Goal: Communication & Community: Answer question/provide support

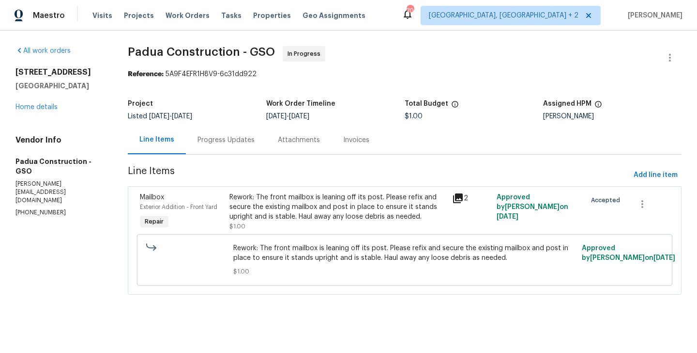
click at [232, 139] on div "Progress Updates" at bounding box center [226, 140] width 57 height 10
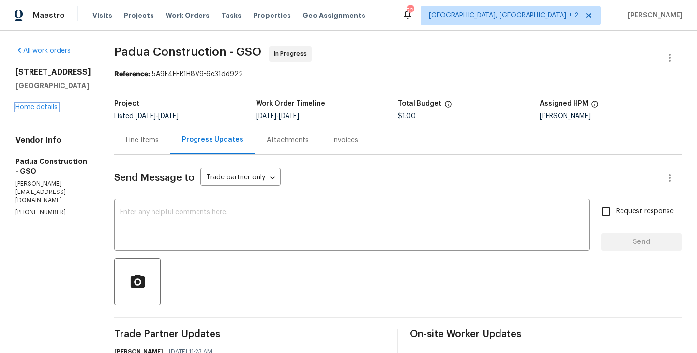
click at [46, 110] on link "Home details" at bounding box center [36, 107] width 42 height 7
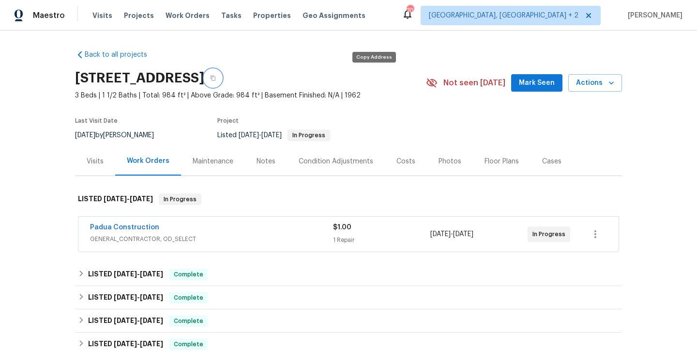
click at [222, 83] on button "button" at bounding box center [212, 77] width 17 height 17
click at [93, 175] on div "Visits" at bounding box center [95, 161] width 40 height 29
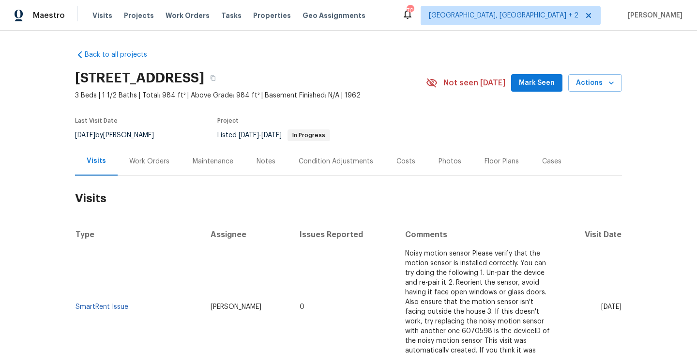
click at [139, 167] on div "Work Orders" at bounding box center [149, 161] width 63 height 29
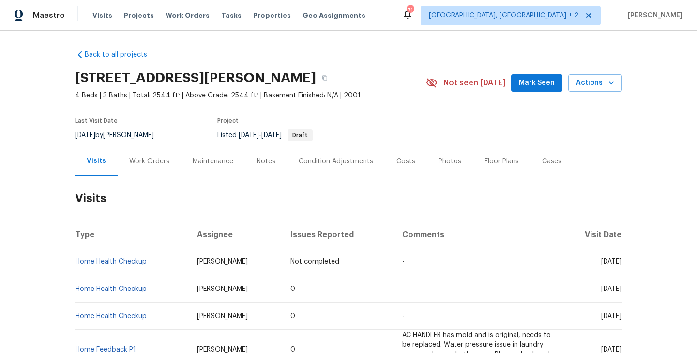
click at [145, 159] on div "Work Orders" at bounding box center [149, 161] width 40 height 10
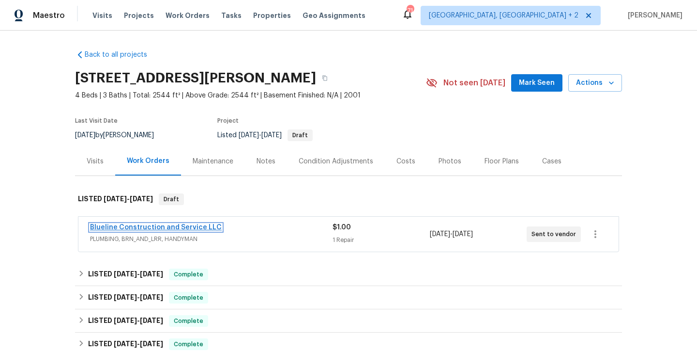
click at [186, 230] on link "Blueline Construction and Service LLC" at bounding box center [156, 227] width 132 height 7
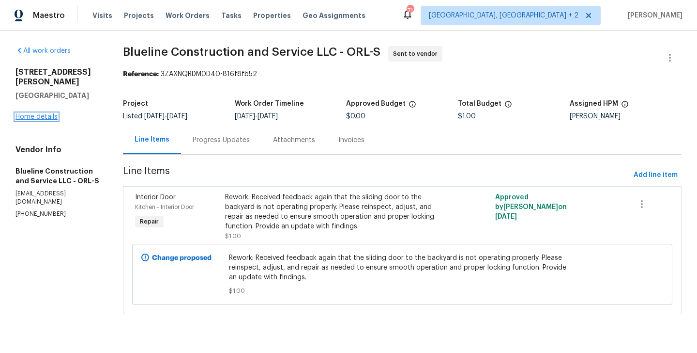
click at [46, 113] on link "Home details" at bounding box center [36, 116] width 42 height 7
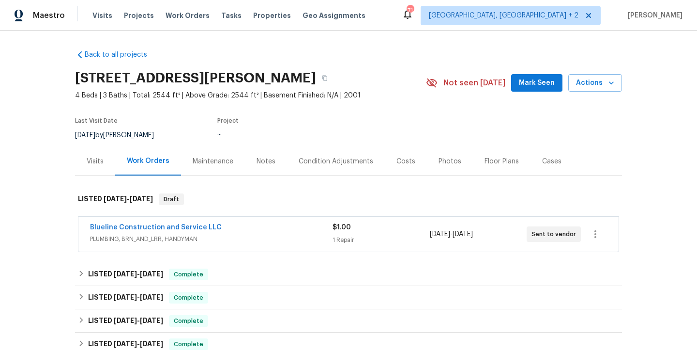
scroll to position [55, 0]
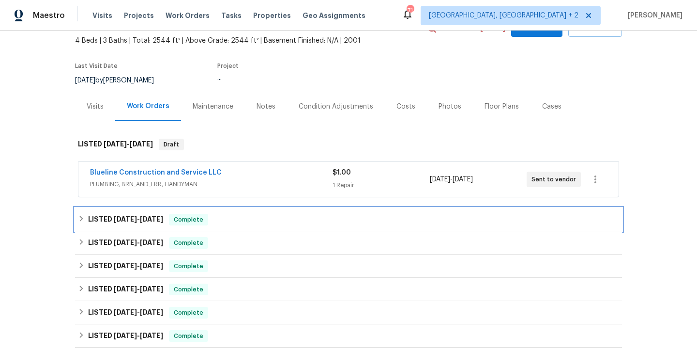
click at [201, 220] on span "Complete" at bounding box center [188, 220] width 37 height 10
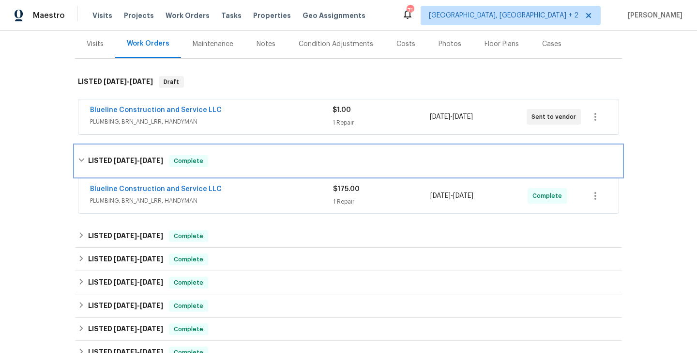
scroll to position [119, 0]
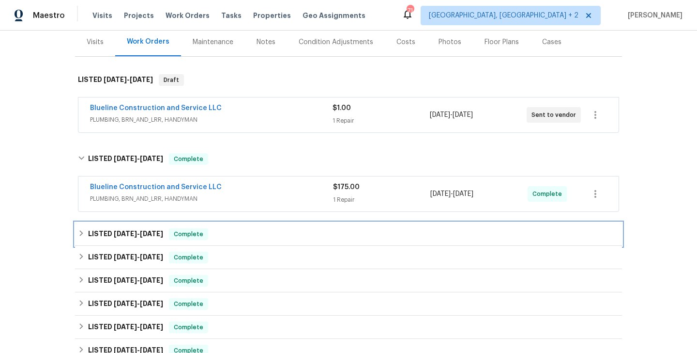
click at [181, 232] on span "Complete" at bounding box center [188, 234] width 37 height 10
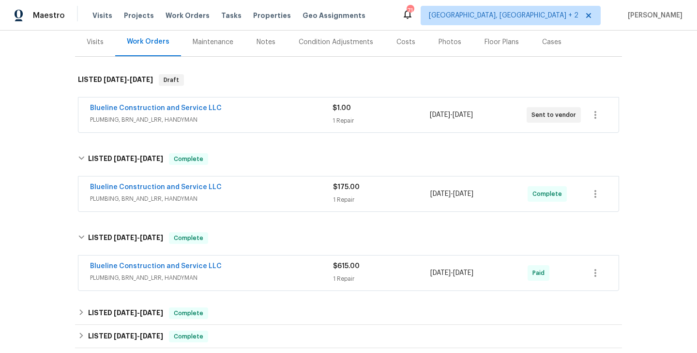
click at [244, 185] on div "Blueline Construction and Service LLC" at bounding box center [211, 188] width 243 height 12
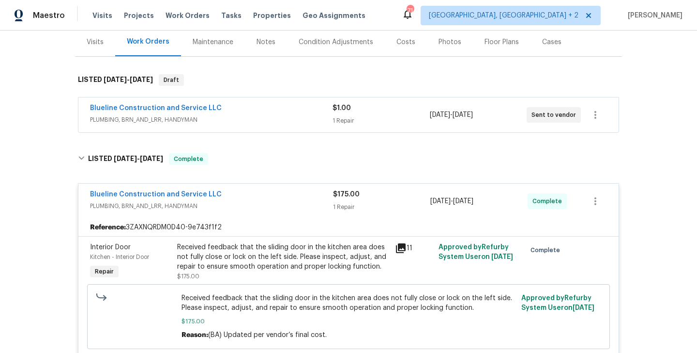
click at [232, 110] on div "Blueline Construction and Service LLC" at bounding box center [211, 109] width 243 height 12
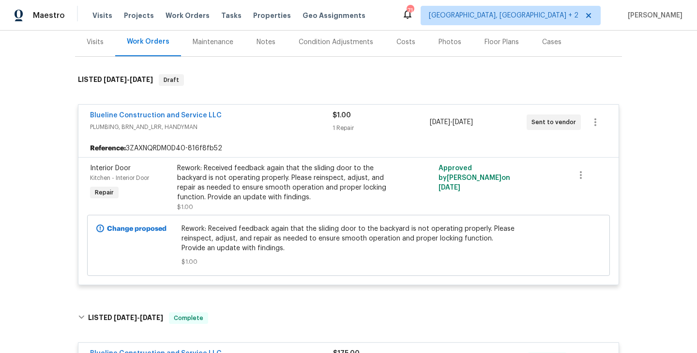
click at [232, 110] on div "Blueline Construction and Service LLC" at bounding box center [211, 116] width 243 height 12
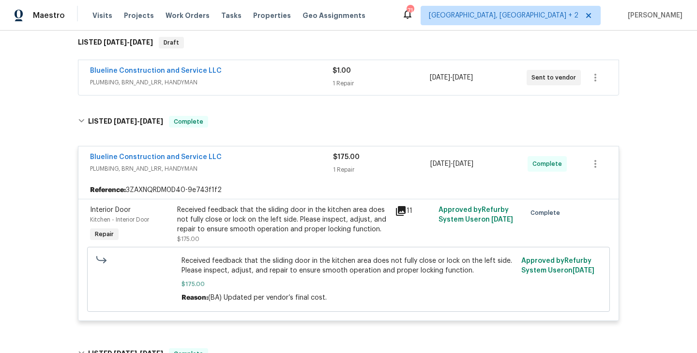
scroll to position [158, 0]
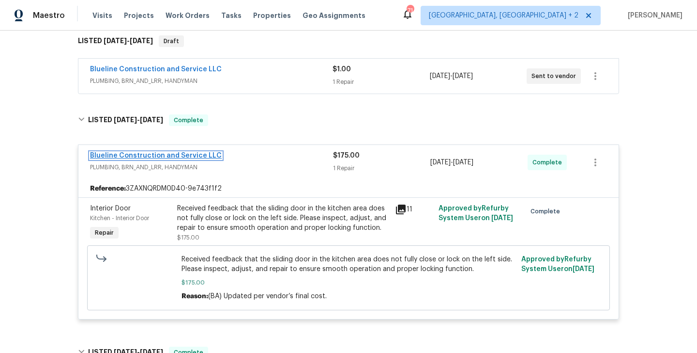
click at [182, 154] on link "Blueline Construction and Service LLC" at bounding box center [156, 155] width 132 height 7
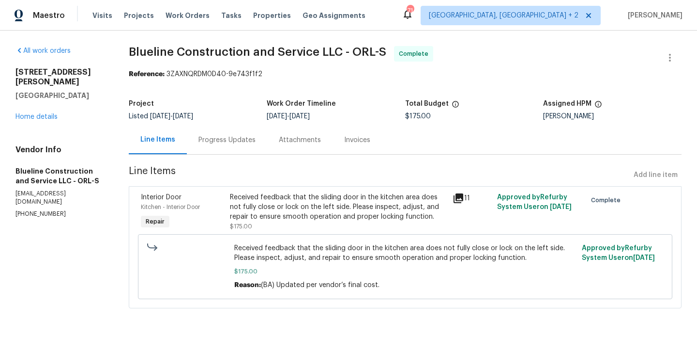
click at [298, 211] on div "Received feedback that the sliding door in the kitchen area does not fully clos…" at bounding box center [338, 206] width 217 height 29
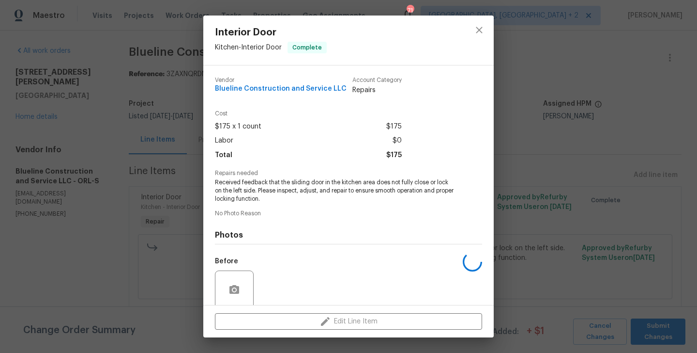
scroll to position [77, 0]
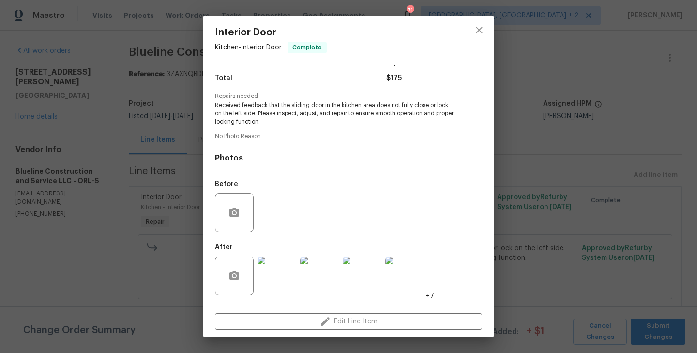
click at [163, 203] on div "Interior Door Kitchen - Interior Door Complete Vendor Blueline Construction and…" at bounding box center [348, 176] width 697 height 353
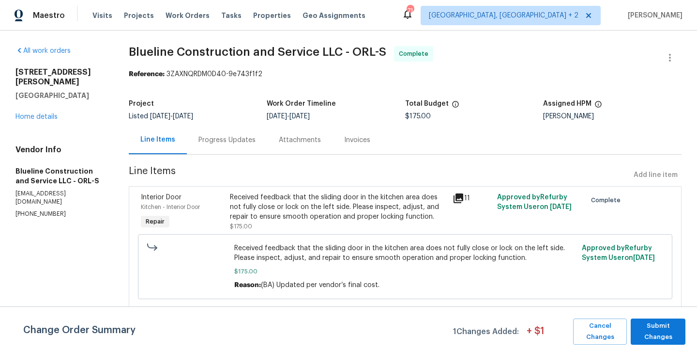
click at [247, 124] on div "Project Listed 9/10/2025 - 9/16/2025 Work Order Timeline 9/12/2025 - 9/15/2025 …" at bounding box center [405, 109] width 553 height 31
click at [247, 148] on div "Progress Updates" at bounding box center [227, 139] width 80 height 29
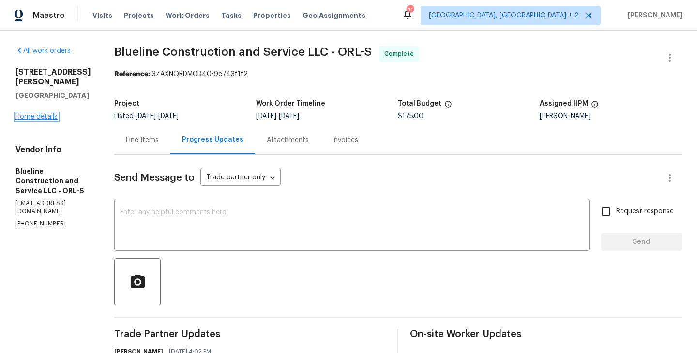
click at [47, 113] on link "Home details" at bounding box center [36, 116] width 42 height 7
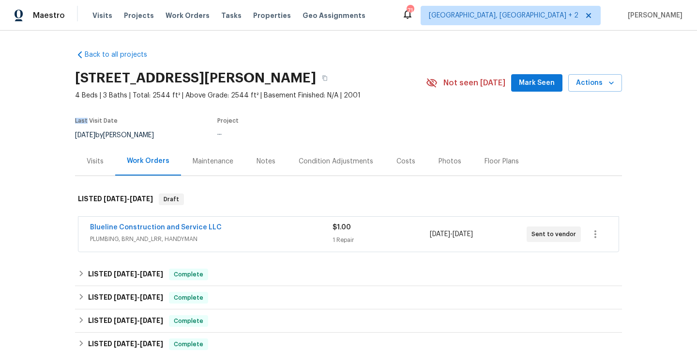
click at [47, 108] on div "Back to all projects 3230 Buck Hill Pl, Orlando, FL 32817 4 Beds | 3 Baths | To…" at bounding box center [348, 192] width 697 height 322
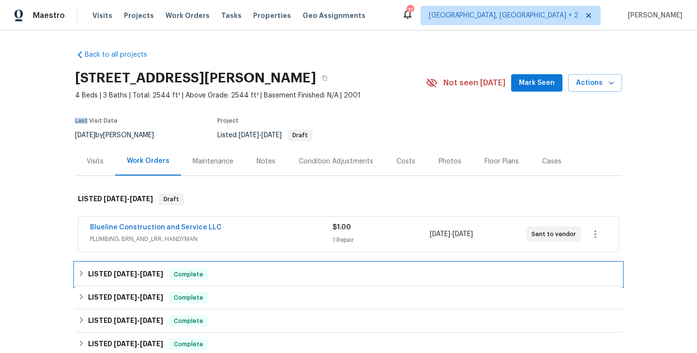
click at [110, 278] on h6 "LISTED 9/10/25 - 9/16/25" at bounding box center [125, 274] width 75 height 12
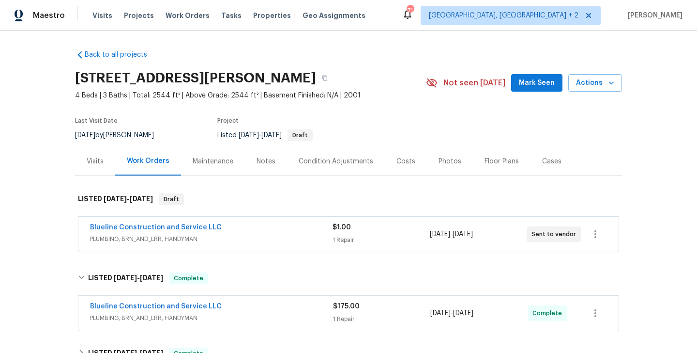
click at [229, 305] on div "Blueline Construction and Service LLC" at bounding box center [211, 307] width 243 height 12
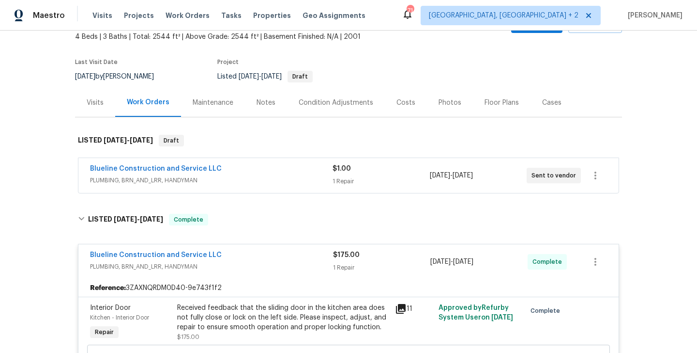
scroll to position [59, 0]
click at [206, 253] on link "Blueline Construction and Service LLC" at bounding box center [156, 254] width 132 height 7
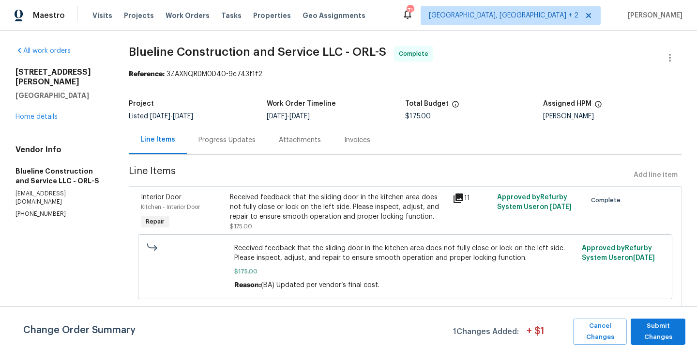
click at [308, 215] on div "Received feedback that the sliding door in the kitchen area does not fully clos…" at bounding box center [338, 206] width 217 height 29
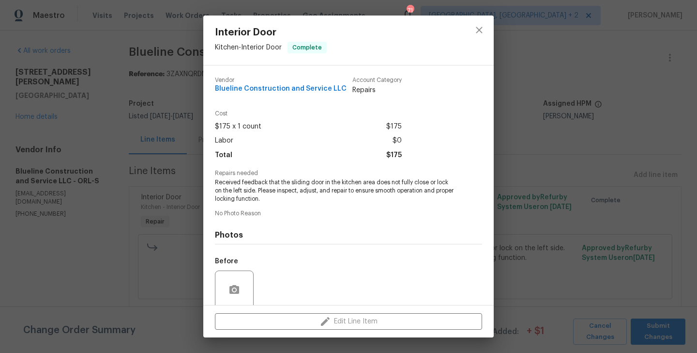
scroll to position [77, 0]
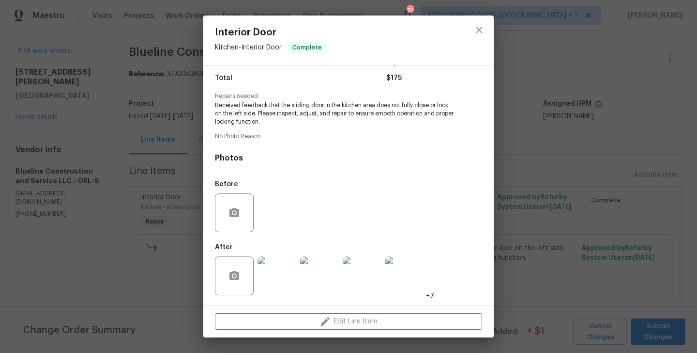
click at [275, 272] on img at bounding box center [277, 275] width 39 height 39
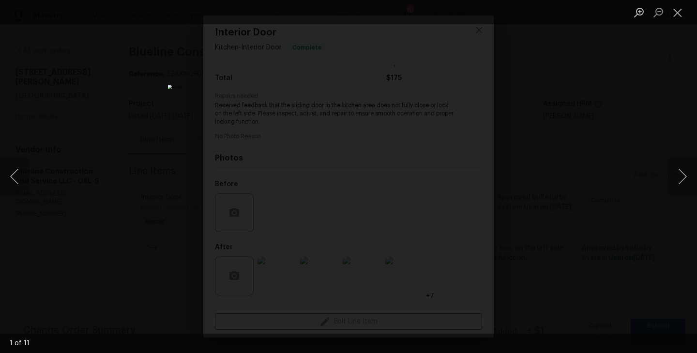
click at [543, 191] on div "Lightbox" at bounding box center [348, 176] width 697 height 353
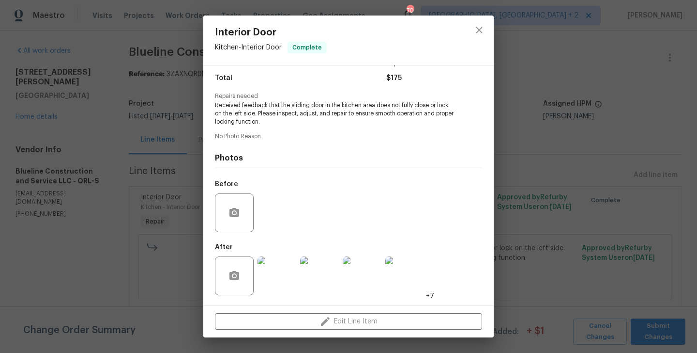
click at [543, 192] on div "Interior Door Kitchen - Interior Door Complete Vendor Blueline Construction and…" at bounding box center [348, 176] width 697 height 353
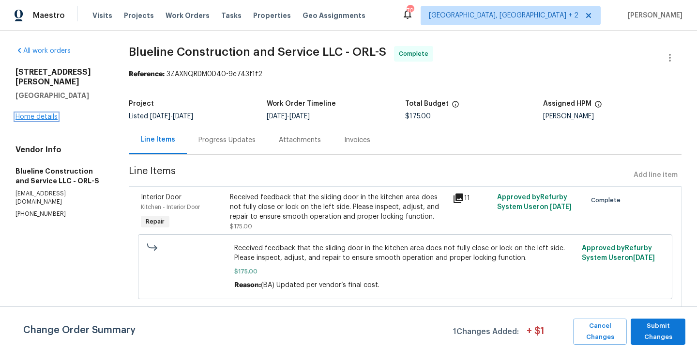
click at [46, 113] on link "Home details" at bounding box center [36, 116] width 42 height 7
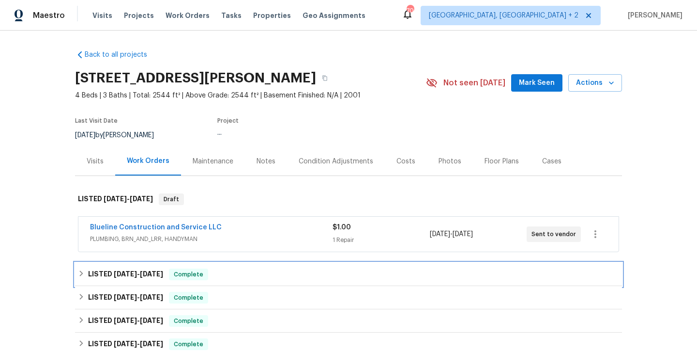
click at [184, 268] on div "Complete" at bounding box center [188, 274] width 39 height 12
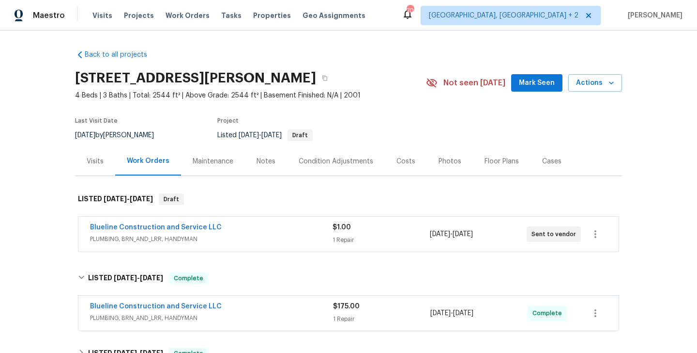
click at [232, 305] on div "Blueline Construction and Service LLC" at bounding box center [211, 307] width 243 height 12
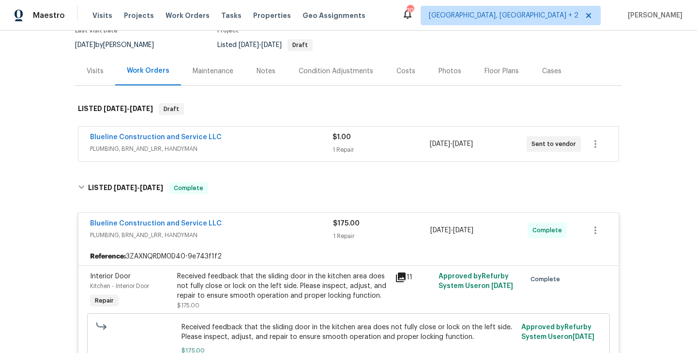
scroll to position [96, 0]
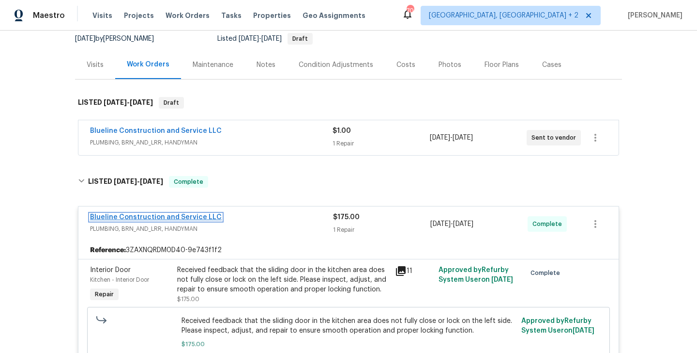
click at [208, 218] on link "Blueline Construction and Service LLC" at bounding box center [156, 217] width 132 height 7
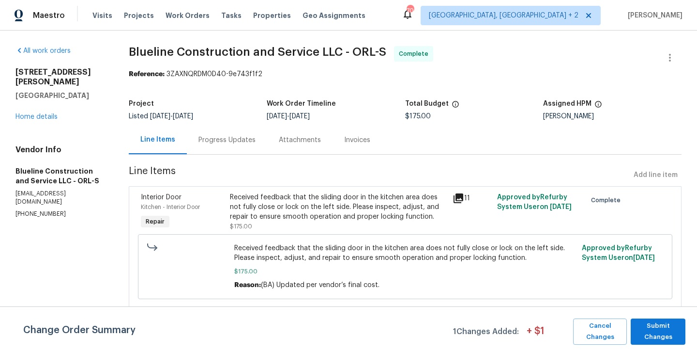
click at [305, 209] on div "Received feedback that the sliding door in the kitchen area does not fully clos…" at bounding box center [338, 206] width 217 height 29
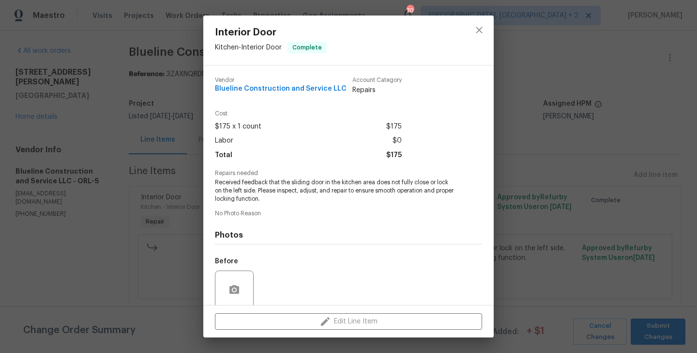
scroll to position [77, 0]
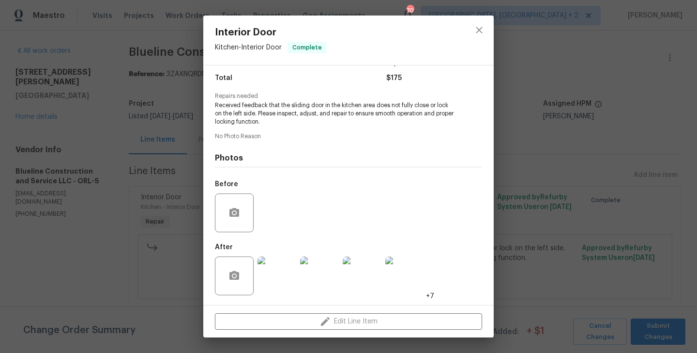
click at [270, 287] on img at bounding box center [277, 275] width 39 height 39
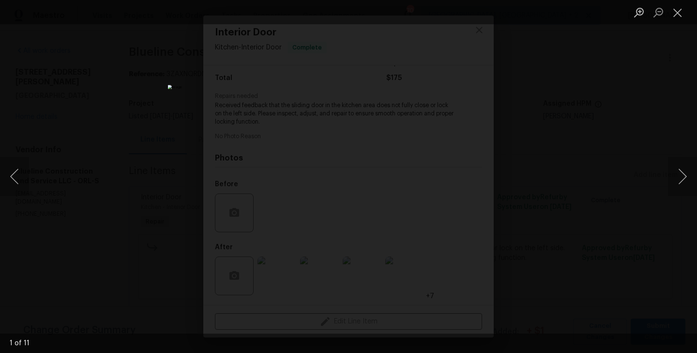
click at [523, 133] on div "Lightbox" at bounding box center [348, 176] width 697 height 353
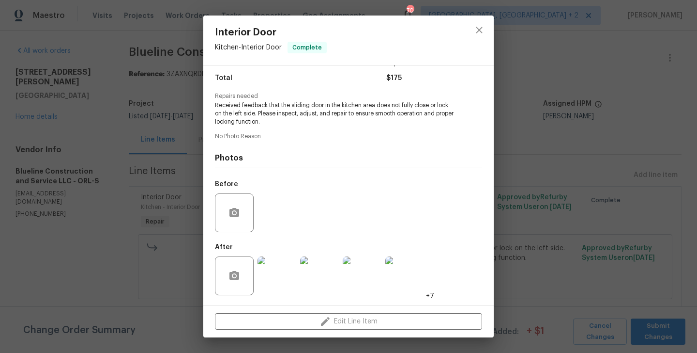
click at [283, 275] on img at bounding box center [277, 275] width 39 height 39
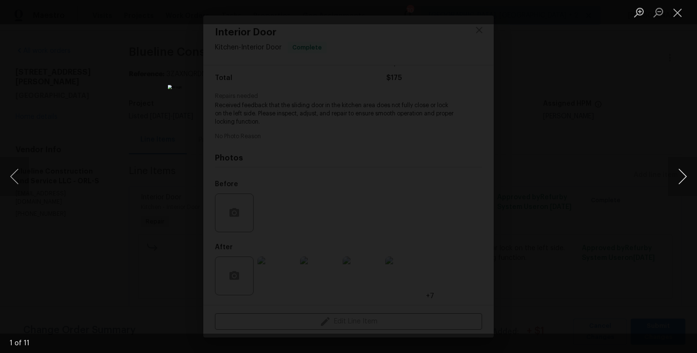
click at [685, 171] on button "Next image" at bounding box center [682, 176] width 29 height 39
click at [532, 140] on div "Lightbox" at bounding box center [348, 176] width 697 height 353
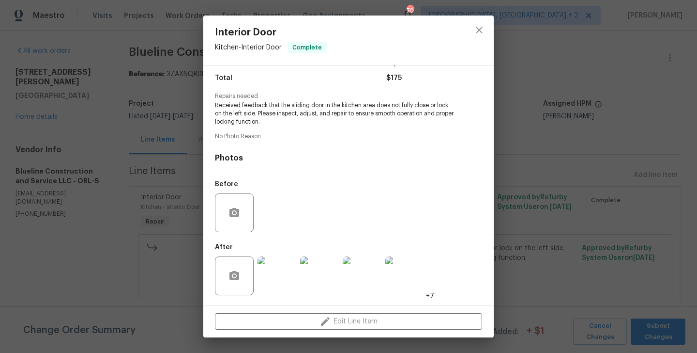
click at [135, 183] on div "Interior Door Kitchen - Interior Door Complete Vendor Blueline Construction and…" at bounding box center [348, 176] width 697 height 353
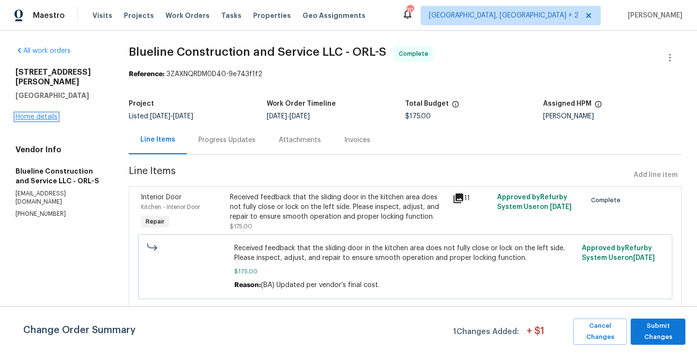
click at [48, 113] on link "Home details" at bounding box center [36, 116] width 42 height 7
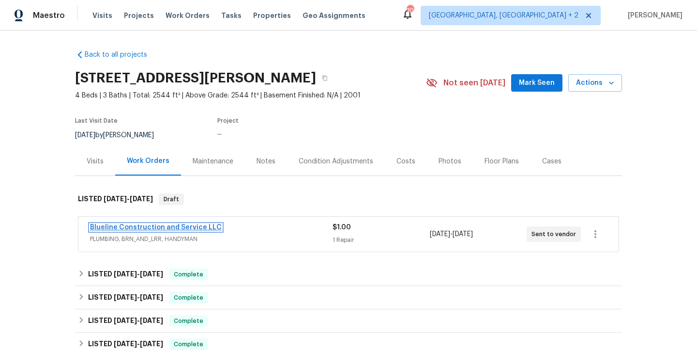
click at [199, 228] on link "Blueline Construction and Service LLC" at bounding box center [156, 227] width 132 height 7
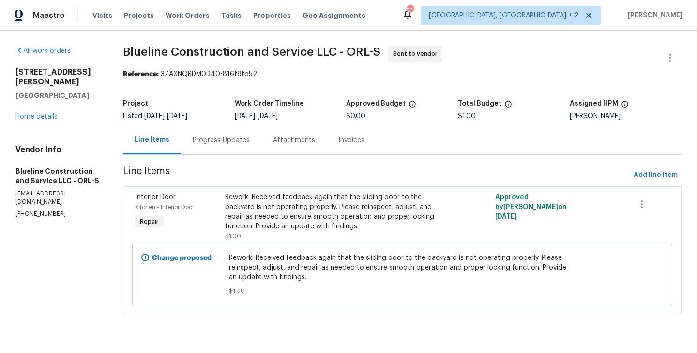
click at [235, 139] on div "Progress Updates" at bounding box center [221, 140] width 57 height 10
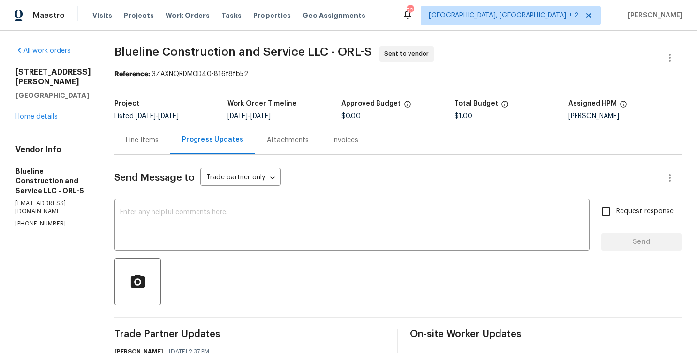
click at [170, 134] on div "Line Items" at bounding box center [142, 139] width 56 height 29
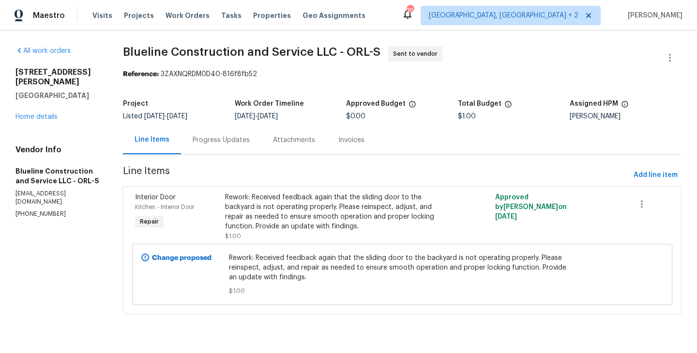
click at [281, 215] on div "Rework: Received feedback again that the sliding door to the backyard is not op…" at bounding box center [334, 211] width 219 height 39
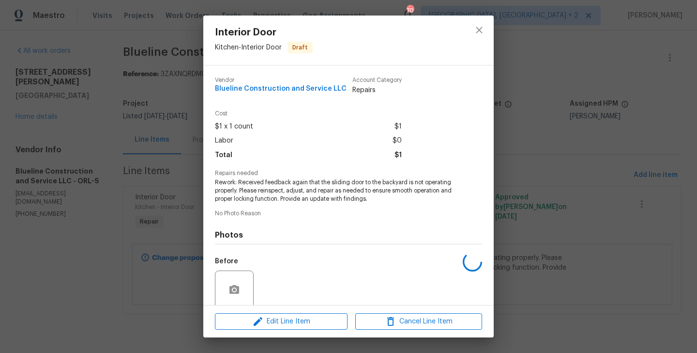
scroll to position [77, 0]
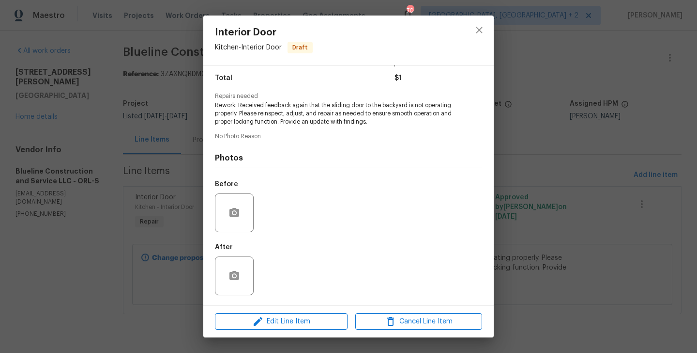
click at [134, 243] on div "Interior Door Kitchen - Interior Door Draft Vendor Blueline Construction and Se…" at bounding box center [348, 176] width 697 height 353
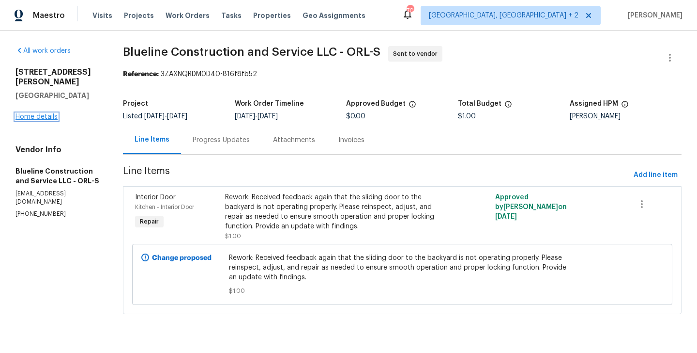
click at [39, 113] on link "Home details" at bounding box center [36, 116] width 42 height 7
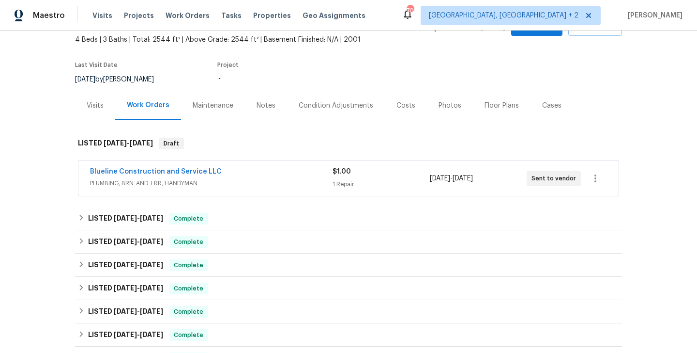
scroll to position [56, 0]
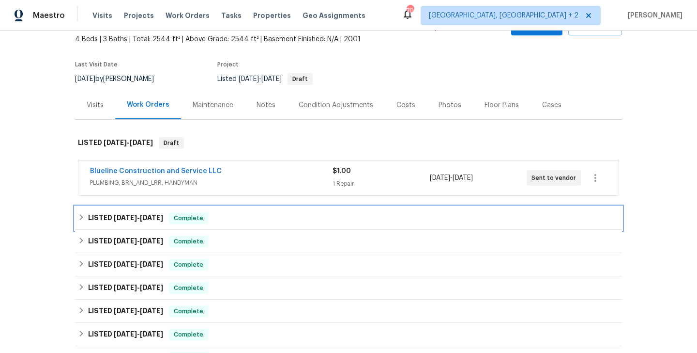
click at [190, 222] on span "Complete" at bounding box center [188, 218] width 37 height 10
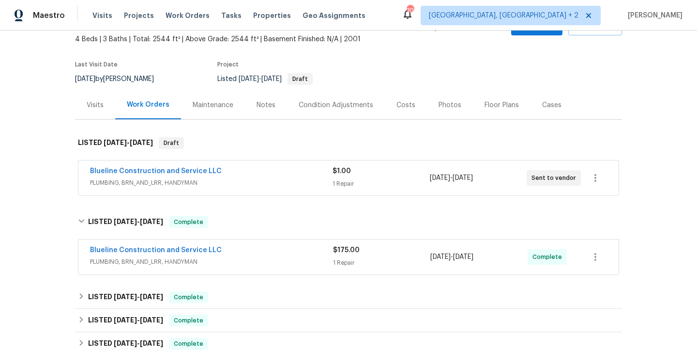
click at [239, 254] on div "Blueline Construction and Service LLC" at bounding box center [211, 251] width 243 height 12
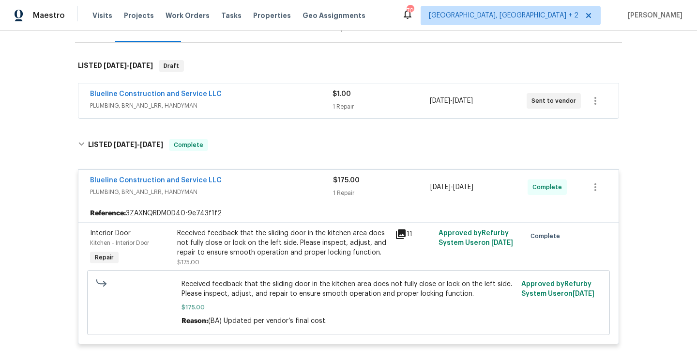
scroll to position [134, 0]
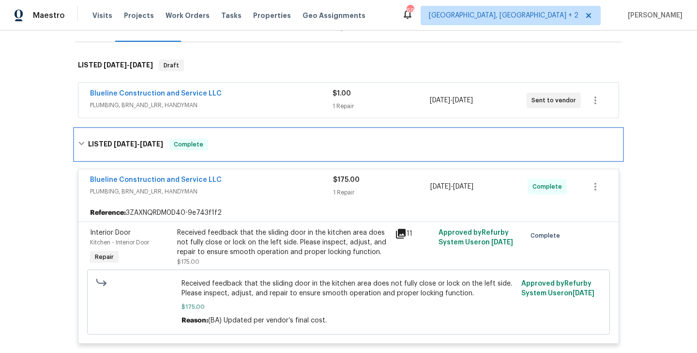
click at [442, 140] on div "LISTED 9/10/25 - 9/16/25 Complete" at bounding box center [349, 145] width 542 height 12
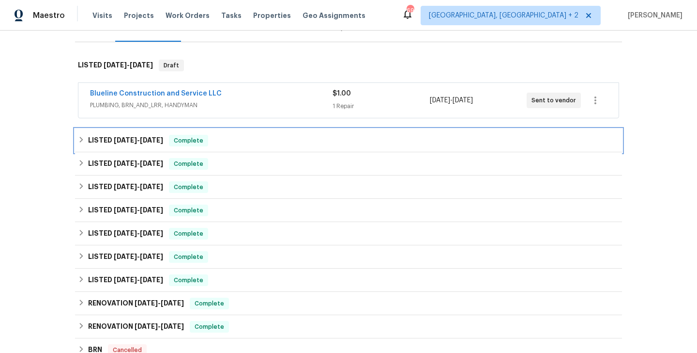
scroll to position [0, 0]
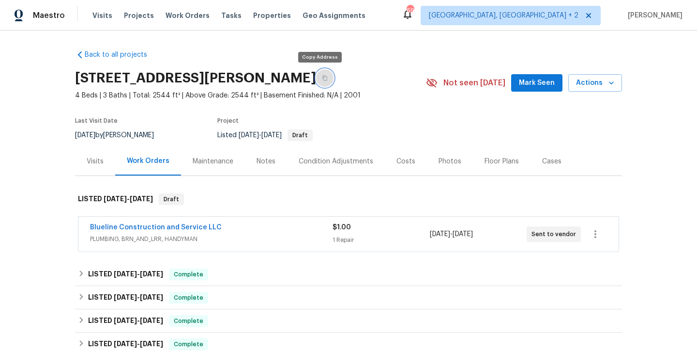
click at [318, 82] on button "button" at bounding box center [324, 77] width 17 height 17
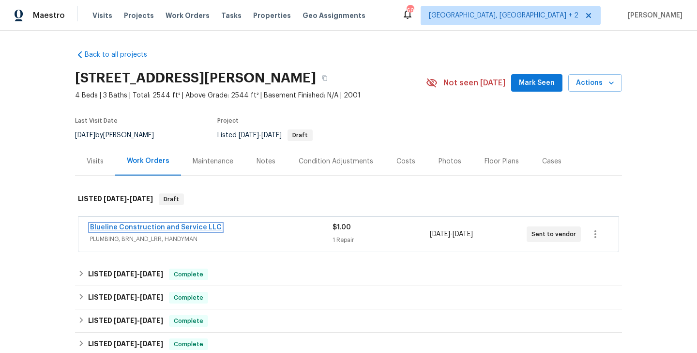
click at [186, 224] on link "Blueline Construction and Service LLC" at bounding box center [156, 227] width 132 height 7
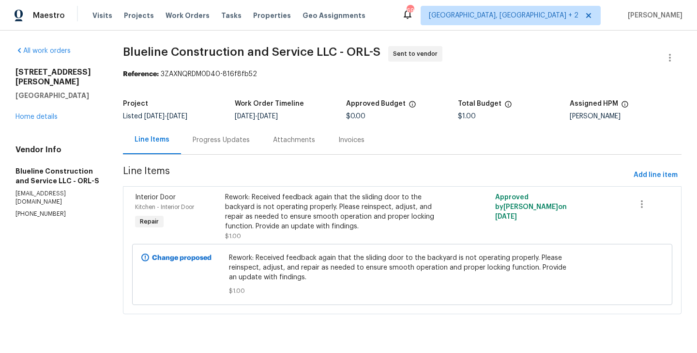
click at [232, 143] on div "Progress Updates" at bounding box center [221, 140] width 57 height 10
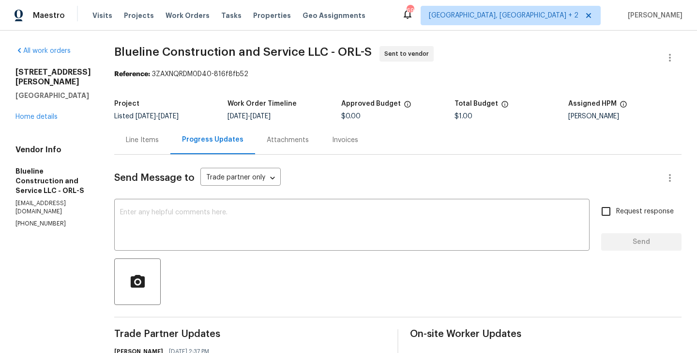
click at [55, 219] on p "(407) 702-8301" at bounding box center [53, 223] width 76 height 8
copy p "(407) 702-8301"
drag, startPoint x: 82, startPoint y: 93, endPoint x: 16, endPoint y: 71, distance: 69.7
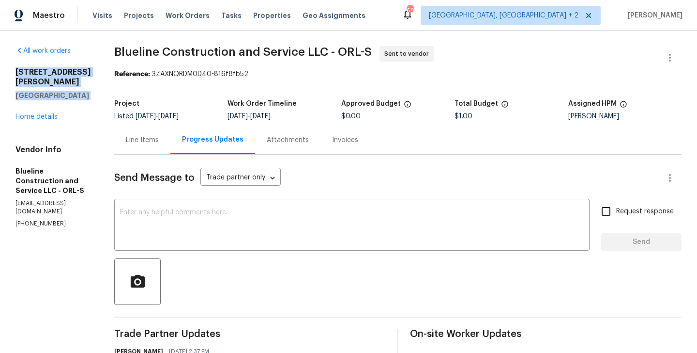
click at [16, 71] on div "3230 Buck Hill Pl Orlando, FL 32817 Home details" at bounding box center [53, 94] width 76 height 54
copy div "3230 Buck Hill Pl Orlando, FL 32817"
click at [198, 230] on textarea at bounding box center [352, 226] width 464 height 34
click at [43, 188] on div "Vendor Info Blueline Construction and Service LLC - ORL-S cbrown@bluelineconstr…" at bounding box center [53, 186] width 76 height 83
click at [43, 219] on p "(407) 702-8301" at bounding box center [53, 223] width 76 height 8
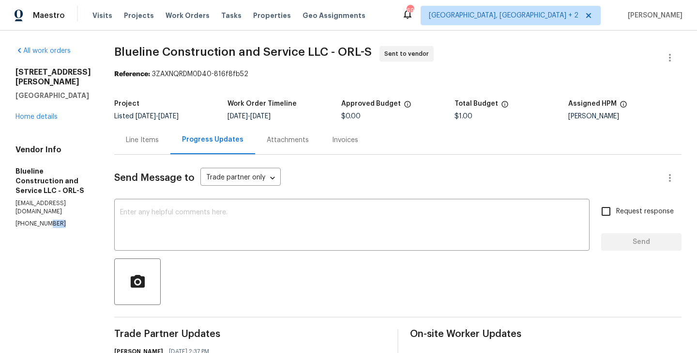
click at [43, 219] on p "(407) 702-8301" at bounding box center [53, 223] width 76 height 8
copy p "(407) 702-8301"
click at [179, 232] on textarea at bounding box center [352, 226] width 464 height 34
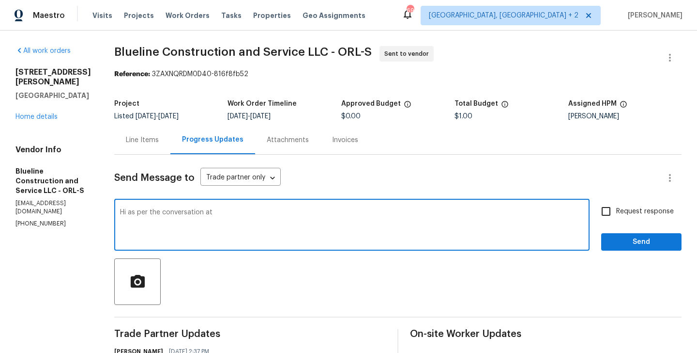
paste textarea "(407) 702-8301"
paste textarea "Kindly visit the property and make sure the slide does not get stuck, I can pro…"
type textarea "Hi as per the conversation at (407) 702-8301 Kindly visit the property and make…"
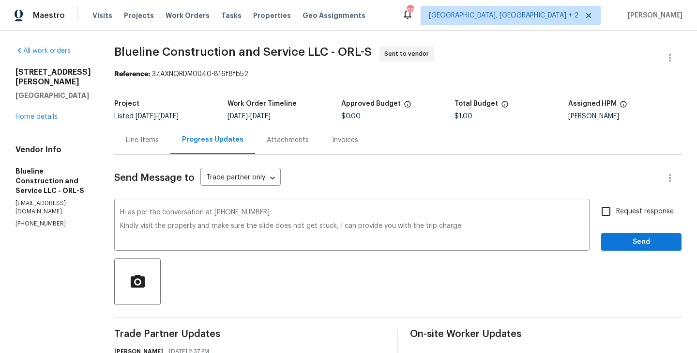
click at [624, 210] on span "Request response" at bounding box center [646, 211] width 58 height 10
click at [617, 210] on input "Request response" at bounding box center [606, 211] width 20 height 20
checkbox input "true"
click at [623, 232] on div "Request response Send" at bounding box center [642, 225] width 80 height 49
click at [619, 241] on span "Send" at bounding box center [641, 242] width 65 height 12
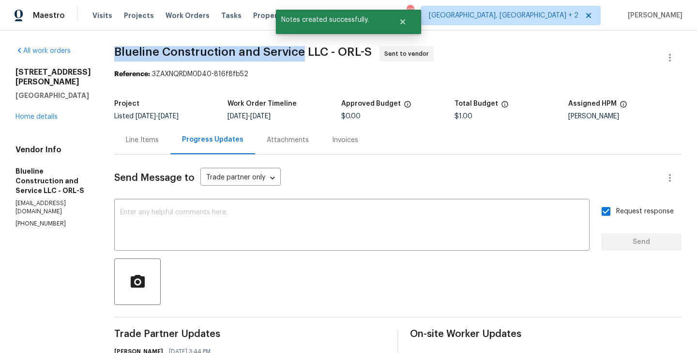
drag, startPoint x: 129, startPoint y: 54, endPoint x: 321, endPoint y: 59, distance: 192.3
click at [321, 59] on div "All work orders 3230 Buck Hill Pl Orlando, FL 32817 Home details Vendor Info Bl…" at bounding box center [348, 296] width 697 height 530
copy span "Blueline Construction and Service"
click at [40, 113] on link "Home details" at bounding box center [36, 116] width 42 height 7
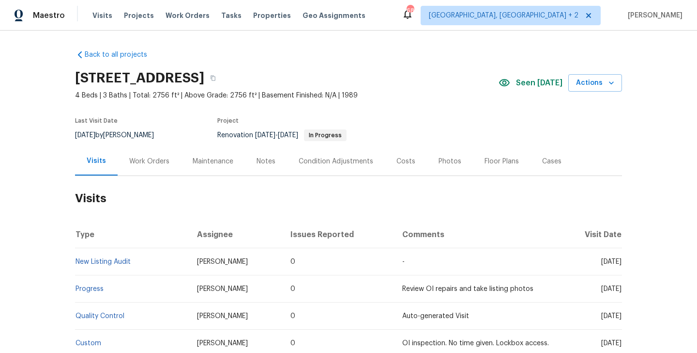
click at [164, 167] on div "Work Orders" at bounding box center [149, 161] width 63 height 29
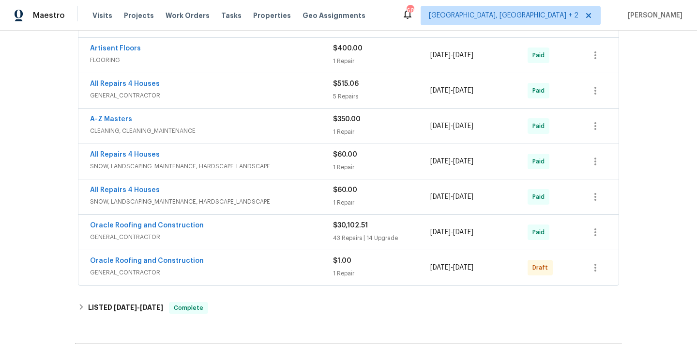
scroll to position [612, 0]
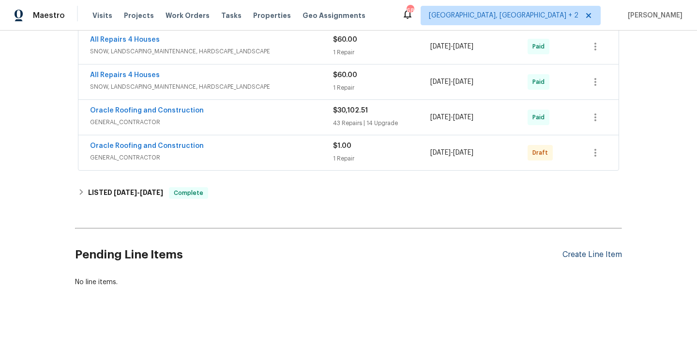
click at [578, 253] on div "Create Line Item" at bounding box center [593, 254] width 60 height 9
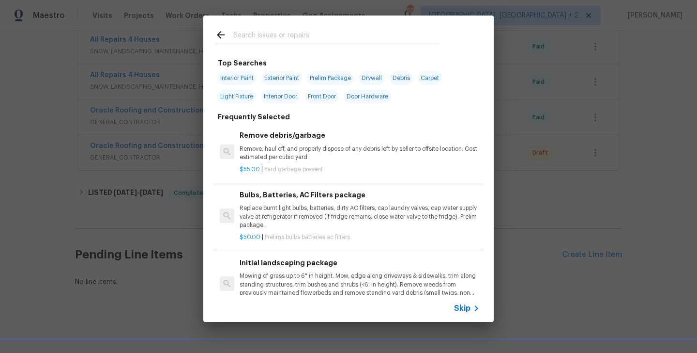
click at [463, 308] on span "Skip" at bounding box center [462, 308] width 16 height 10
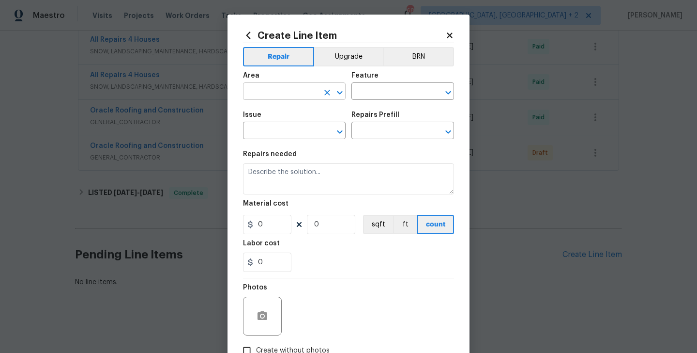
click at [263, 97] on input "text" at bounding box center [281, 92] width 76 height 15
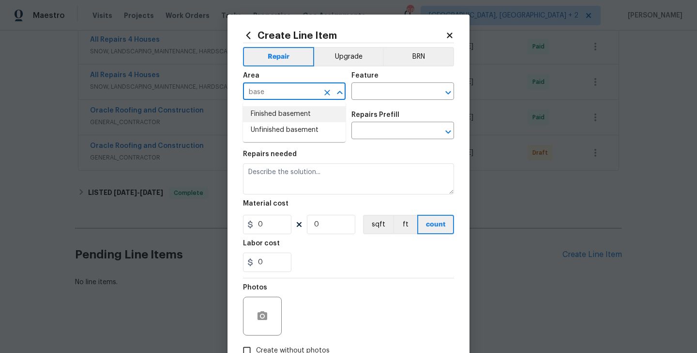
type input "base"
click at [294, 127] on li "Unfinished basement" at bounding box center [294, 130] width 103 height 16
type input "Unfinished basement"
click at [382, 94] on input "text" at bounding box center [390, 92] width 76 height 15
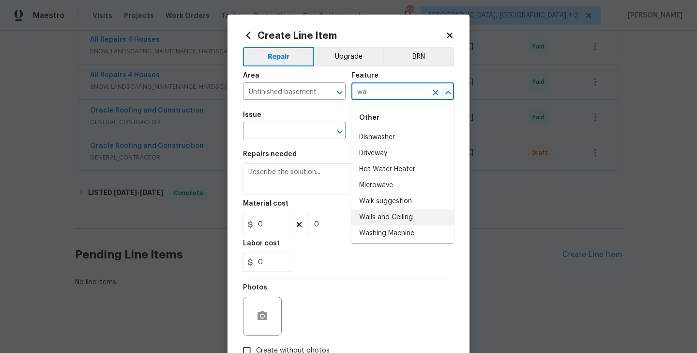
click at [383, 215] on li "Walls and Ceiling" at bounding box center [403, 217] width 103 height 16
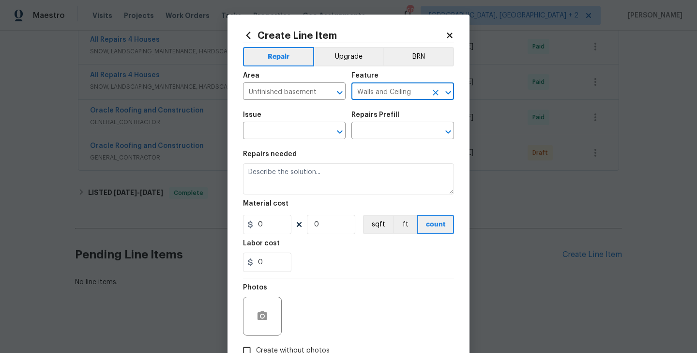
type input "Walls and Ceiling"
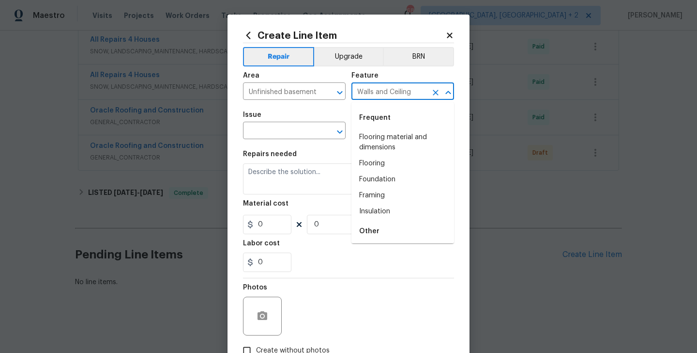
scroll to position [15, 0]
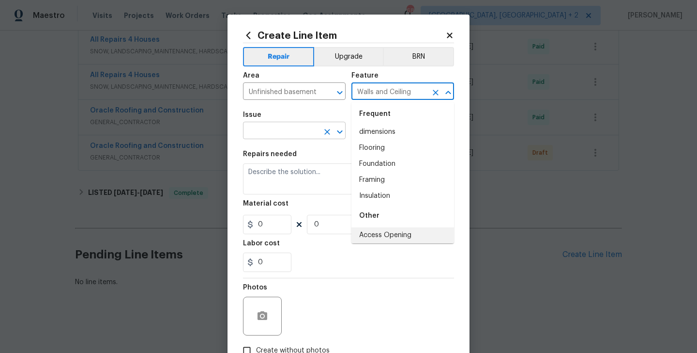
click at [251, 133] on input "text" at bounding box center [281, 131] width 76 height 15
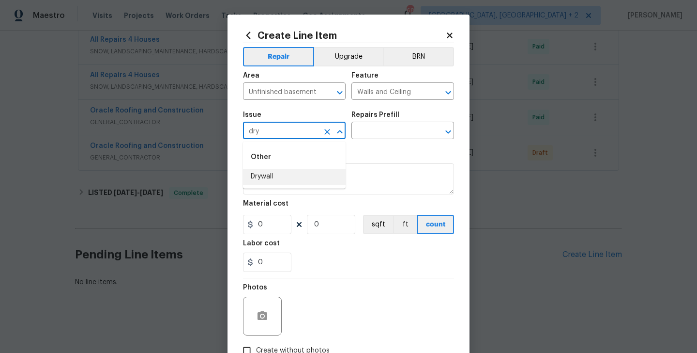
click at [266, 178] on li "Drywall" at bounding box center [294, 177] width 103 height 16
type input "Drywall"
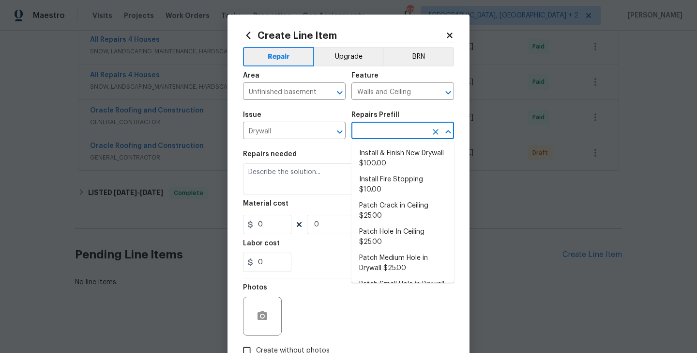
click at [397, 127] on input "text" at bounding box center [390, 131] width 76 height 15
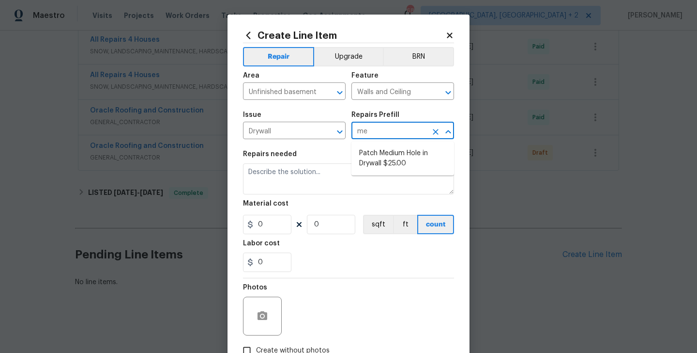
type input "med"
click at [396, 157] on li "Patch Medium Hole in Drywall $25.00" at bounding box center [403, 158] width 103 height 26
type input "Patch Medium Hole in Drywall $25.00"
type textarea "Prep/scrape all loose material from the damaged area; prime if needed. Patch th…"
type input "25"
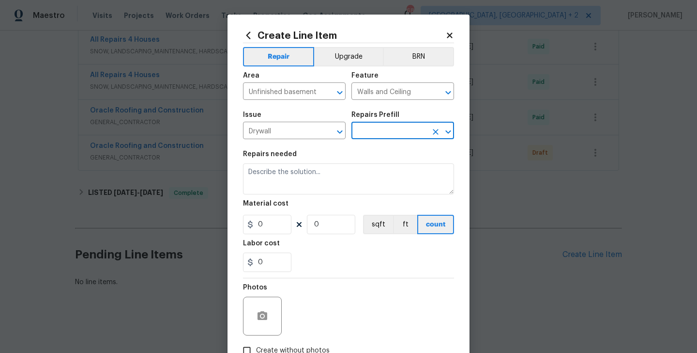
type input "1"
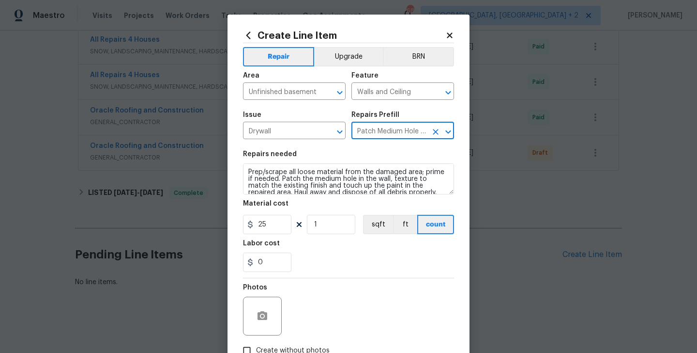
type input "Patch Medium Hole in Drywall $25.00"
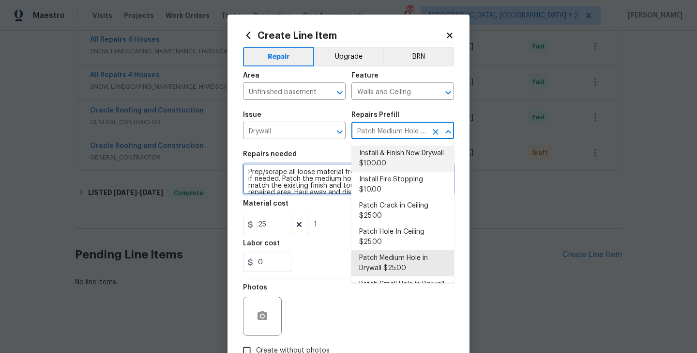
click at [281, 183] on textarea "Prep/scrape all loose material from the damaged area; prime if needed. Patch th…" at bounding box center [348, 178] width 211 height 31
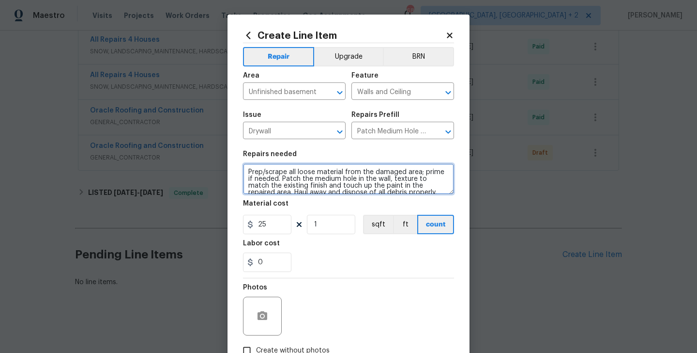
click at [281, 183] on textarea "Prep/scrape all loose material from the damaged area; prime if needed. Patch th…" at bounding box center [348, 178] width 211 height 31
paste textarea "Rework: Feedback received that during rain, water intrusion was observed in the…"
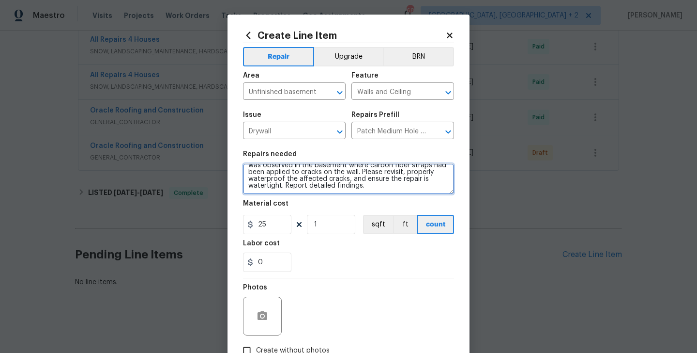
type textarea "Rework: Feedback received that during rain, water intrusion was observed in the…"
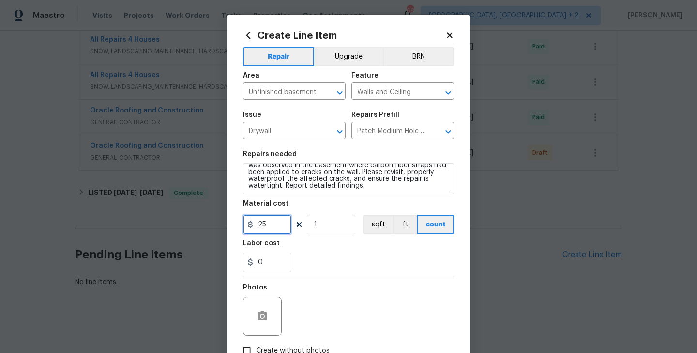
click at [264, 232] on input "25" at bounding box center [267, 224] width 48 height 19
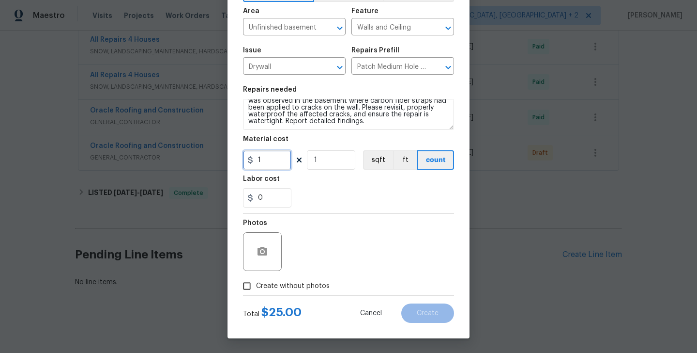
type input "1"
click at [290, 295] on div "Total $ 25.00 Cancel Create" at bounding box center [348, 308] width 211 height 27
click at [309, 262] on div "Photos" at bounding box center [348, 245] width 211 height 63
click at [302, 278] on label "Create without photos" at bounding box center [284, 286] width 92 height 18
click at [256, 278] on input "Create without photos" at bounding box center [247, 286] width 18 height 18
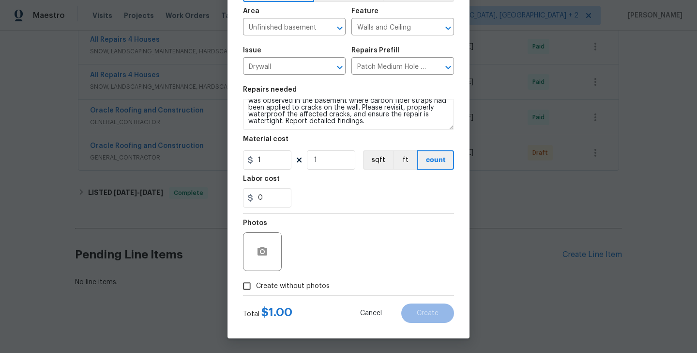
checkbox input "true"
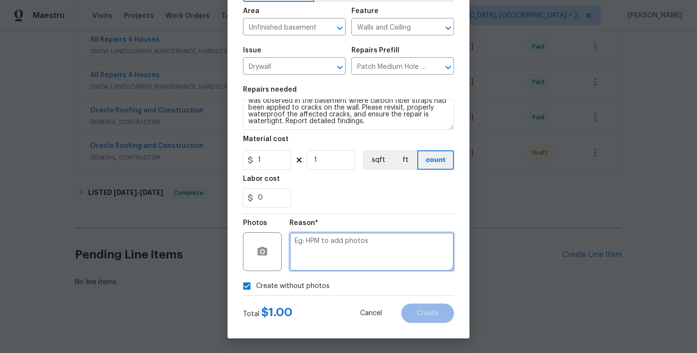
click at [322, 246] on textarea at bounding box center [372, 251] width 165 height 39
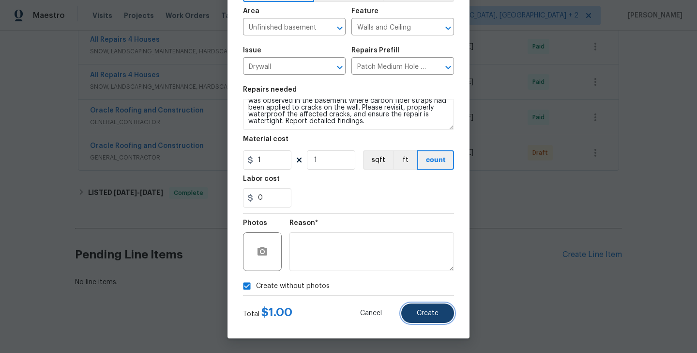
click at [410, 305] on button "Create" at bounding box center [428, 312] width 53 height 19
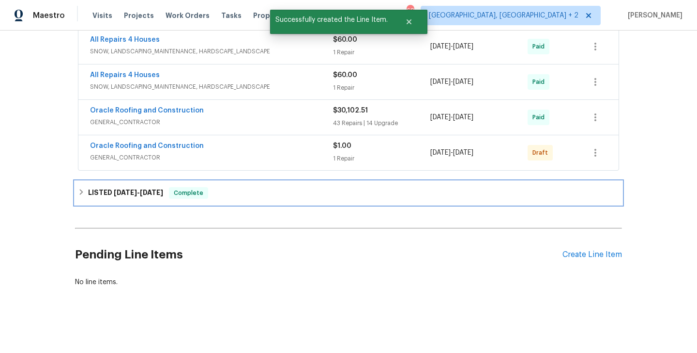
click at [159, 192] on span "8/25/25" at bounding box center [151, 192] width 23 height 7
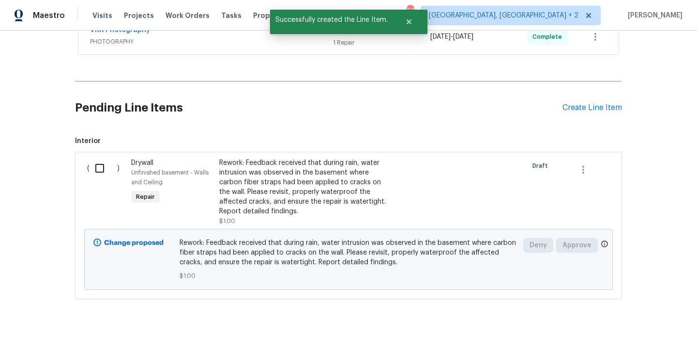
scroll to position [819, 0]
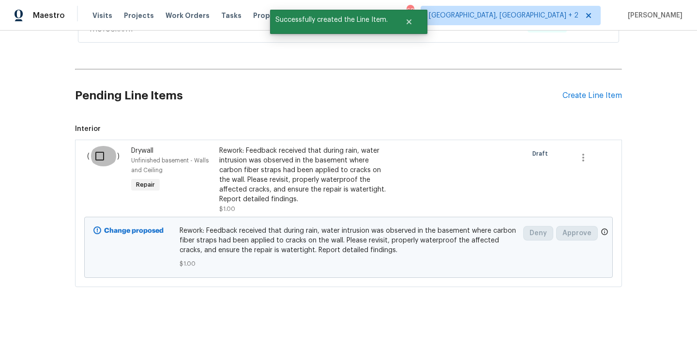
click at [109, 164] on input "checkbox" at bounding box center [104, 156] width 28 height 20
checkbox input "true"
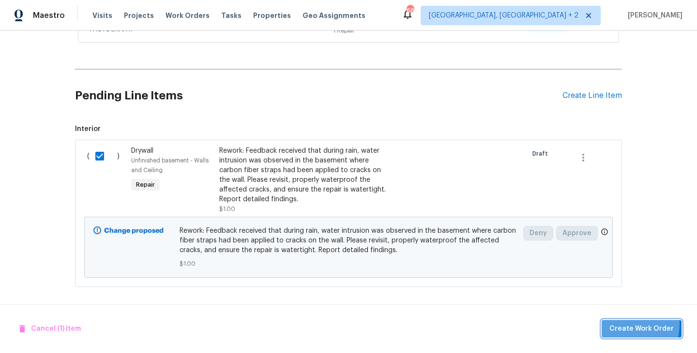
click at [619, 323] on span "Create Work Order" at bounding box center [642, 329] width 64 height 12
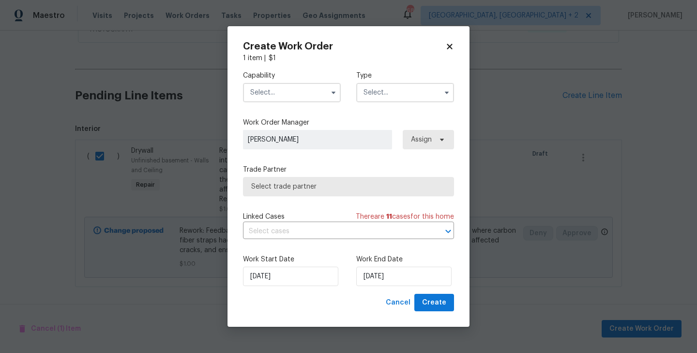
click at [275, 92] on input "text" at bounding box center [292, 92] width 98 height 19
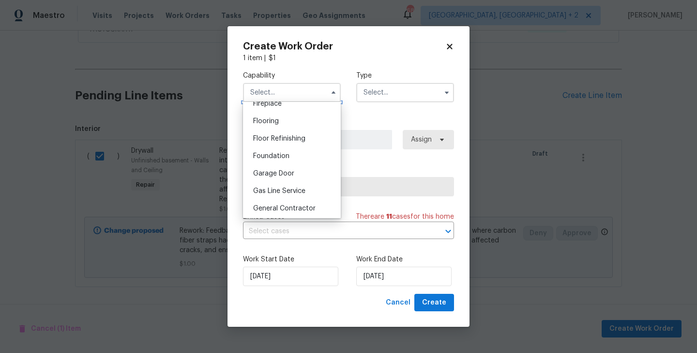
scroll to position [362, 0]
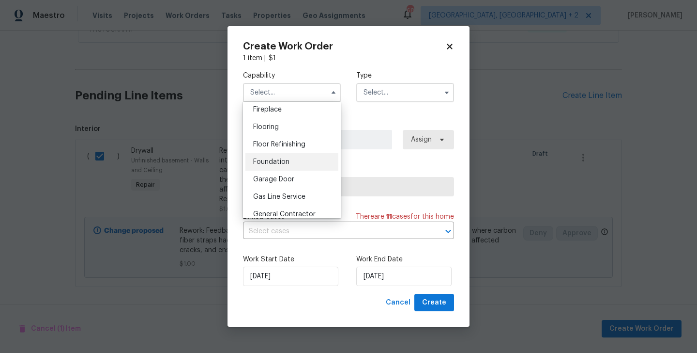
click at [287, 164] on span "Foundation" at bounding box center [271, 161] width 36 height 7
type input "Foundation"
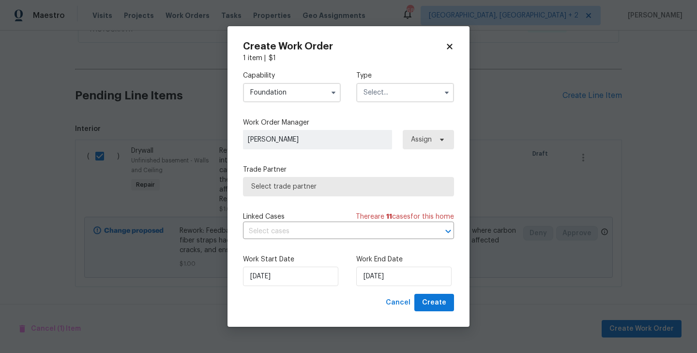
click at [374, 86] on input "text" at bounding box center [405, 92] width 98 height 19
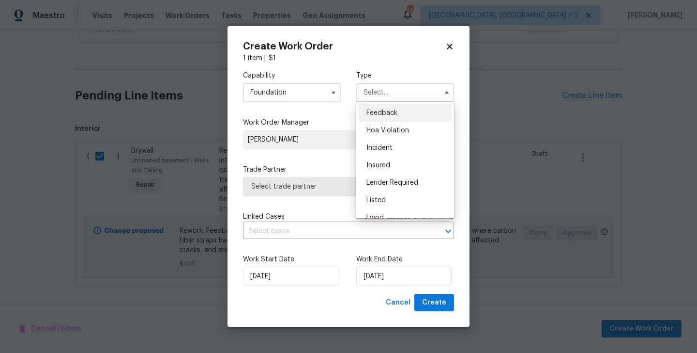
click at [382, 116] on span "Feedback" at bounding box center [382, 112] width 31 height 7
type input "Feedback"
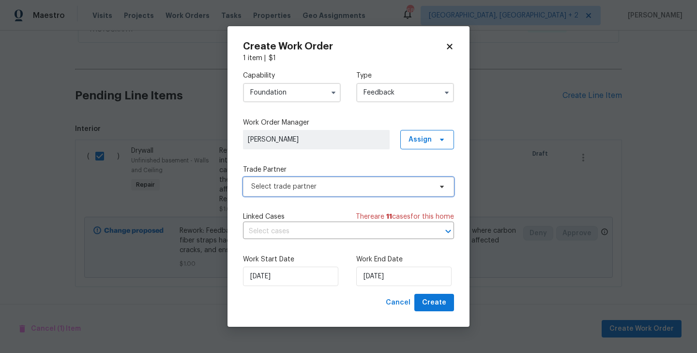
click at [301, 193] on span "Select trade partner" at bounding box center [348, 186] width 211 height 19
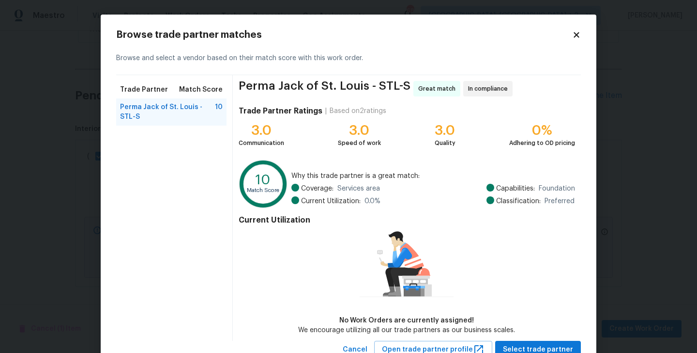
scroll to position [35, 0]
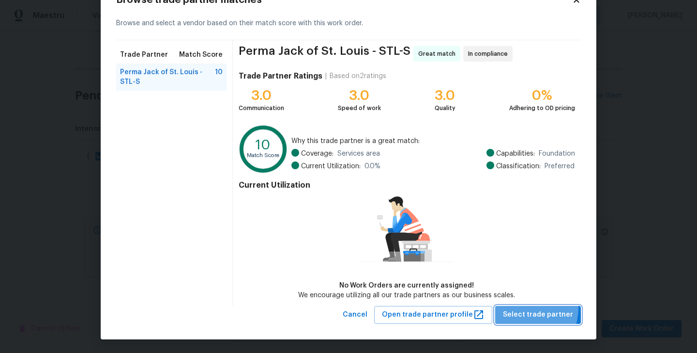
click at [533, 309] on span "Select trade partner" at bounding box center [538, 315] width 70 height 12
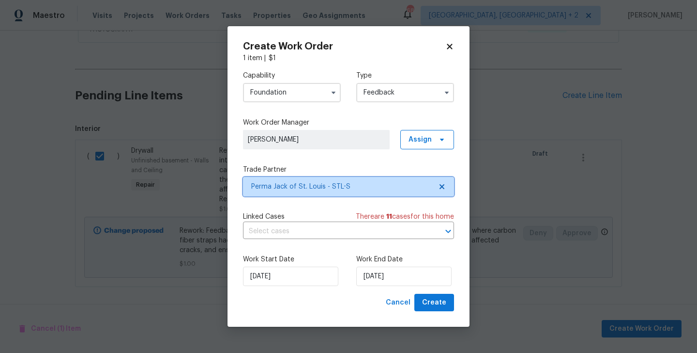
scroll to position [0, 0]
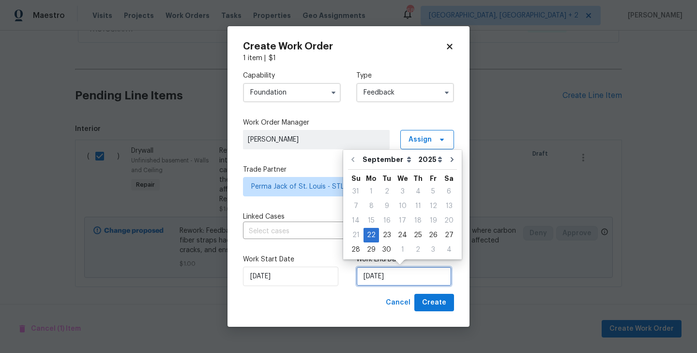
click at [369, 282] on input "22/09/2025" at bounding box center [403, 275] width 95 height 19
click at [400, 232] on div "24" at bounding box center [403, 235] width 16 height 14
type input "24/09/2025"
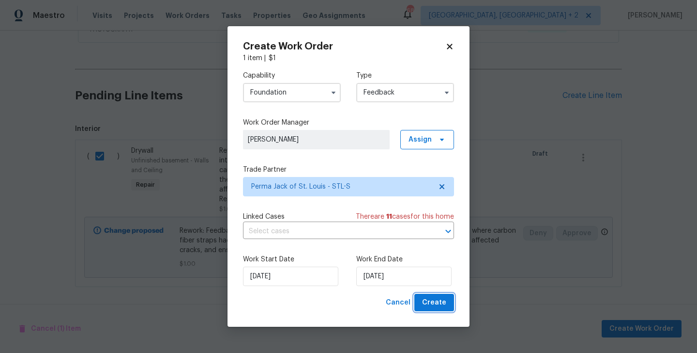
click at [428, 300] on span "Create" at bounding box center [434, 302] width 24 height 12
checkbox input "false"
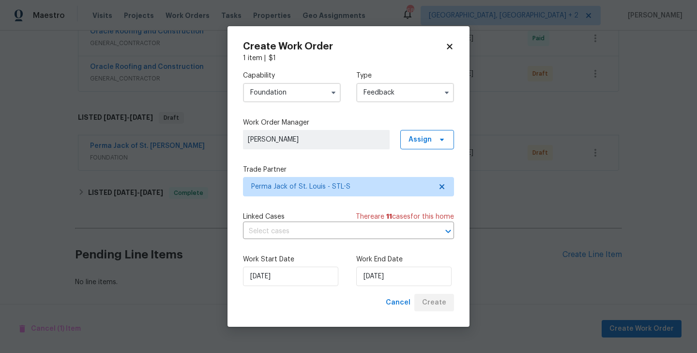
scroll to position [691, 0]
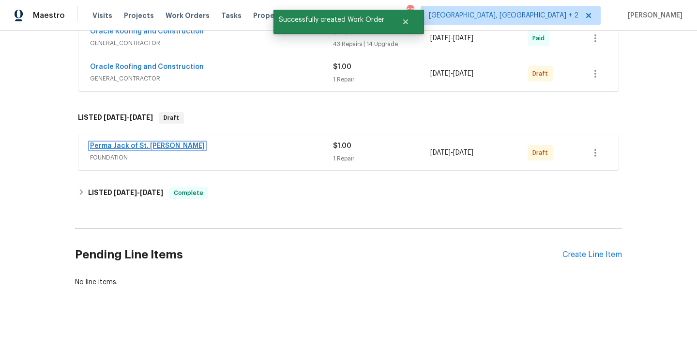
click at [124, 145] on link "Perma Jack of St. Louis" at bounding box center [147, 145] width 115 height 7
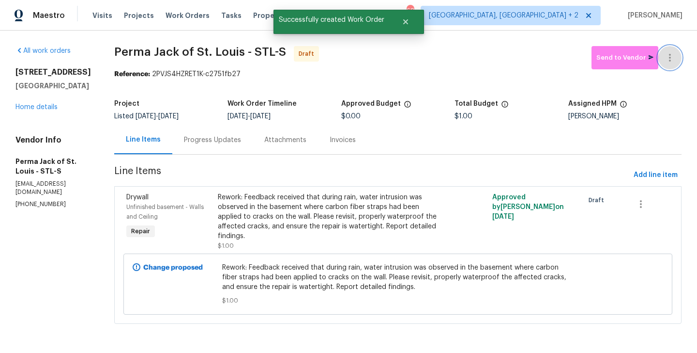
click at [677, 51] on button "button" at bounding box center [670, 57] width 23 height 23
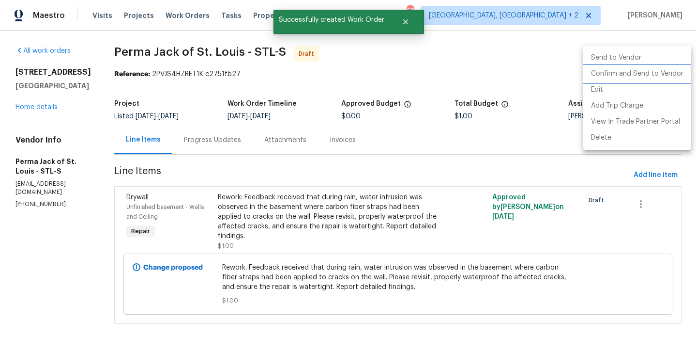
click at [677, 69] on li "Confirm and Send to Vendor" at bounding box center [638, 74] width 108 height 16
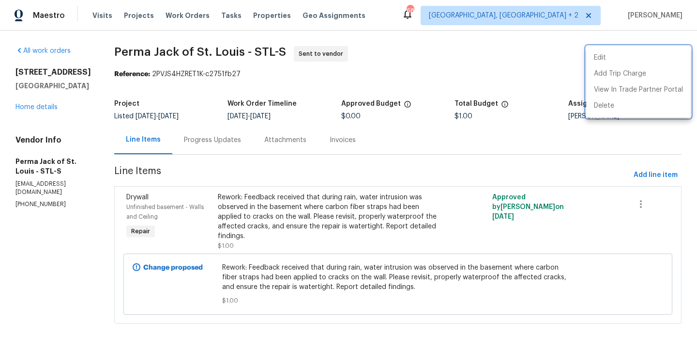
click at [240, 151] on div at bounding box center [348, 176] width 697 height 353
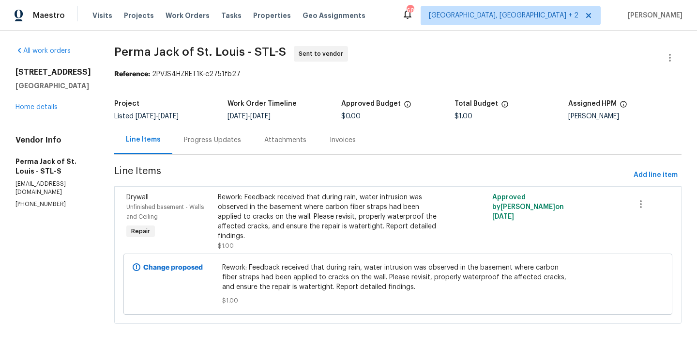
click at [226, 137] on div "Progress Updates" at bounding box center [212, 140] width 57 height 10
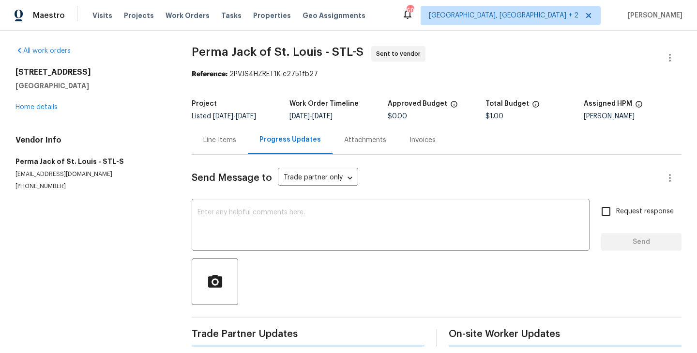
click at [266, 200] on div "Send Message to Trade partner only Trade partner only ​ x ​ Request response Se…" at bounding box center [437, 251] width 490 height 192
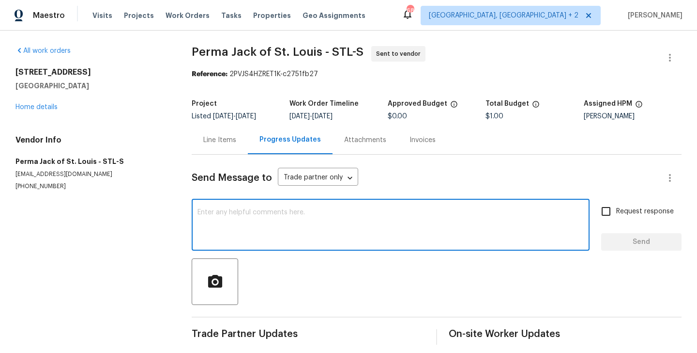
click at [263, 215] on textarea at bounding box center [391, 226] width 387 height 34
paste textarea "Hi this is Blessida with Opendoor. I’m confirming you received the WO for the p…"
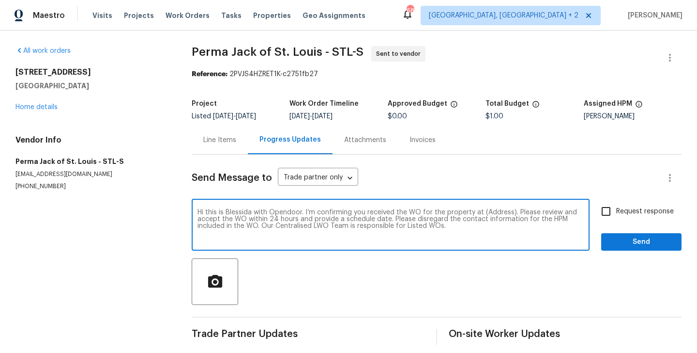
type textarea "Hi this is Blessida with Opendoor. I’m confirming you received the WO for the p…"
click at [644, 214] on span "Request response" at bounding box center [646, 211] width 58 height 10
click at [617, 214] on input "Request response" at bounding box center [606, 211] width 20 height 20
checkbox input "true"
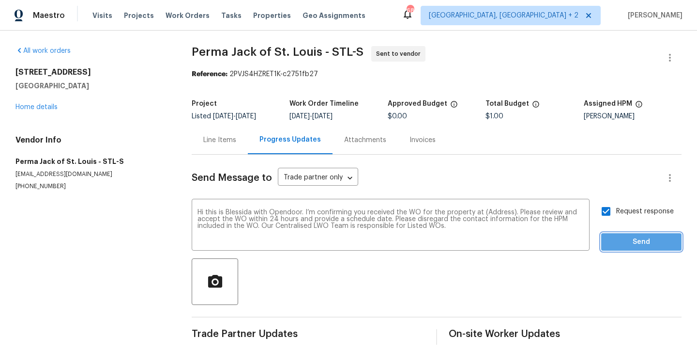
click at [636, 237] on span "Send" at bounding box center [641, 242] width 65 height 12
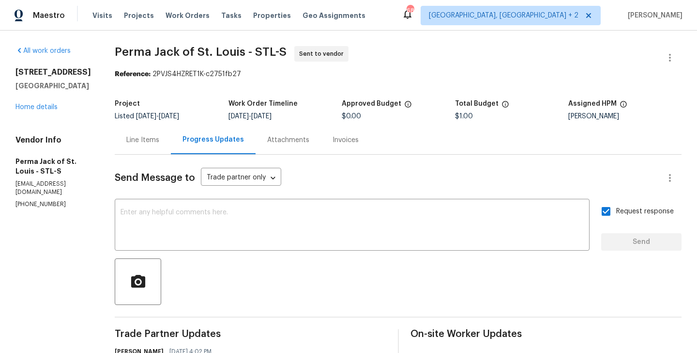
scroll to position [74, 0]
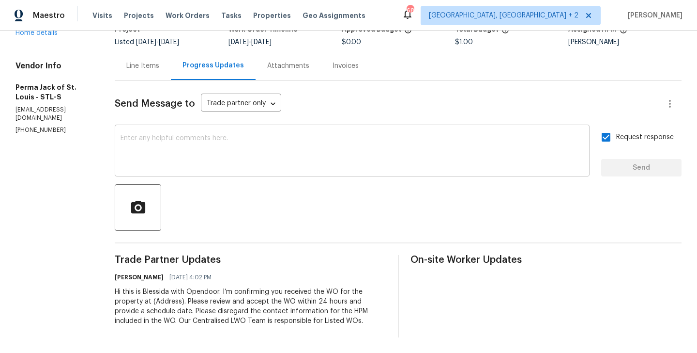
click at [247, 144] on textarea at bounding box center [353, 152] width 464 height 34
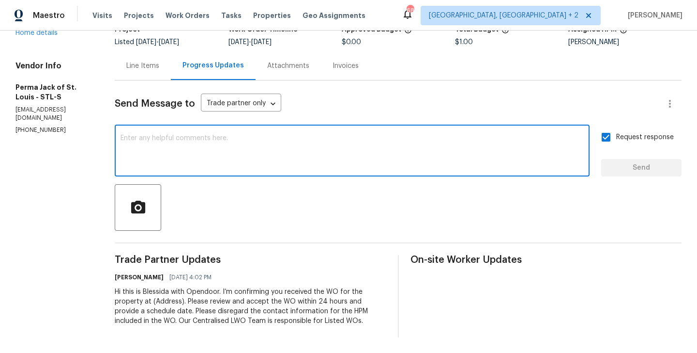
paste textarea "All Work Orders must include before-photos (both close-up and wide-angle) and a…"
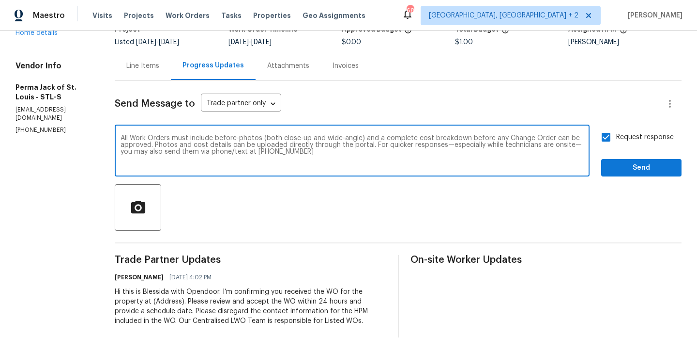
type textarea "All Work Orders must include before-photos (both close-up and wide-angle) and a…"
click at [627, 175] on button "Send" at bounding box center [642, 168] width 80 height 18
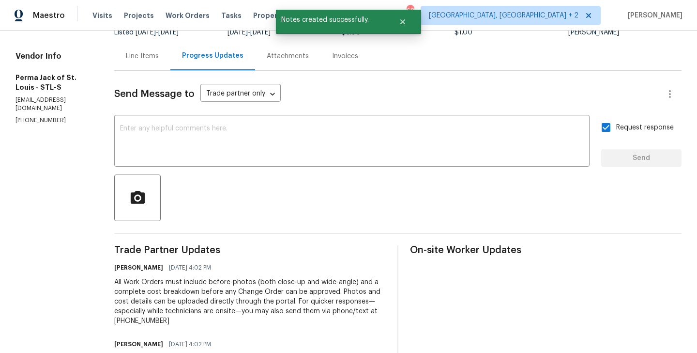
scroll to position [0, 0]
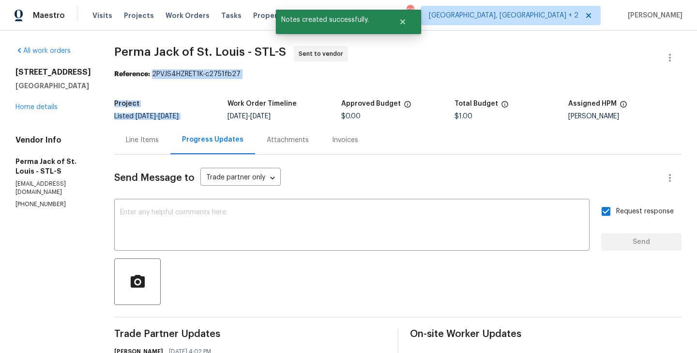
drag, startPoint x: 149, startPoint y: 75, endPoint x: 289, endPoint y: 88, distance: 140.6
click at [289, 88] on section "Perma Jack of St. Louis - STL-S Sent to vendor Reference: 2PVJS4HZRET1K-c2751fb…" at bounding box center [398, 267] width 568 height 442
click at [200, 74] on div "Reference: 2PVJS4HZRET1K-c2751fb27" at bounding box center [398, 74] width 568 height 10
drag, startPoint x: 149, startPoint y: 74, endPoint x: 248, endPoint y: 75, distance: 98.3
click at [248, 75] on div "Reference: 2PVJS4HZRET1K-c2751fb27" at bounding box center [398, 74] width 568 height 10
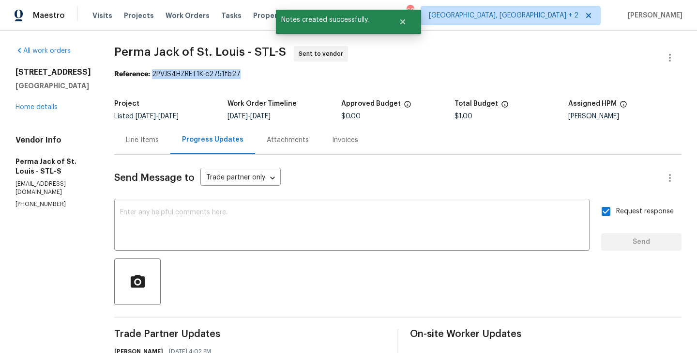
copy div "2PVJS4HZRET1K-c2751fb27"
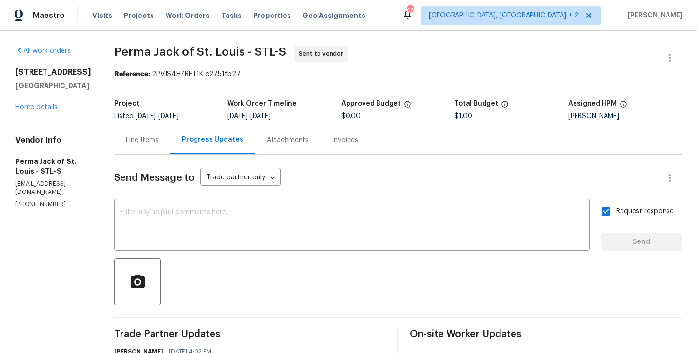
click at [134, 132] on div "Line Items" at bounding box center [142, 139] width 56 height 29
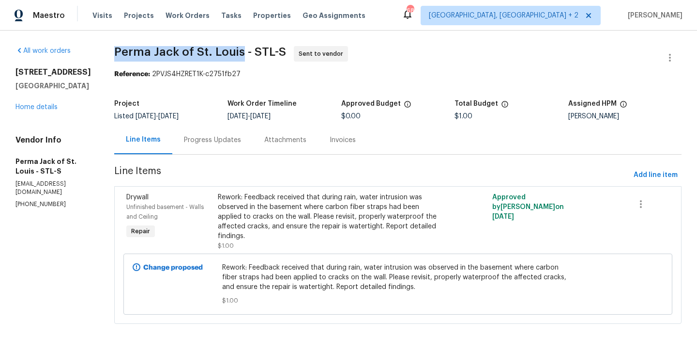
drag, startPoint x: 108, startPoint y: 52, endPoint x: 239, endPoint y: 53, distance: 130.3
click at [239, 53] on div "All work orders 2381 Gross Point Ln Wildwood, MO 63011 Home details Vendor Info…" at bounding box center [348, 191] width 697 height 320
copy span "Perma Jack of St. Louis"
click at [57, 110] on link "Home details" at bounding box center [36, 107] width 42 height 7
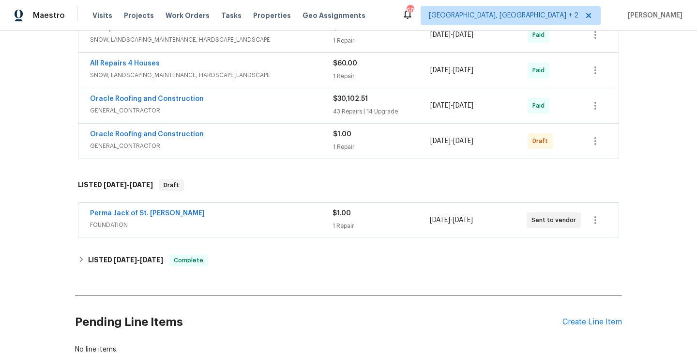
scroll to position [691, 0]
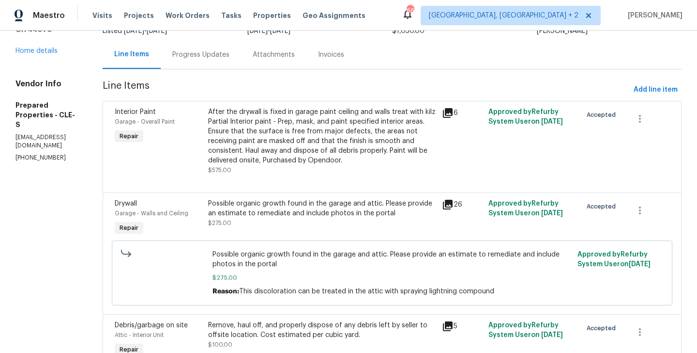
scroll to position [115, 0]
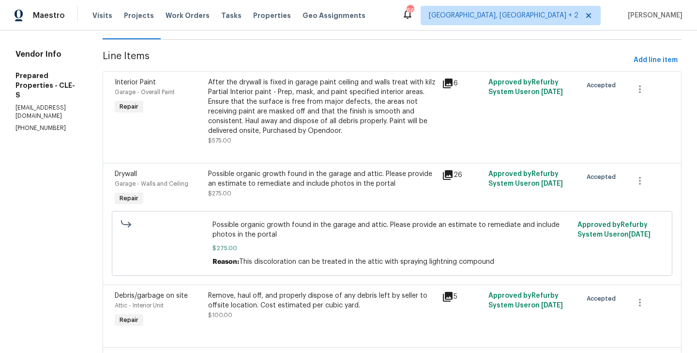
click at [284, 187] on div "Possible organic growth found in the garage and attic. Please provide an estima…" at bounding box center [322, 178] width 228 height 19
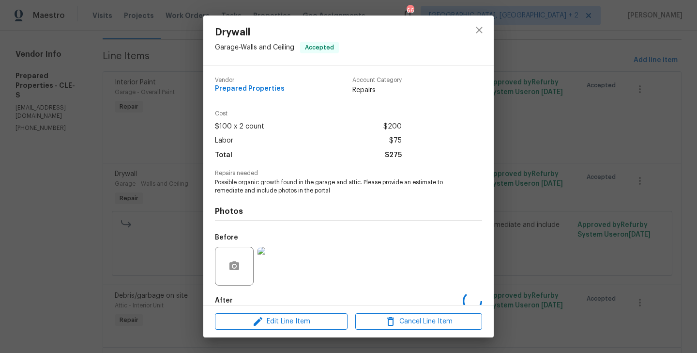
scroll to position [53, 0]
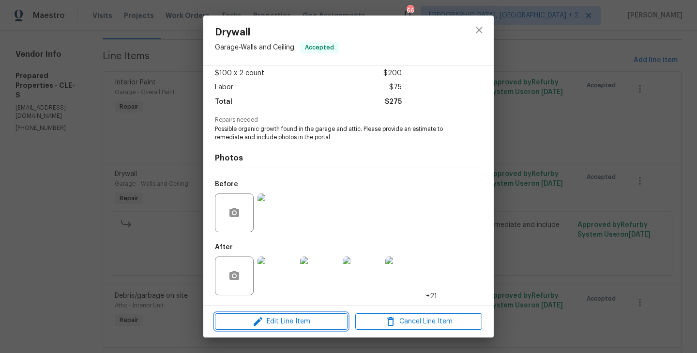
click at [279, 322] on span "Edit Line Item" at bounding box center [281, 321] width 127 height 12
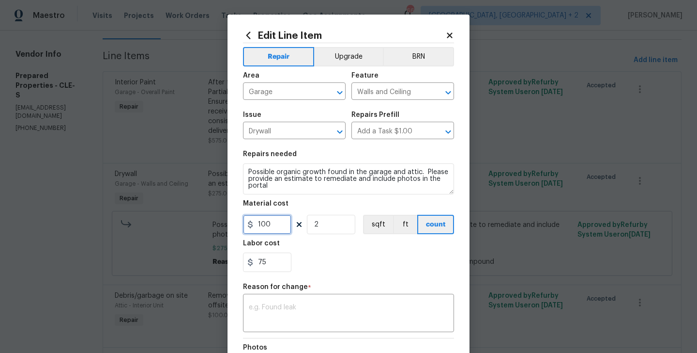
click at [263, 226] on input "100" at bounding box center [267, 224] width 48 height 19
click at [327, 231] on input "2" at bounding box center [331, 224] width 48 height 19
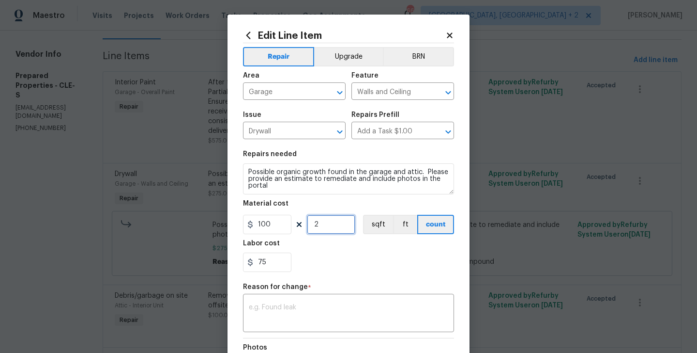
click at [327, 231] on input "2" at bounding box center [331, 224] width 48 height 19
type input "0"
click at [267, 222] on input "100" at bounding box center [267, 224] width 48 height 19
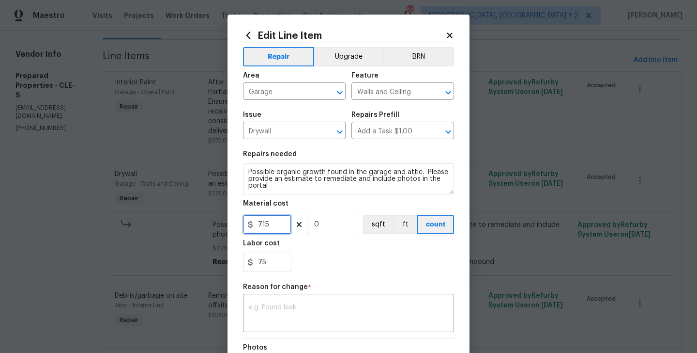
type input "715"
click at [261, 261] on input "75" at bounding box center [267, 261] width 48 height 19
type input "0"
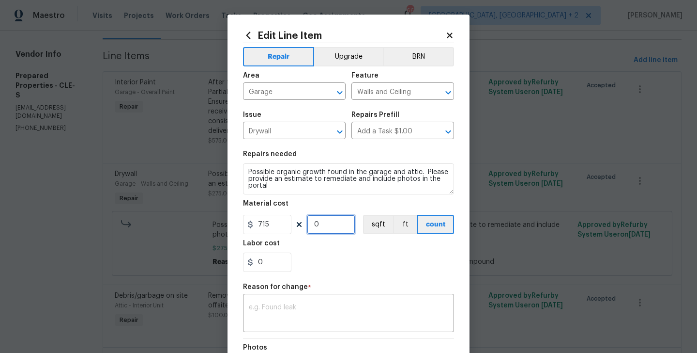
click at [321, 220] on input "0" at bounding box center [331, 224] width 48 height 19
type input "1"
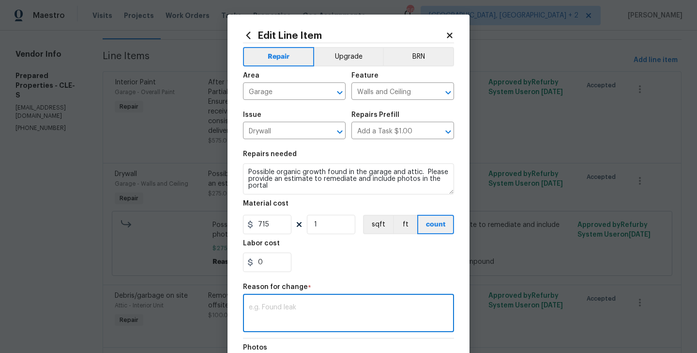
click at [303, 313] on textarea at bounding box center [349, 314] width 200 height 20
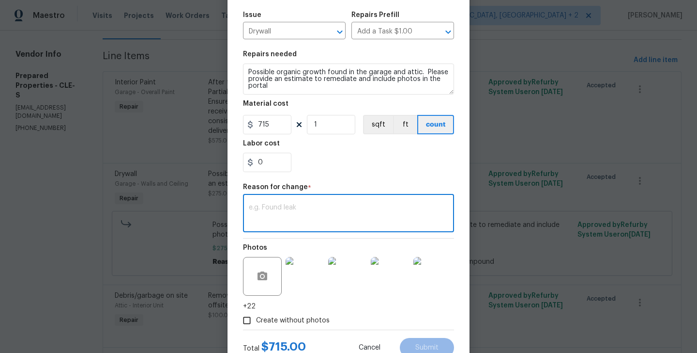
scroll to position [135, 0]
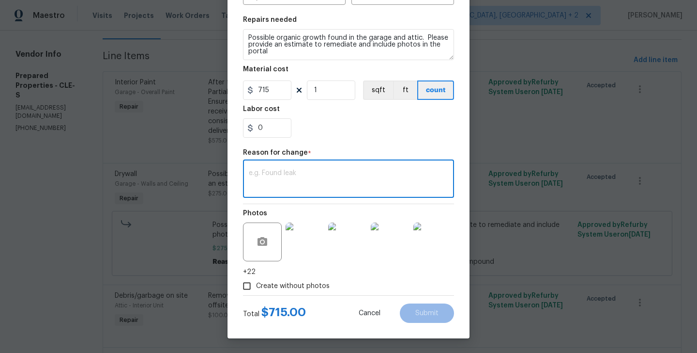
paste textarea "(BA) Updated cost per BR team approval."
type textarea "(BA) Updated cost per BR team approval."
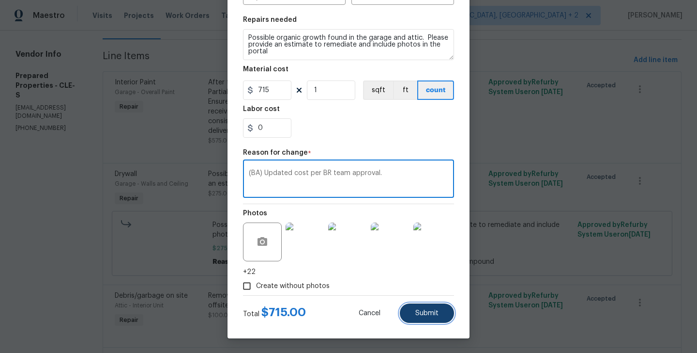
click at [446, 317] on button "Submit" at bounding box center [427, 312] width 54 height 19
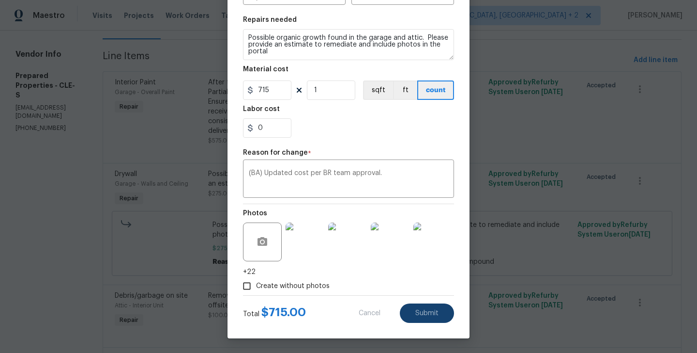
type input "100"
type input "2"
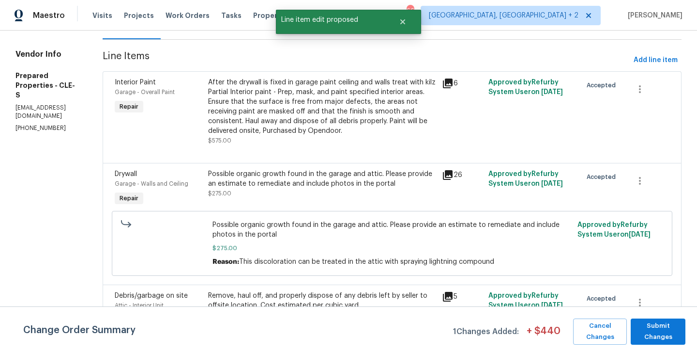
scroll to position [0, 0]
click at [673, 332] on span "Submit Changes" at bounding box center [658, 331] width 45 height 22
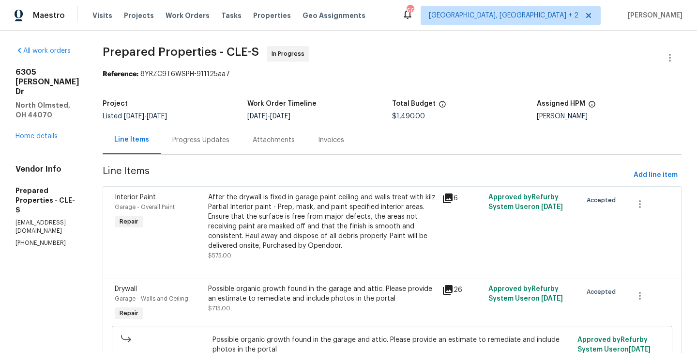
click at [217, 128] on div "Progress Updates" at bounding box center [201, 139] width 80 height 29
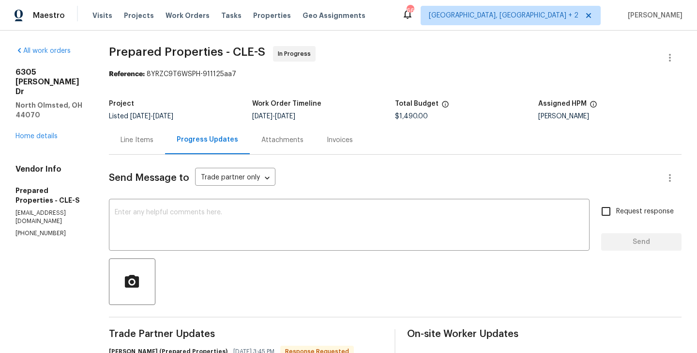
click at [149, 135] on div "Line Items" at bounding box center [137, 139] width 56 height 29
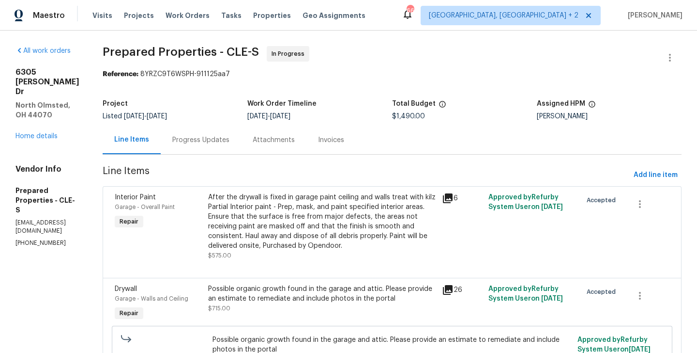
click at [53, 192] on section "All work orders 6305 Christman Dr North Olmsted, OH 44070 Home details Vendor I…" at bounding box center [47, 326] width 64 height 561
copy p "(216) 644-3545"
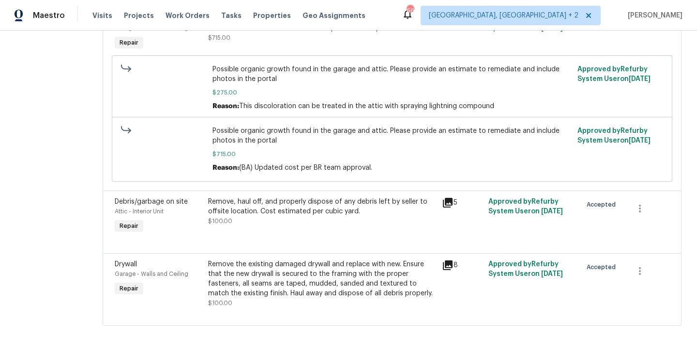
scroll to position [281, 0]
click at [339, 197] on div "Remove, haul off, and properly dispose of any debris left by seller to offsite …" at bounding box center [322, 206] width 228 height 19
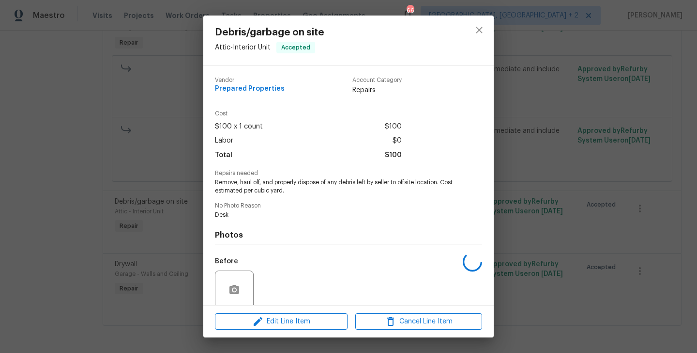
scroll to position [77, 0]
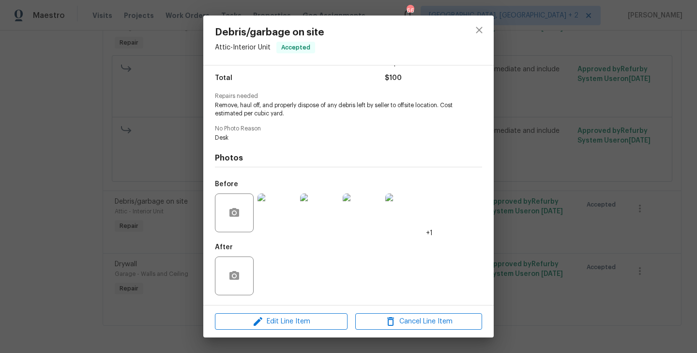
click at [167, 236] on div "Debris/garbage on site Attic - Interior Unit Accepted Vendor Prepared Propertie…" at bounding box center [348, 176] width 697 height 353
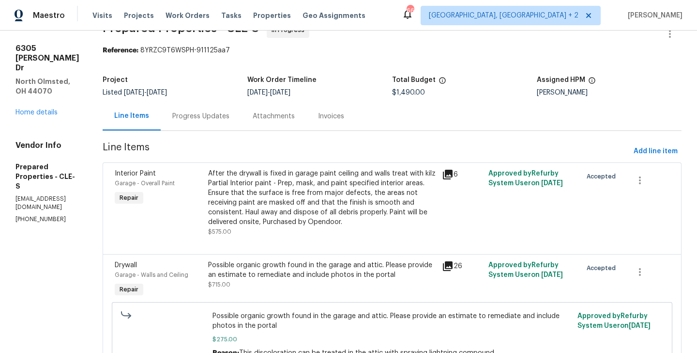
scroll to position [0, 0]
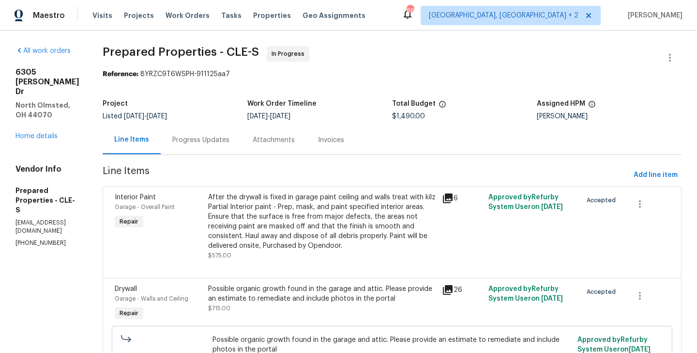
click at [364, 231] on div "After the drywall is fixed in garage paint ceiling and walls treat with kilz Pa…" at bounding box center [322, 221] width 228 height 58
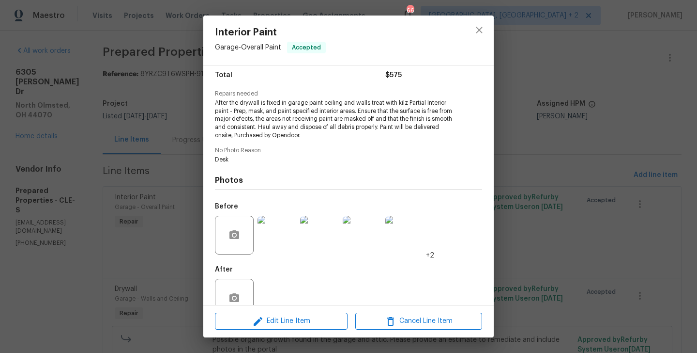
scroll to position [101, 0]
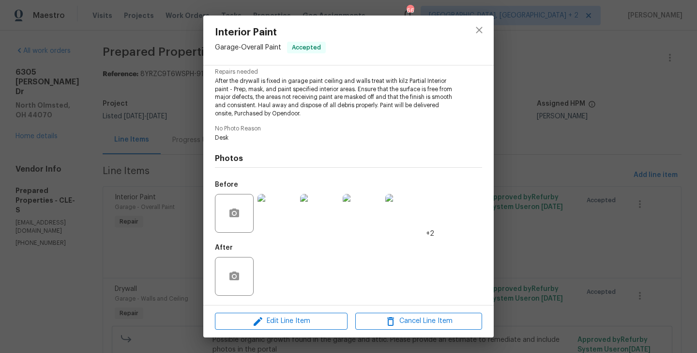
click at [151, 269] on div "Interior Paint Garage - Overall Paint Accepted Vendor Prepared Properties Accou…" at bounding box center [348, 176] width 697 height 353
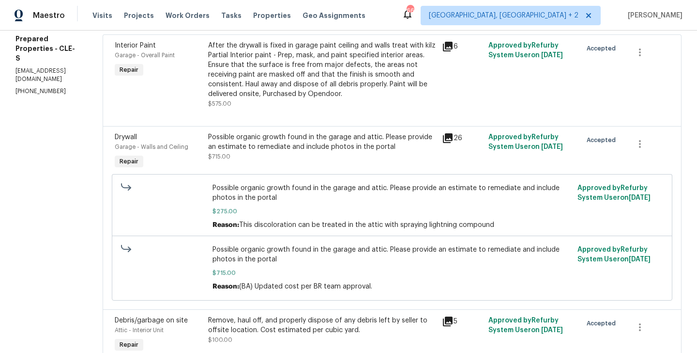
scroll to position [0, 0]
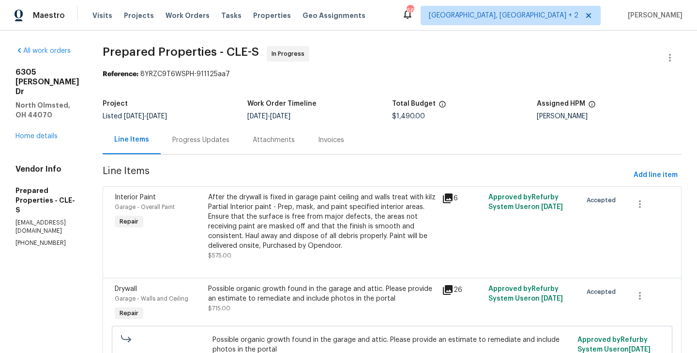
click at [237, 145] on div "Progress Updates" at bounding box center [201, 139] width 80 height 29
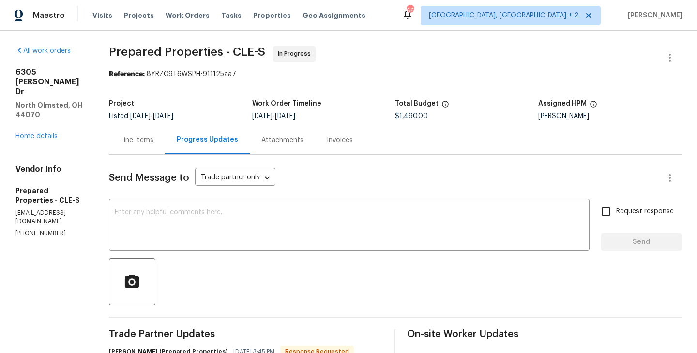
click at [154, 144] on div "Line Items" at bounding box center [137, 140] width 33 height 10
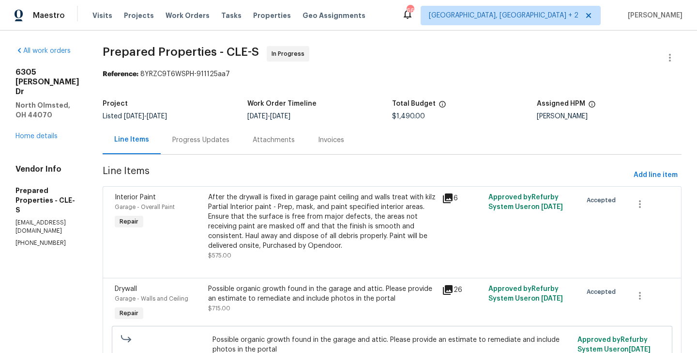
click at [326, 212] on div "After the drywall is fixed in garage paint ceiling and walls treat with kilz Pa…" at bounding box center [322, 221] width 228 height 58
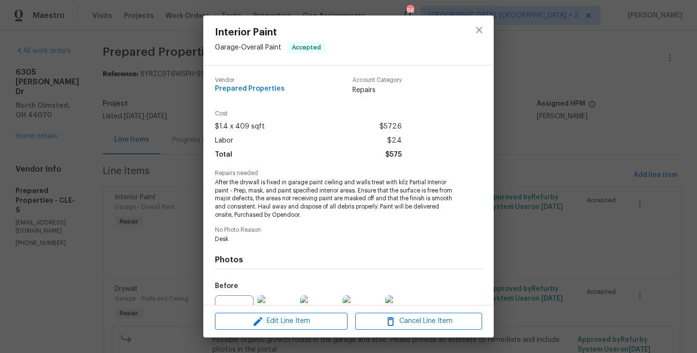
scroll to position [101, 0]
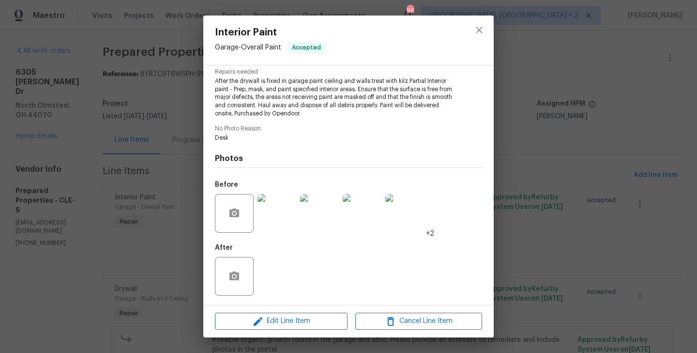
click at [257, 211] on div at bounding box center [277, 213] width 43 height 50
click at [585, 181] on div "Interior Paint Garage - Overall Paint Accepted Vendor Prepared Properties Accou…" at bounding box center [348, 176] width 697 height 353
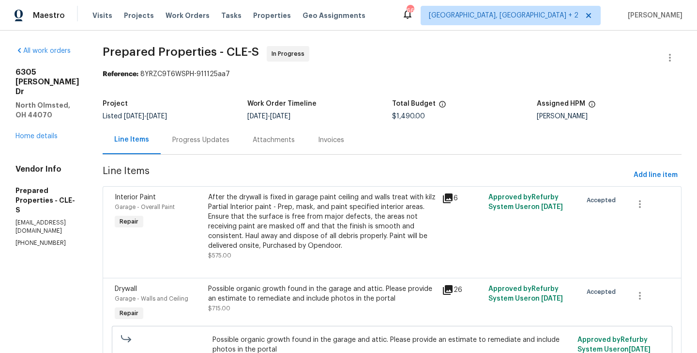
click at [216, 136] on div "Progress Updates" at bounding box center [200, 140] width 57 height 10
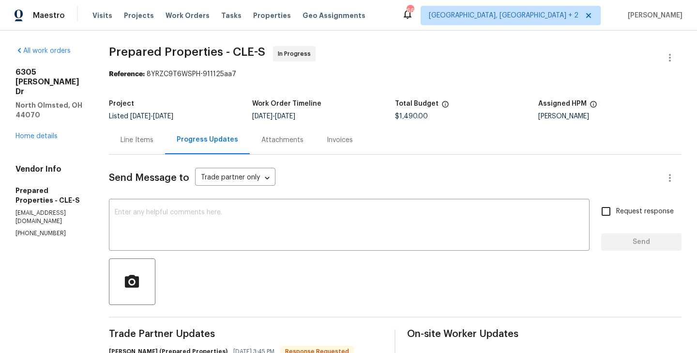
click at [165, 148] on div "Line Items" at bounding box center [137, 139] width 56 height 29
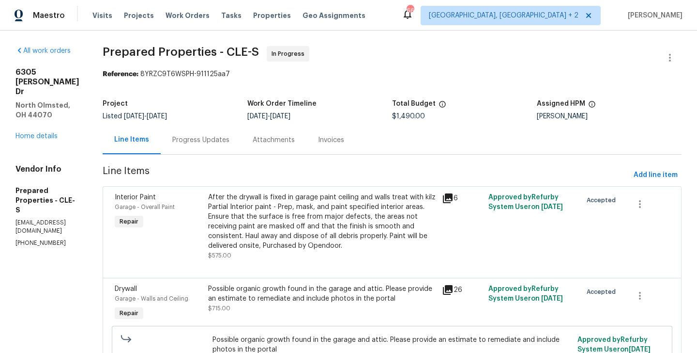
click at [234, 146] on div "Progress Updates" at bounding box center [201, 139] width 80 height 29
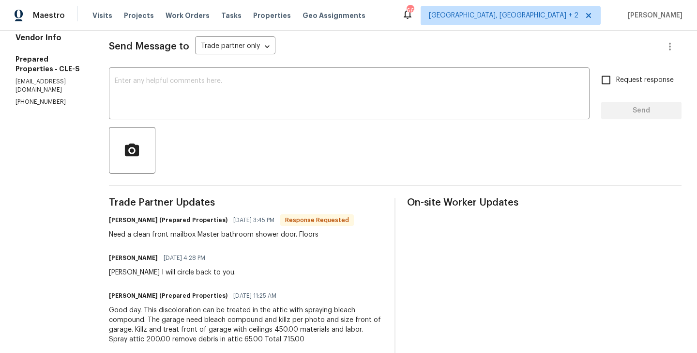
scroll to position [132, 0]
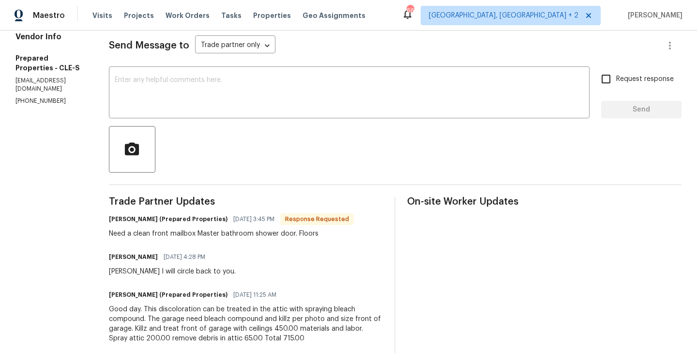
click at [141, 223] on h6 "Staci Smith (Prepared Properties)" at bounding box center [168, 219] width 119 height 10
click at [186, 112] on div "x ​" at bounding box center [349, 93] width 481 height 49
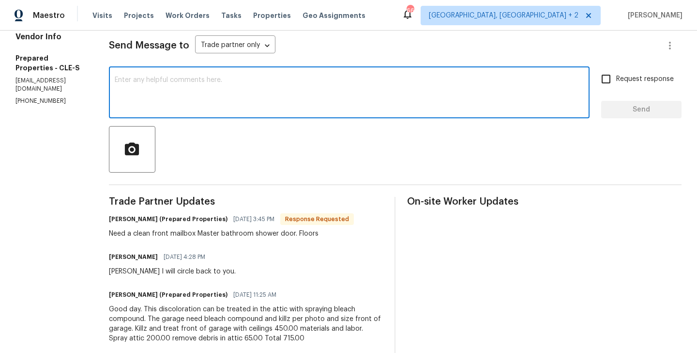
paste textarea "(216) 644-3545"
type textarea "(216) 644-3545"
click at [143, 83] on textarea "(216) 644-3545" at bounding box center [349, 94] width 469 height 34
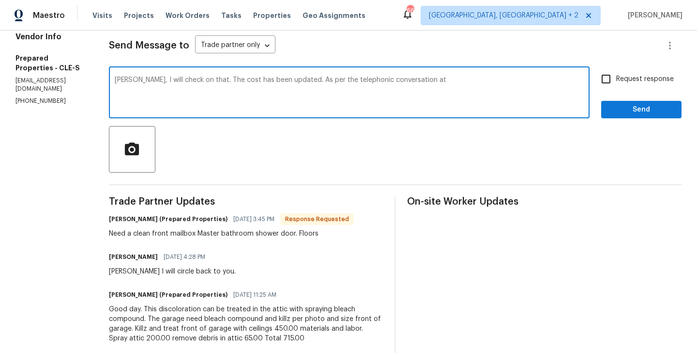
click at [20, 97] on p "(216) 644-3545" at bounding box center [50, 101] width 70 height 8
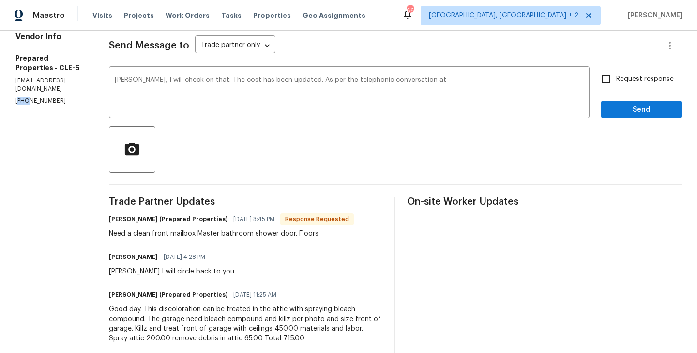
click at [20, 97] on p "(216) 644-3545" at bounding box center [50, 101] width 70 height 8
copy p "(216) 644-3545"
click at [451, 85] on textarea "Staci, I will check on that. The cost has been updated. As per the telephonic c…" at bounding box center [349, 94] width 469 height 34
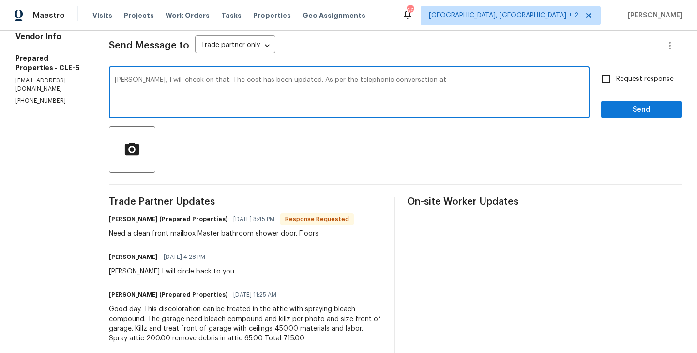
click at [447, 82] on textarea "Staci, I will check on that. The cost has been updated. As per the telephonic c…" at bounding box center [349, 94] width 469 height 34
paste textarea "(216) 644-3545"
click at [482, 79] on textarea "Staci, I will check on that. The cost has been updated. As per the telephonic c…" at bounding box center [349, 94] width 469 height 34
type textarea "Staci, I will check on that. The cost has been updated. As per the telephonic c…"
click at [620, 87] on label "Request response" at bounding box center [635, 79] width 78 height 20
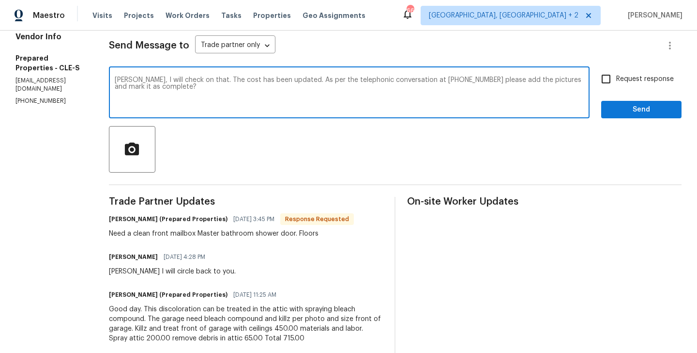
click at [617, 87] on input "Request response" at bounding box center [606, 79] width 20 height 20
checkbox input "true"
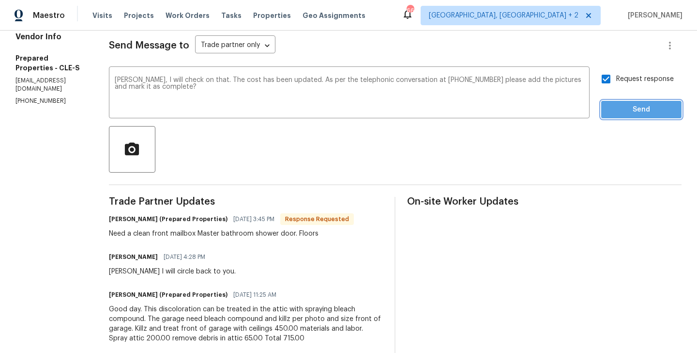
click at [620, 109] on span "Send" at bounding box center [641, 110] width 65 height 12
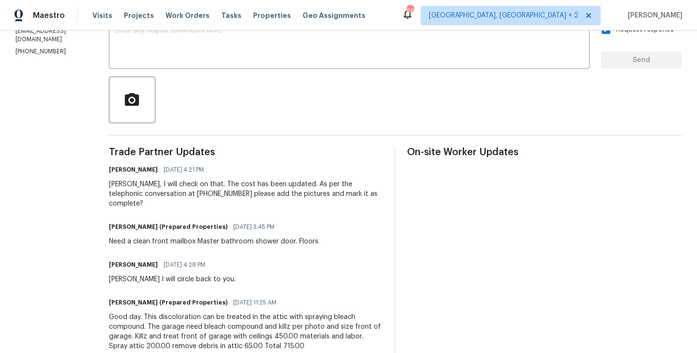
scroll to position [192, 0]
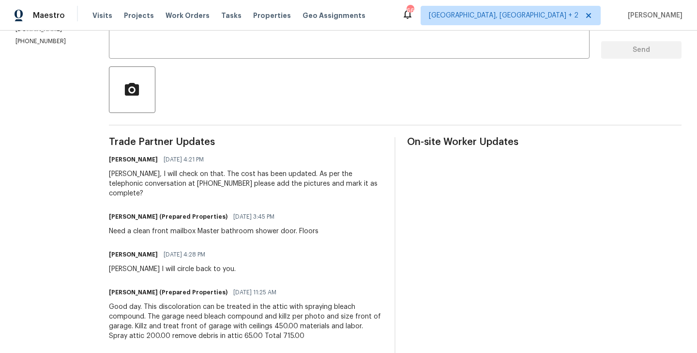
click at [197, 226] on div "Need a clean front mailbox Master bathroom shower door. Floors" at bounding box center [214, 231] width 210 height 10
copy div "Need a clean front mailbox Master bathroom shower door. Floors"
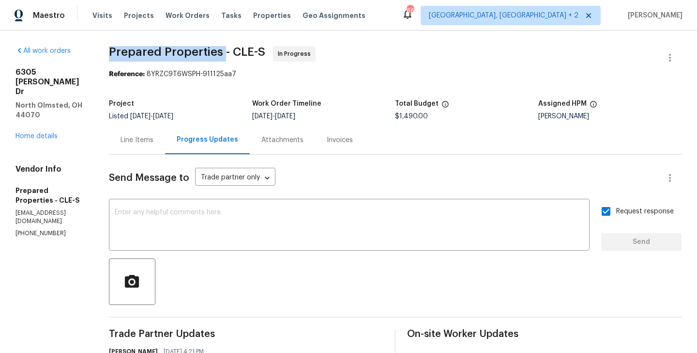
drag, startPoint x: 130, startPoint y: 49, endPoint x: 246, endPoint y: 54, distance: 115.9
copy span "Prepared Properties"
click at [51, 133] on link "Home details" at bounding box center [36, 136] width 42 height 7
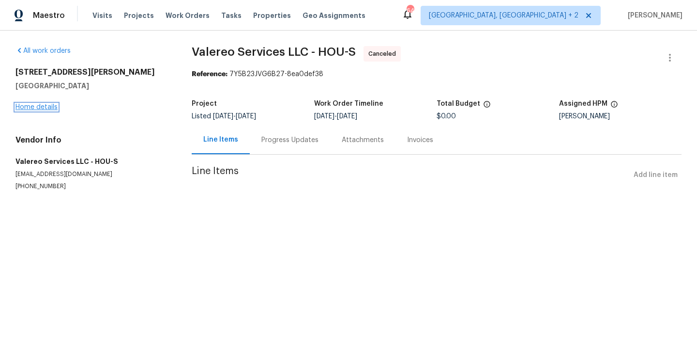
click at [48, 105] on link "Home details" at bounding box center [36, 107] width 42 height 7
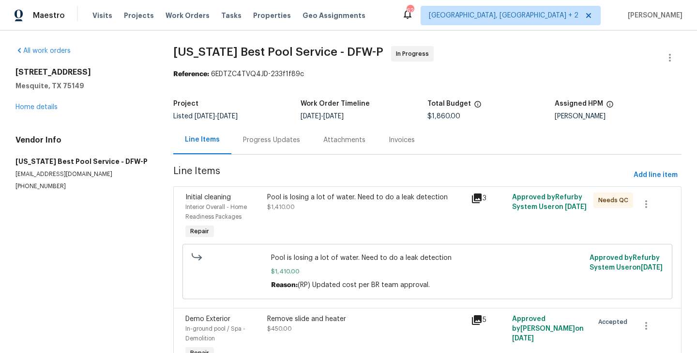
click at [274, 136] on div "Progress Updates" at bounding box center [271, 140] width 57 height 10
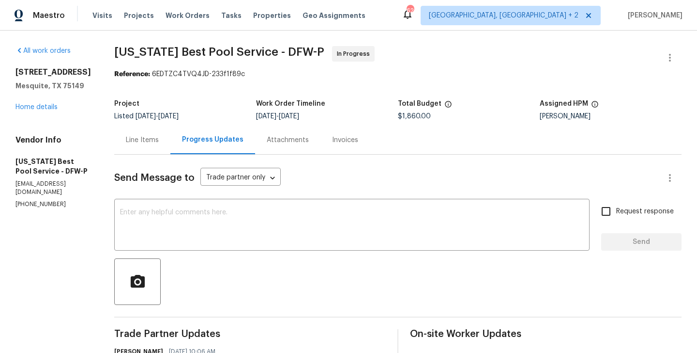
click at [48, 205] on p "[PHONE_NUMBER]" at bounding box center [53, 204] width 76 height 8
copy p "[PHONE_NUMBER]"
click at [39, 112] on div "[STREET_ADDRESS][PERSON_NAME] Home details" at bounding box center [53, 89] width 76 height 45
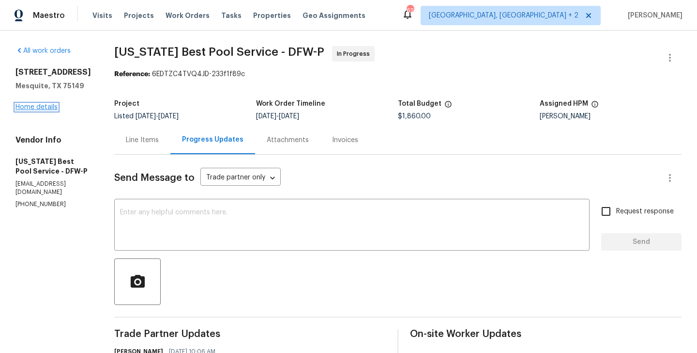
click at [39, 110] on link "Home details" at bounding box center [36, 107] width 42 height 7
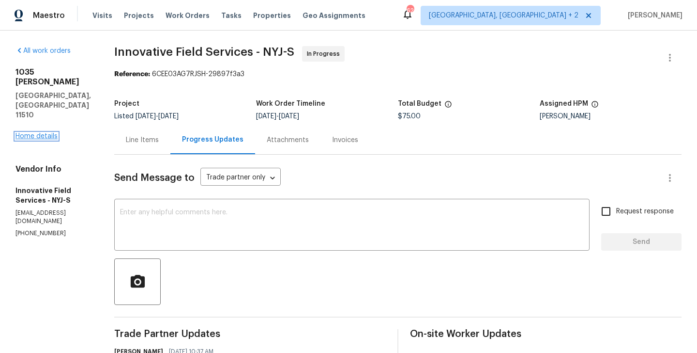
click at [35, 133] on link "Home details" at bounding box center [36, 136] width 42 height 7
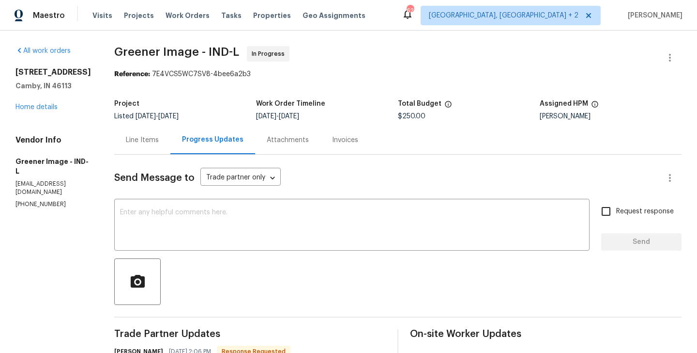
click at [132, 139] on div "Line Items" at bounding box center [142, 140] width 33 height 10
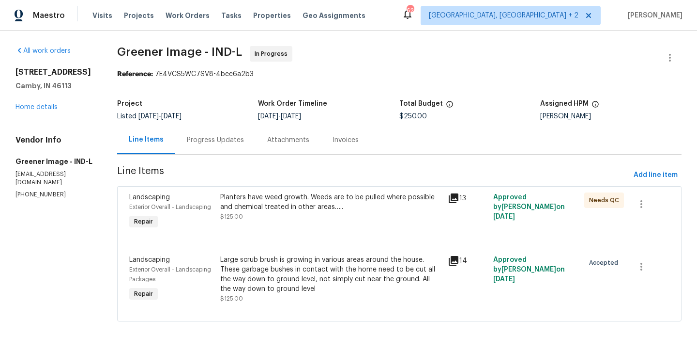
click at [286, 267] on div "Large scrub brush is growing in various areas around the house. These garbage b…" at bounding box center [331, 274] width 222 height 39
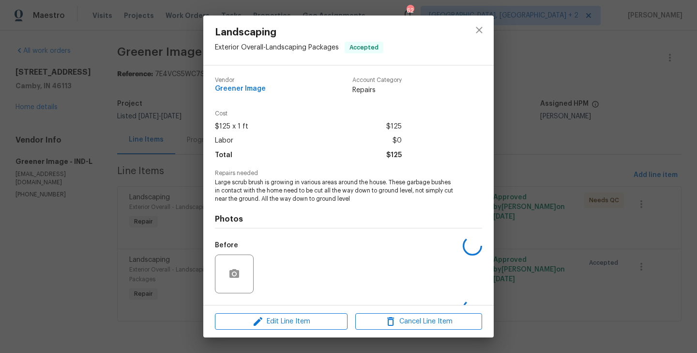
scroll to position [61, 0]
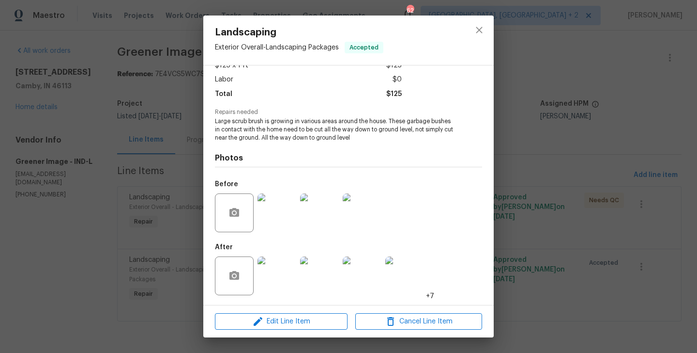
click at [144, 260] on div "Landscaping Exterior Overall - Landscaping Packages Accepted Vendor Greener Ima…" at bounding box center [348, 176] width 697 height 353
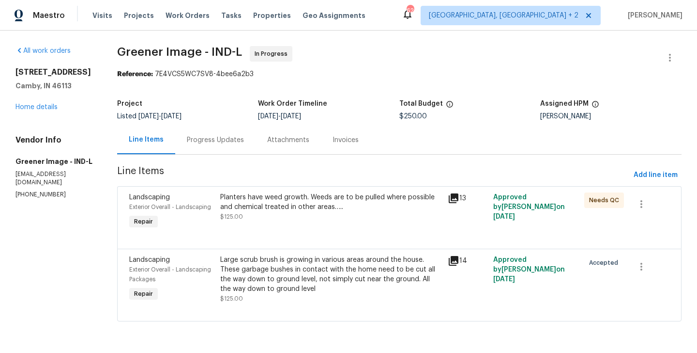
click at [209, 133] on div "Progress Updates" at bounding box center [215, 139] width 80 height 29
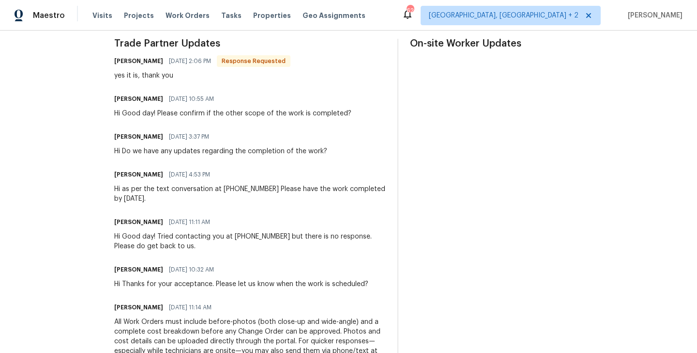
scroll to position [104, 0]
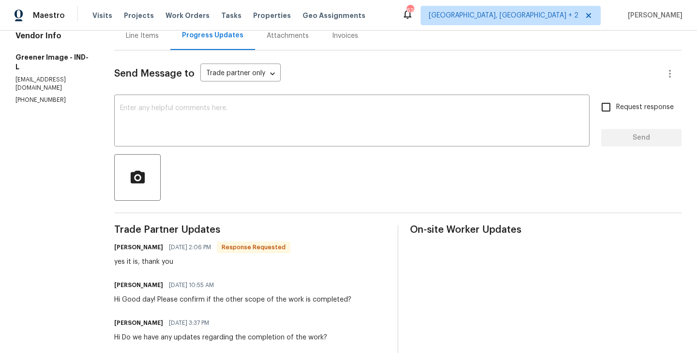
click at [114, 254] on div "[PERSON_NAME] [DATE] 2:06 PM Response Requested yes it is, thank you" at bounding box center [202, 253] width 176 height 26
click at [115, 249] on h6 "[PERSON_NAME]" at bounding box center [138, 247] width 49 height 10
copy h6 "[PERSON_NAME]"
click at [161, 137] on textarea at bounding box center [352, 122] width 464 height 34
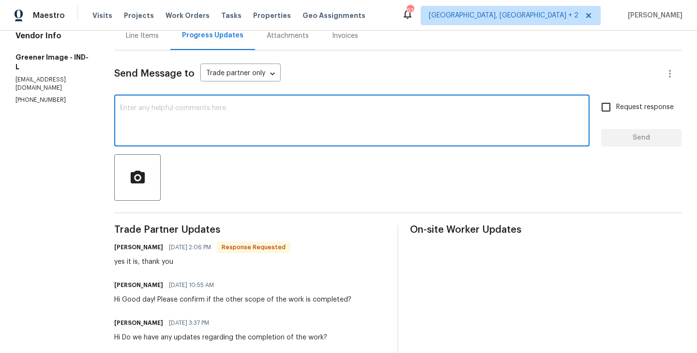
paste textarea "[PERSON_NAME]"
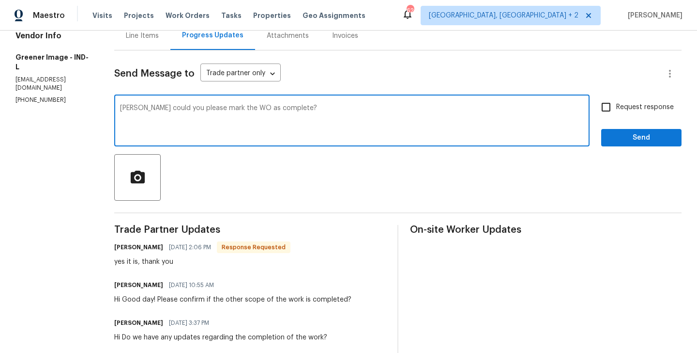
type textarea "[PERSON_NAME] could you please mark the WO as complete?"
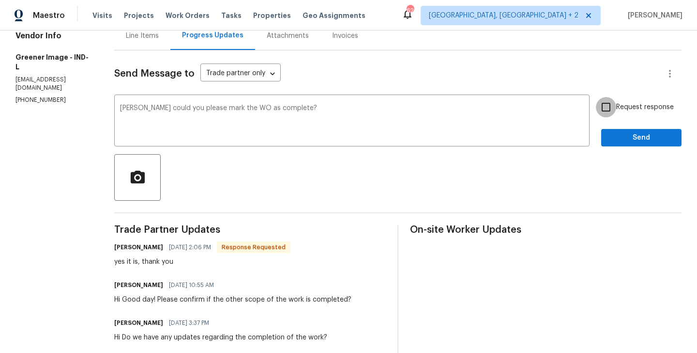
click at [609, 112] on input "Request response" at bounding box center [606, 107] width 20 height 20
checkbox input "true"
click at [610, 145] on button "Send" at bounding box center [642, 138] width 80 height 18
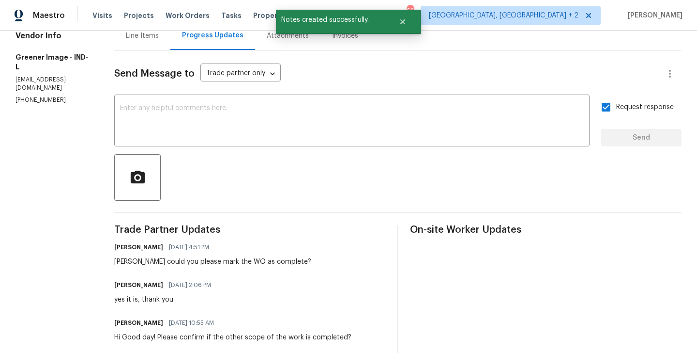
scroll to position [0, 0]
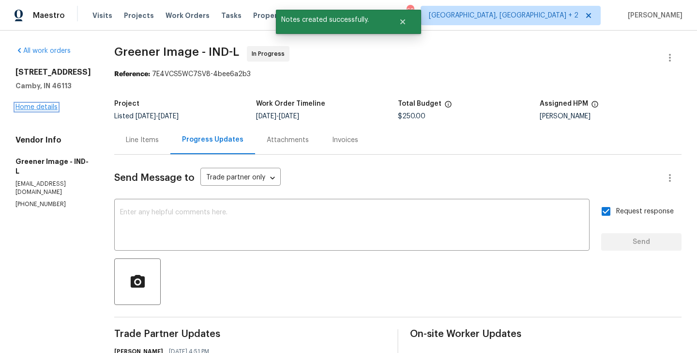
click at [44, 110] on link "Home details" at bounding box center [36, 107] width 42 height 7
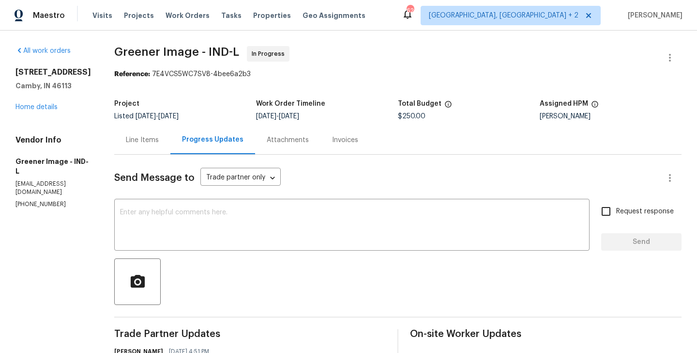
copy p "[PHONE_NUMBER]"
drag, startPoint x: 69, startPoint y: 95, endPoint x: 9, endPoint y: 68, distance: 66.1
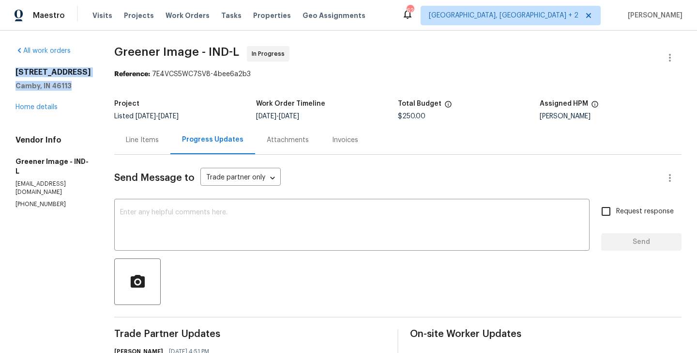
copy div "[STREET_ADDRESS][PERSON_NAME]"
click at [32, 123] on div "All work orders [STREET_ADDRESS][PERSON_NAME] Home details Vendor Info Greener …" at bounding box center [53, 127] width 76 height 162
click at [32, 112] on div "[STREET_ADDRESS][PERSON_NAME] Home details" at bounding box center [53, 89] width 76 height 45
click at [32, 110] on link "Home details" at bounding box center [36, 107] width 42 height 7
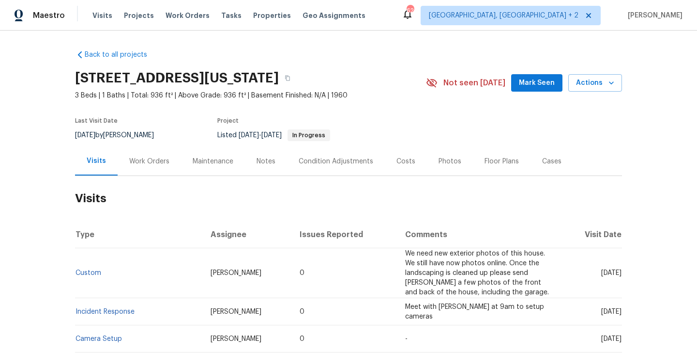
click at [145, 155] on div "Work Orders" at bounding box center [149, 161] width 63 height 29
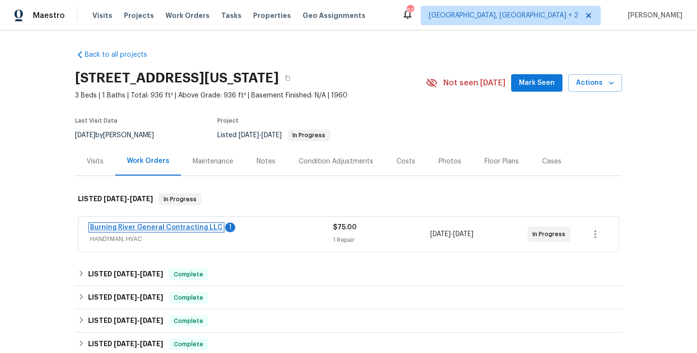
click at [198, 226] on link "Burning River General Contracting LLC" at bounding box center [156, 227] width 133 height 7
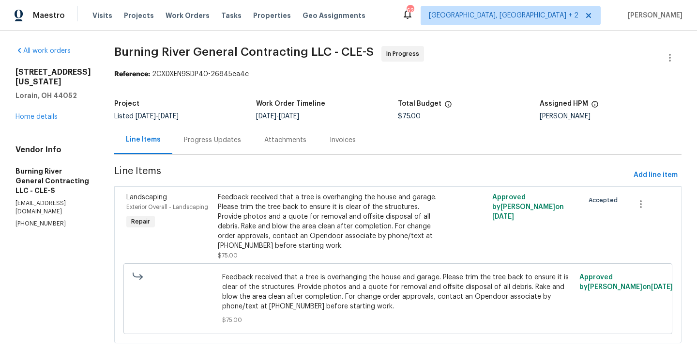
click at [212, 139] on div "Progress Updates" at bounding box center [212, 140] width 57 height 10
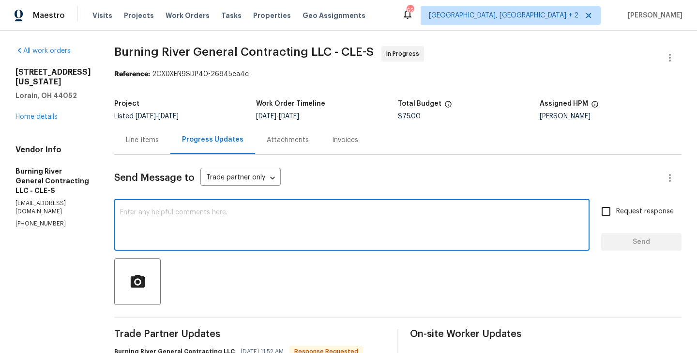
click at [173, 215] on textarea at bounding box center [352, 226] width 464 height 34
type textarea "Thanks Team for letting us know. Keep us posted."
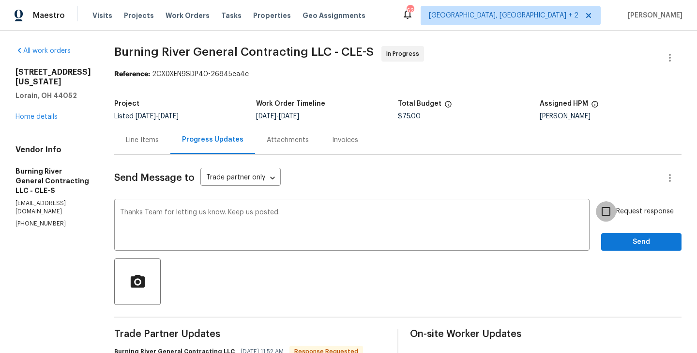
click at [612, 214] on input "Request response" at bounding box center [606, 211] width 20 height 20
checkbox input "true"
click at [612, 241] on span "Send" at bounding box center [641, 242] width 65 height 12
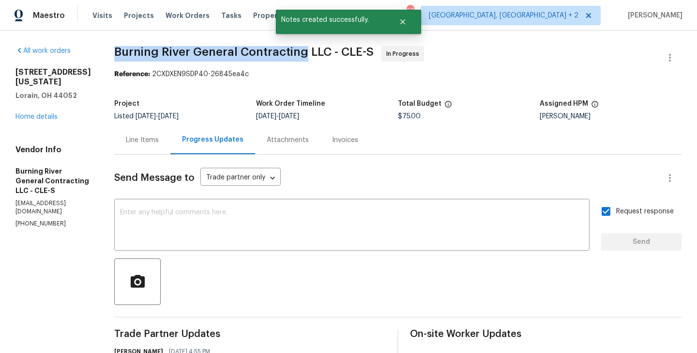
drag, startPoint x: 115, startPoint y: 52, endPoint x: 302, endPoint y: 56, distance: 187.0
click at [302, 56] on span "Burning River General Contracting LLC - CLE-S" at bounding box center [244, 52] width 260 height 12
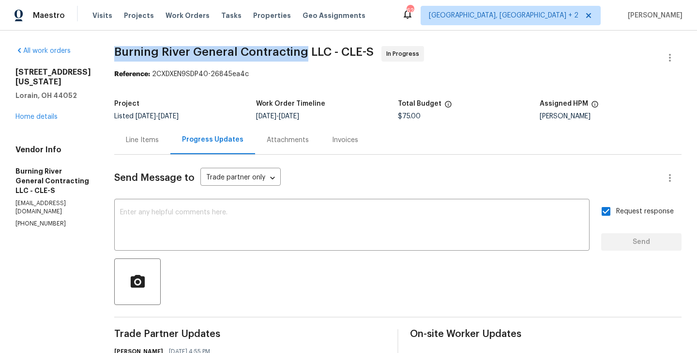
copy span "Burning River General Contracting"
click at [43, 113] on link "Home details" at bounding box center [36, 116] width 42 height 7
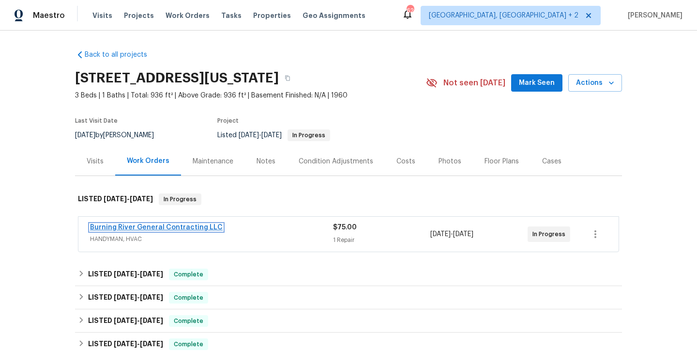
click at [183, 227] on link "Burning River General Contracting LLC" at bounding box center [156, 227] width 133 height 7
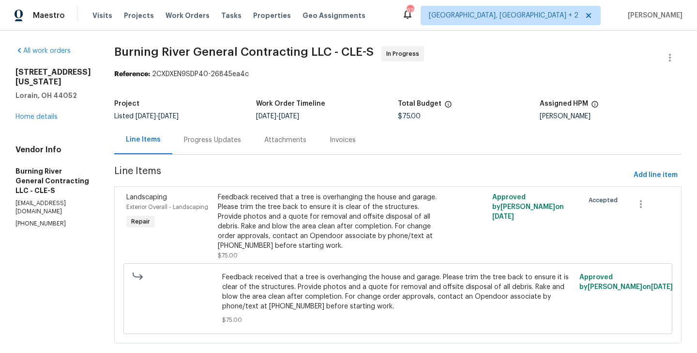
click at [232, 146] on div "Progress Updates" at bounding box center [212, 139] width 80 height 29
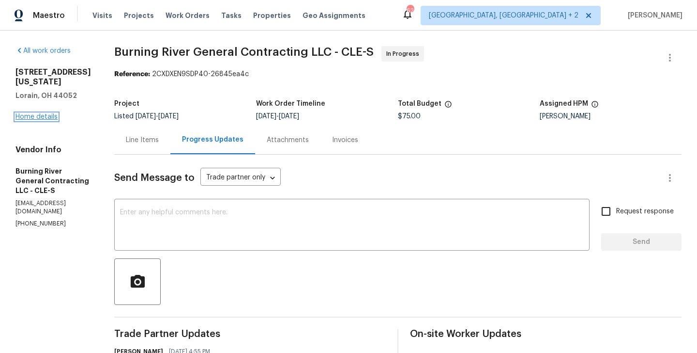
click at [31, 113] on link "Home details" at bounding box center [36, 116] width 42 height 7
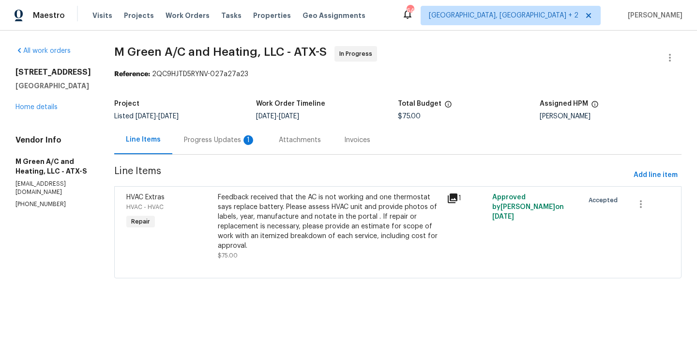
click at [236, 142] on div "Progress Updates 1" at bounding box center [220, 140] width 72 height 10
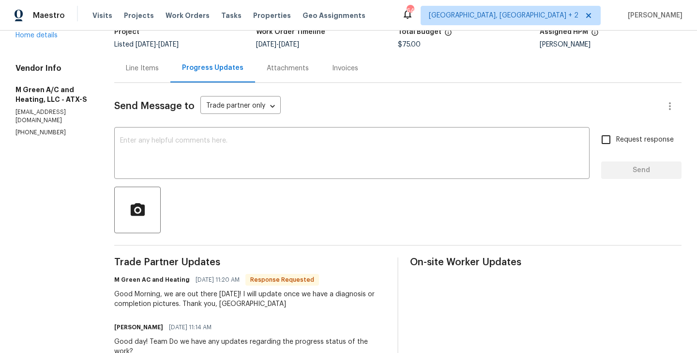
scroll to position [71, 0]
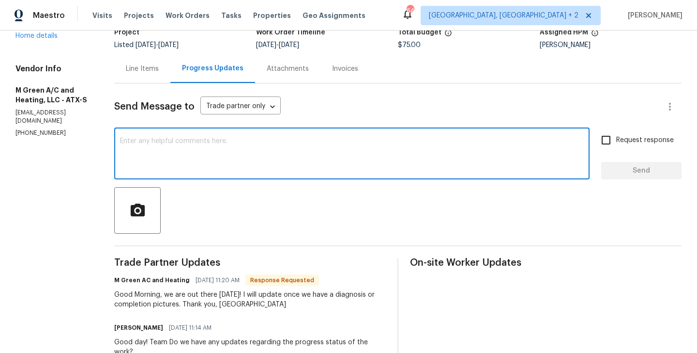
click at [173, 156] on textarea at bounding box center [352, 155] width 464 height 34
type textarea "Thanks, Keep us posted."
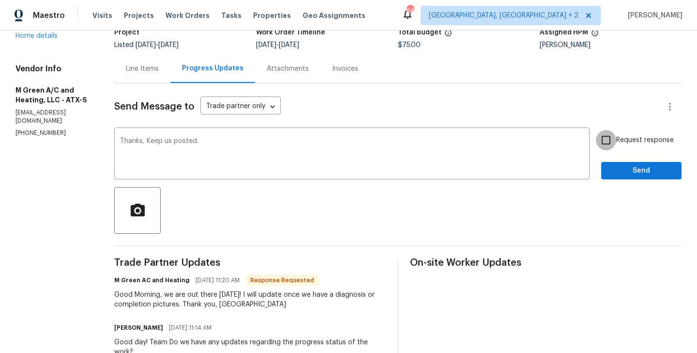
click at [610, 135] on input "Request response" at bounding box center [606, 140] width 20 height 20
checkbox input "true"
click at [615, 174] on span "Send" at bounding box center [641, 171] width 65 height 12
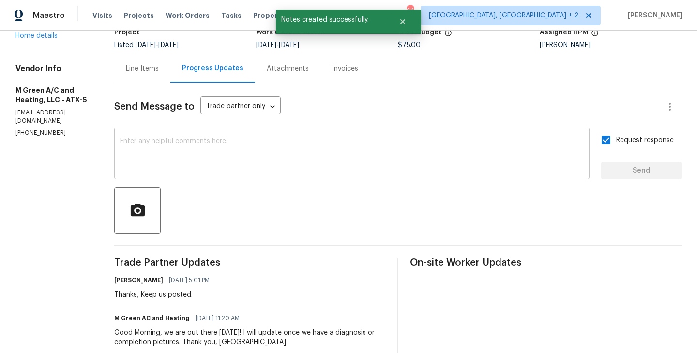
scroll to position [0, 0]
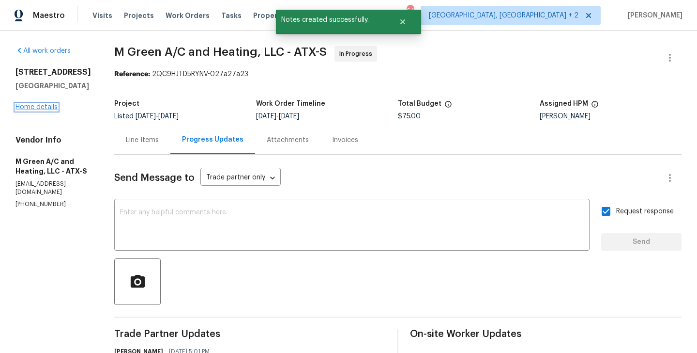
click at [41, 108] on link "Home details" at bounding box center [36, 107] width 42 height 7
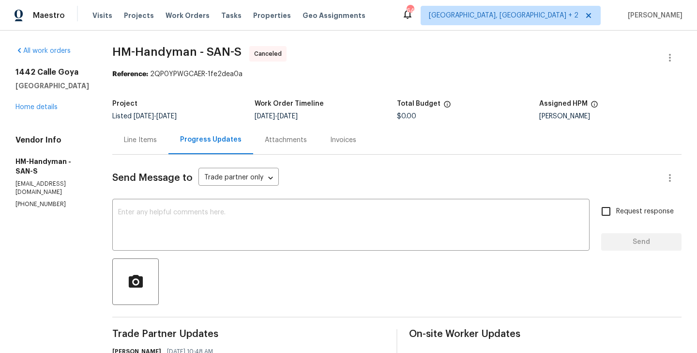
scroll to position [15, 0]
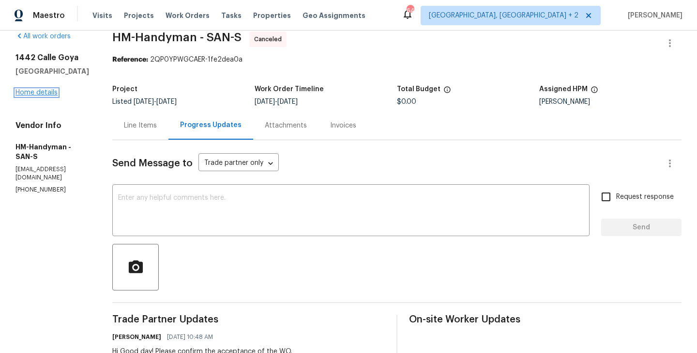
click at [31, 94] on link "Home details" at bounding box center [36, 92] width 42 height 7
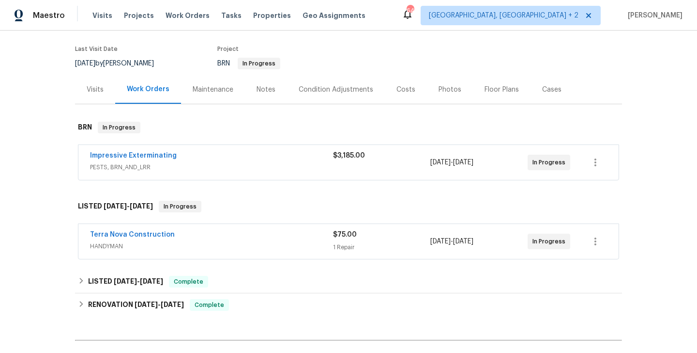
scroll to position [73, 0]
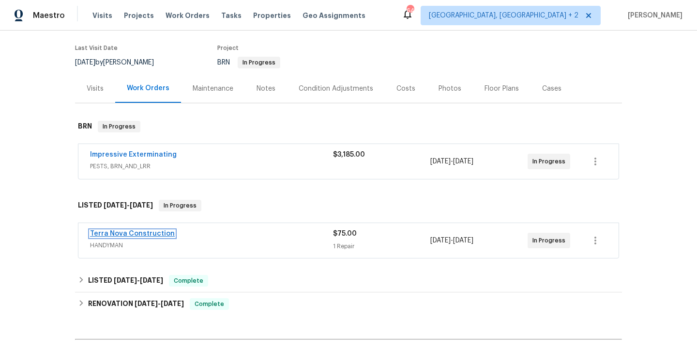
click at [150, 232] on link "Terra Nova Construction" at bounding box center [132, 233] width 85 height 7
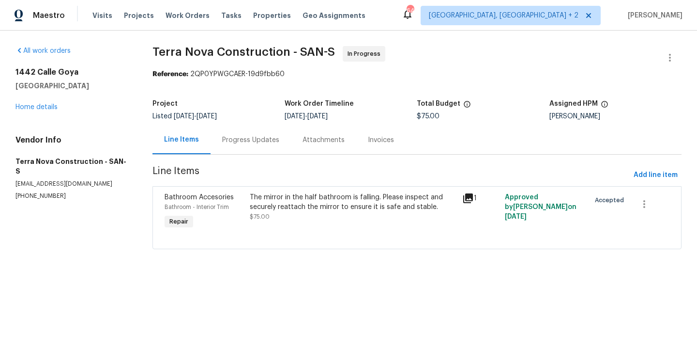
click at [236, 138] on div "Progress Updates" at bounding box center [250, 140] width 57 height 10
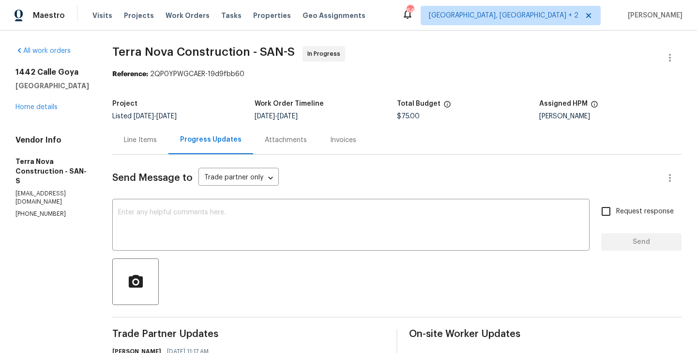
click at [46, 210] on p "(562) 832-8884" at bounding box center [52, 214] width 74 height 8
copy p "(562) 832-8884"
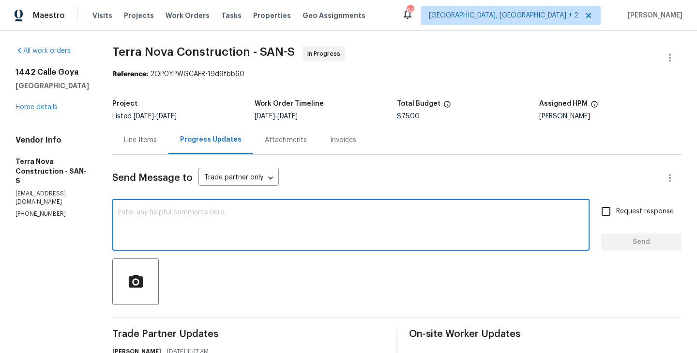
click at [180, 240] on textarea at bounding box center [351, 226] width 466 height 34
paste textarea "Hi Tried contacting you to get an update but couldn't. Please do reply back to …"
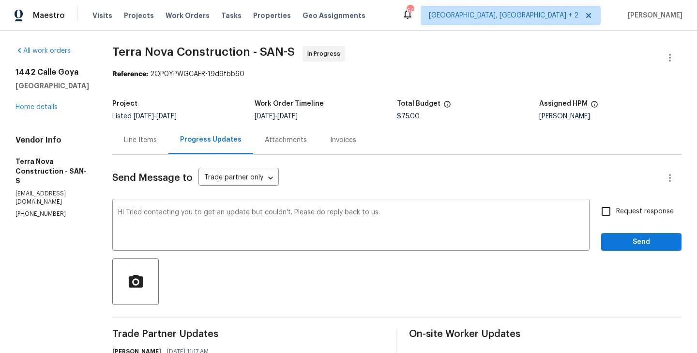
click at [46, 210] on p "(562) 832-8884" at bounding box center [52, 214] width 74 height 8
copy p "(562) 832-8884"
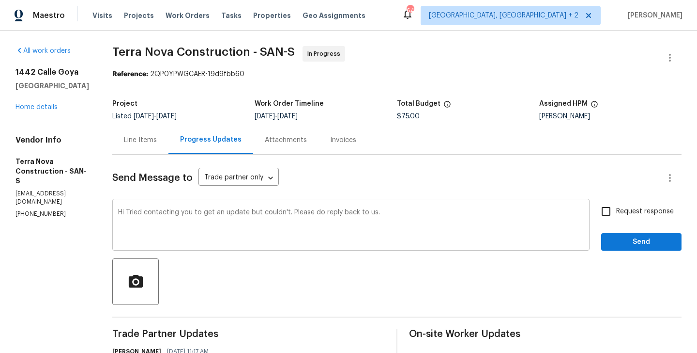
click at [220, 213] on textarea "Hi Tried contacting you to get an update but couldn't. Please do reply back to …" at bounding box center [351, 226] width 466 height 34
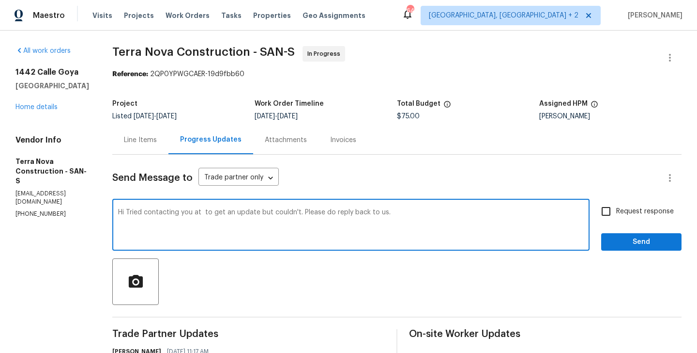
paste textarea "(562) 832-8884"
type textarea "Hi Tried contacting you at (562) 832-8884 to get an update but couldn't. Please…"
click at [603, 217] on input "Request response" at bounding box center [606, 211] width 20 height 20
checkbox input "true"
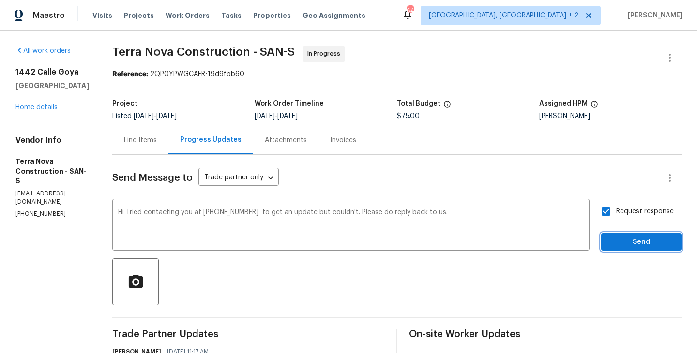
click at [612, 243] on span "Send" at bounding box center [641, 242] width 65 height 12
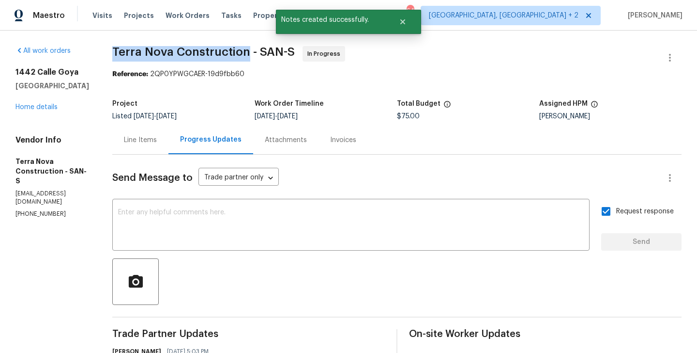
drag, startPoint x: 141, startPoint y: 53, endPoint x: 274, endPoint y: 55, distance: 133.2
click at [274, 55] on span "Terra Nova Construction - SAN-S" at bounding box center [203, 52] width 183 height 12
copy span "Terra Nova Construction"
click at [45, 109] on link "Home details" at bounding box center [36, 107] width 42 height 7
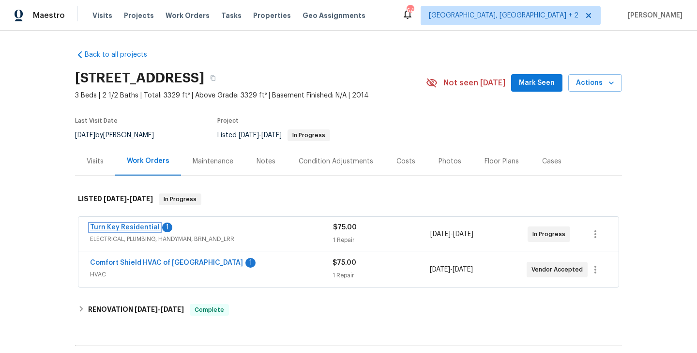
click at [133, 228] on link "Turn Key Residential" at bounding box center [125, 227] width 70 height 7
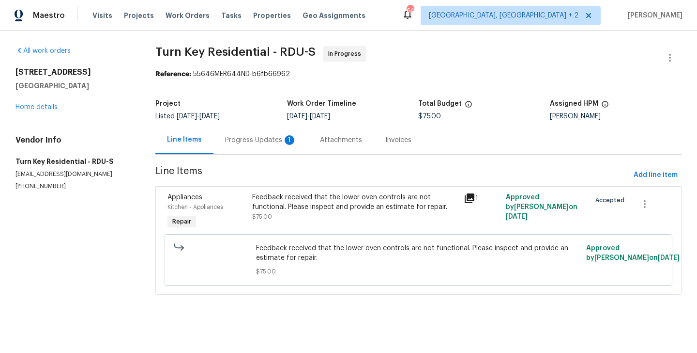
click at [241, 149] on div "Progress Updates 1" at bounding box center [261, 139] width 95 height 29
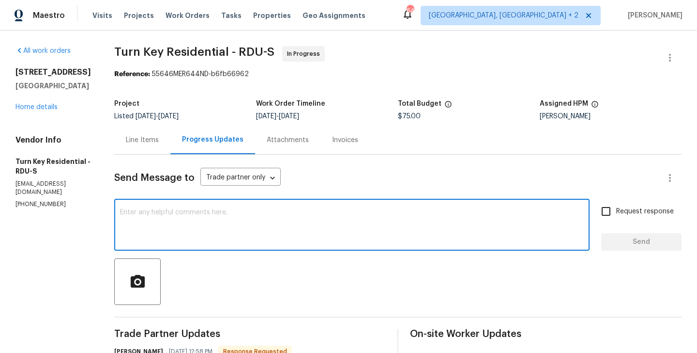
click at [166, 233] on textarea at bounding box center [352, 226] width 464 height 34
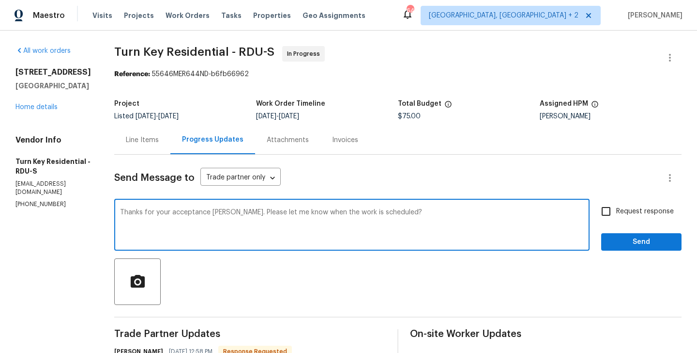
type textarea "Thanks for your acceptance Maria. Please let me know when the work is scheduled?"
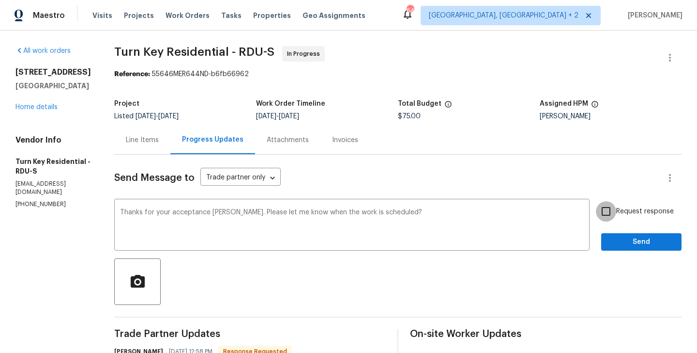
click at [615, 219] on input "Request response" at bounding box center [606, 211] width 20 height 20
checkbox input "true"
click at [611, 231] on div "Request response Send" at bounding box center [642, 225] width 80 height 49
click at [611, 240] on span "Send" at bounding box center [641, 242] width 65 height 12
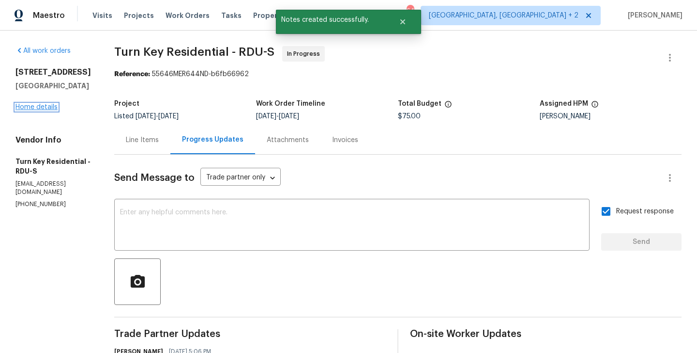
click at [37, 107] on link "Home details" at bounding box center [36, 107] width 42 height 7
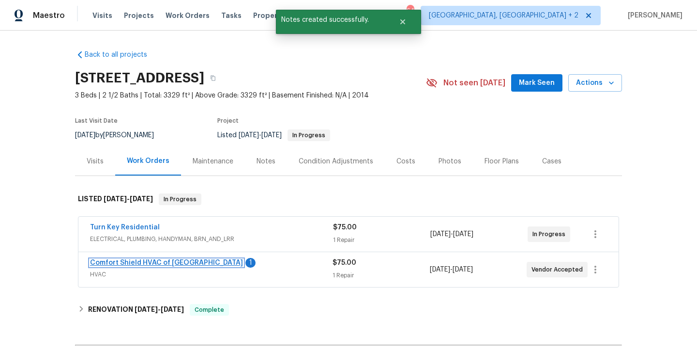
click at [153, 263] on link "Comfort Shield HVAC of NC" at bounding box center [166, 262] width 153 height 7
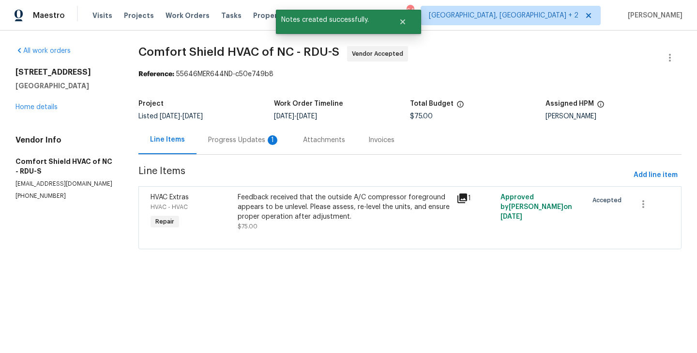
click at [235, 157] on section "Comfort Shield HVAC of NC - RDU-S Vendor Accepted Reference: 55646MER644ND-c50e…" at bounding box center [410, 153] width 543 height 215
click at [227, 135] on div "Progress Updates 1" at bounding box center [244, 139] width 95 height 29
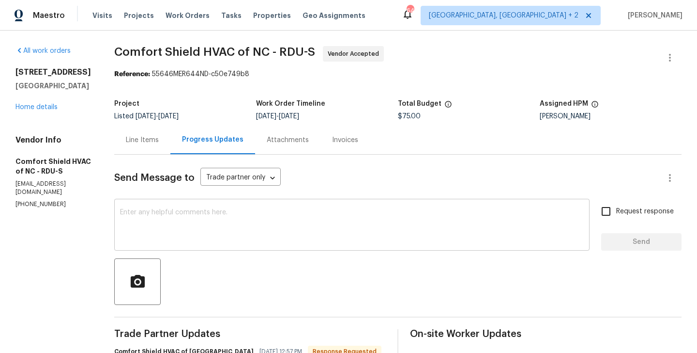
click at [207, 225] on textarea at bounding box center [352, 226] width 464 height 34
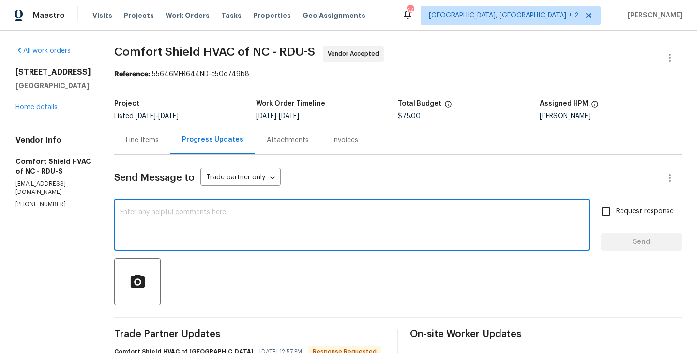
scroll to position [110, 0]
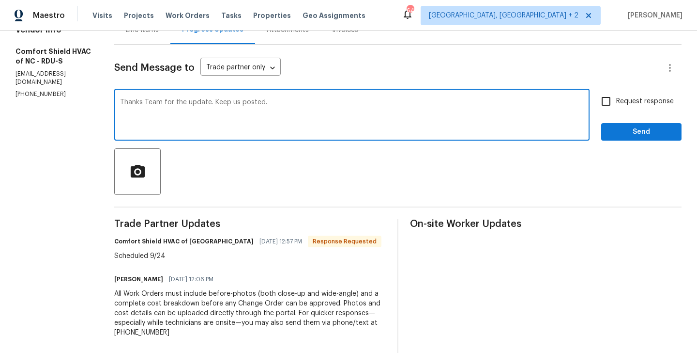
type textarea "Thanks Team for the update. Keep us posted."
click at [622, 103] on span "Request response" at bounding box center [646, 101] width 58 height 10
click at [617, 103] on input "Request response" at bounding box center [606, 101] width 20 height 20
checkbox input "true"
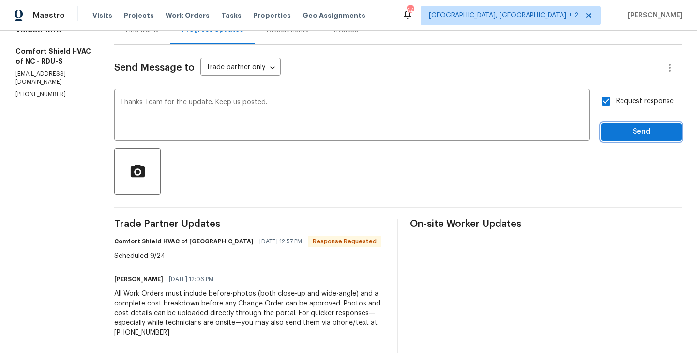
click at [622, 131] on span "Send" at bounding box center [641, 132] width 65 height 12
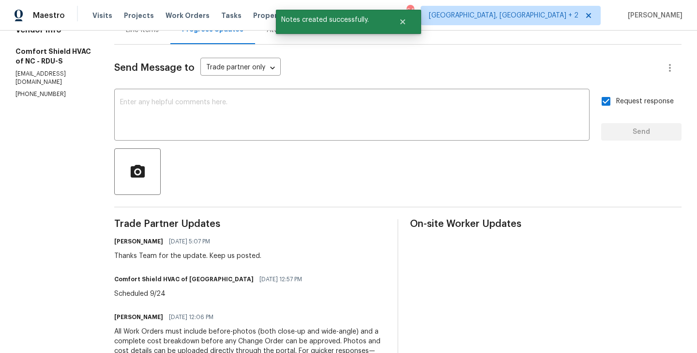
scroll to position [0, 0]
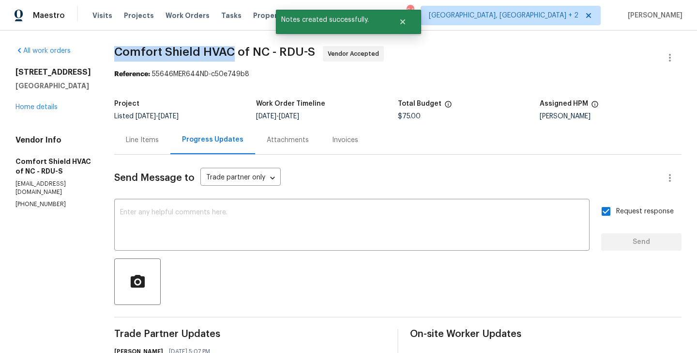
drag, startPoint x: 138, startPoint y: 50, endPoint x: 260, endPoint y: 55, distance: 122.2
click at [260, 55] on div "All work orders 35 Pebble Creek Dr Franklinton, NC 27525 Home details Vendor In…" at bounding box center [348, 305] width 697 height 548
copy span "Comfort Shield HVAC"
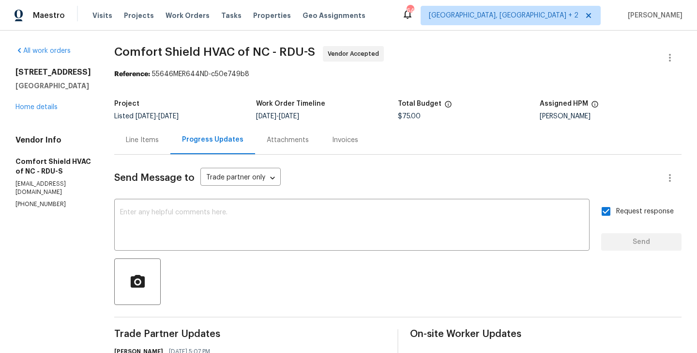
click at [34, 111] on div "35 Pebble Creek Dr Franklinton, NC 27525 Home details" at bounding box center [53, 89] width 76 height 45
click at [31, 110] on div "35 Pebble Creek Dr Franklinton, NC 27525 Home details" at bounding box center [53, 89] width 76 height 45
click at [20, 106] on link "Home details" at bounding box center [36, 107] width 42 height 7
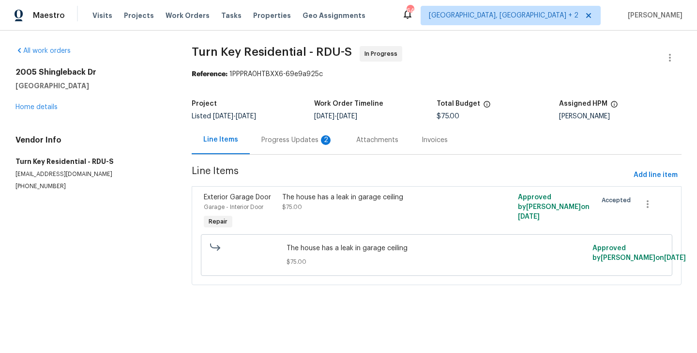
click at [283, 147] on div "Progress Updates 2" at bounding box center [297, 139] width 95 height 29
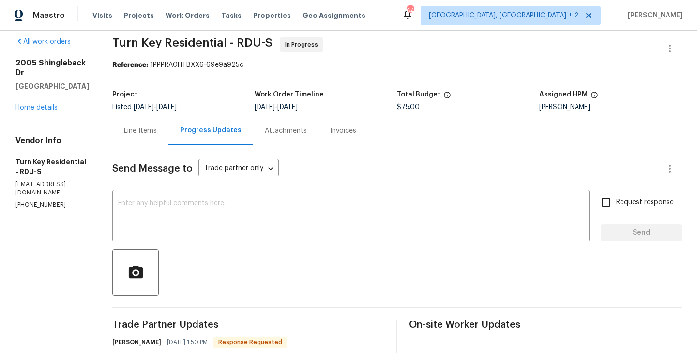
scroll to position [144, 0]
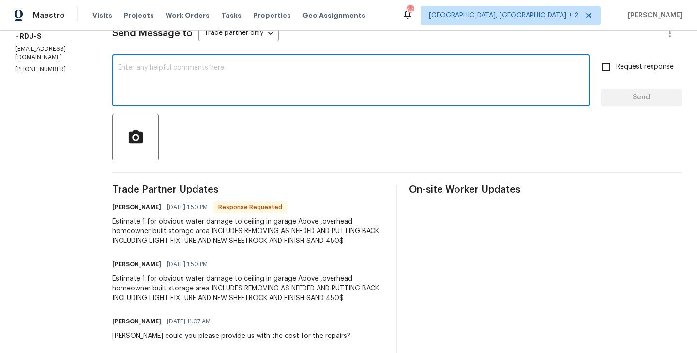
click at [169, 80] on textarea at bounding box center [351, 81] width 466 height 34
type textarea "Thanks Maria, checking on this."
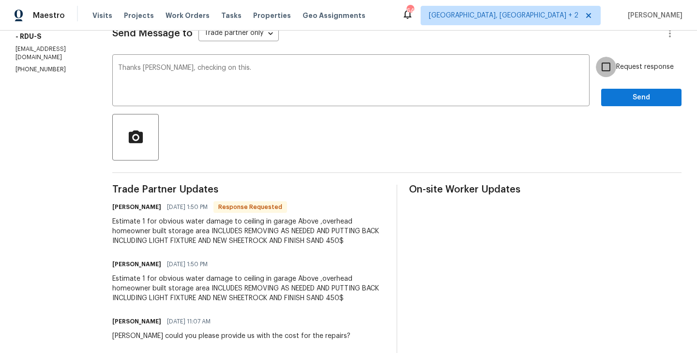
click at [613, 65] on input "Request response" at bounding box center [606, 67] width 20 height 20
checkbox input "true"
click at [622, 95] on span "Send" at bounding box center [641, 98] width 65 height 12
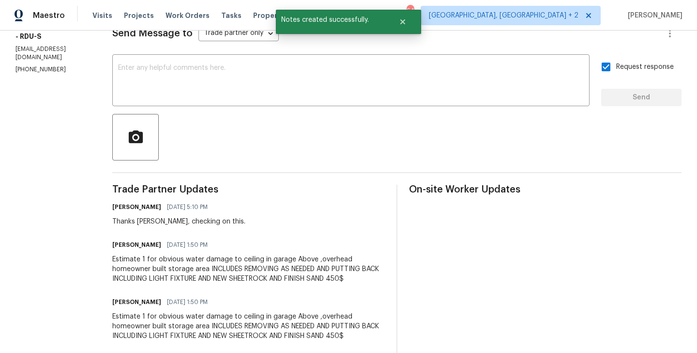
scroll to position [0, 0]
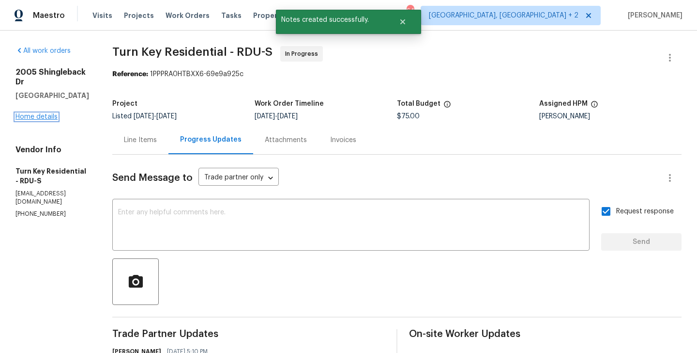
click at [39, 113] on link "Home details" at bounding box center [36, 116] width 42 height 7
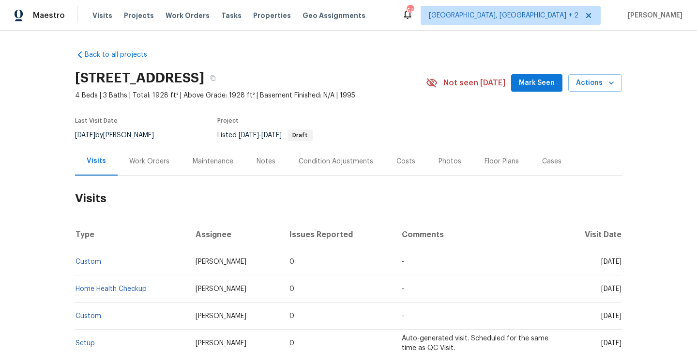
click at [124, 170] on div "Work Orders" at bounding box center [149, 161] width 63 height 29
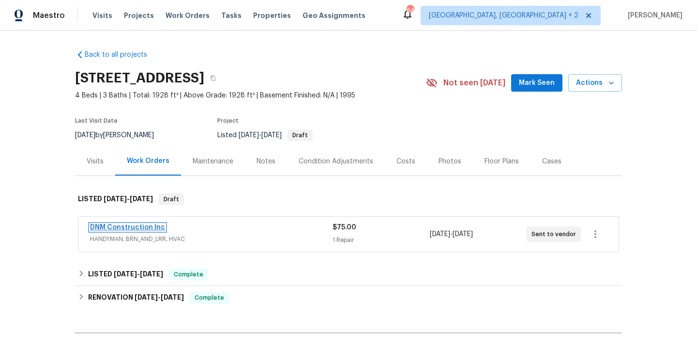
click at [155, 227] on link "DNM Construction Inc" at bounding box center [127, 227] width 75 height 7
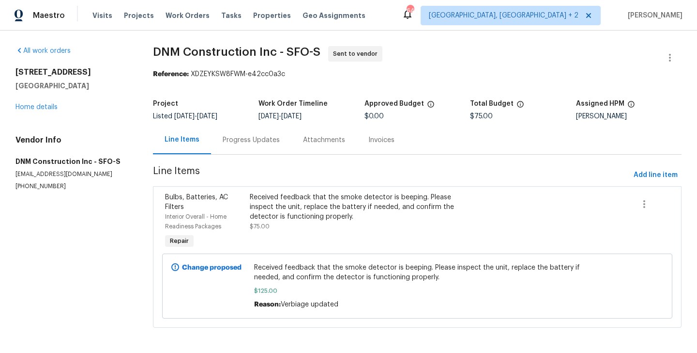
click at [233, 144] on div "Progress Updates" at bounding box center [251, 140] width 57 height 10
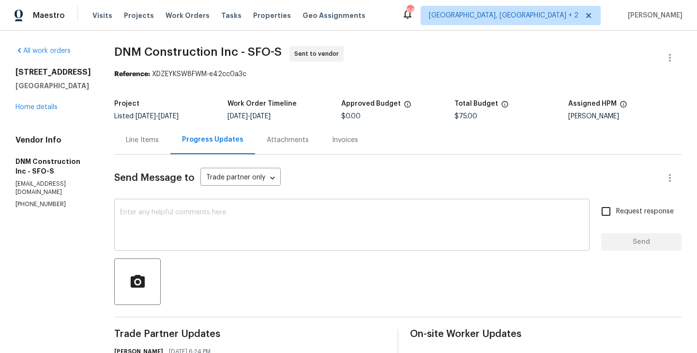
click at [218, 222] on textarea at bounding box center [352, 226] width 464 height 34
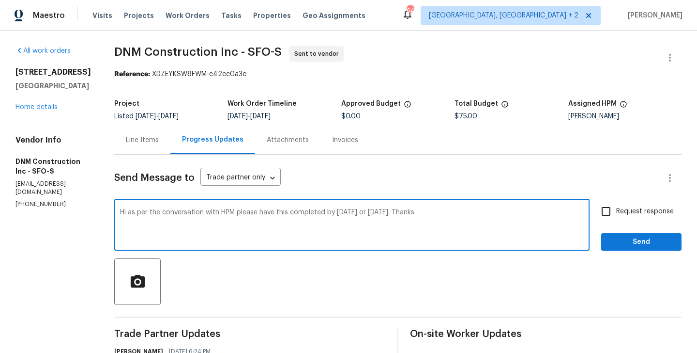
type textarea "Hi as per the conversation with HPM please have this completed by [DATE] or [DA…"
click at [623, 217] on label "Request response" at bounding box center [635, 211] width 78 height 20
click at [617, 217] on input "Request response" at bounding box center [606, 211] width 20 height 20
checkbox input "true"
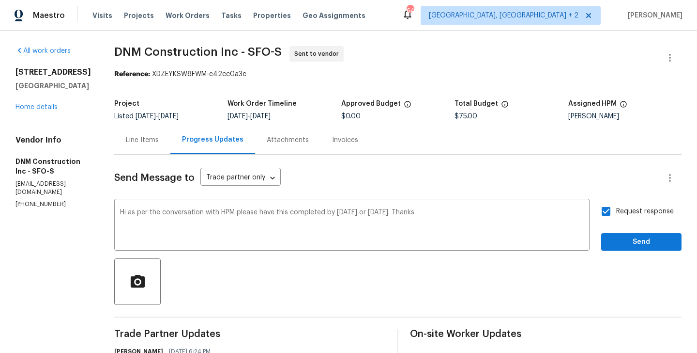
click at [623, 257] on div "Send Message to Trade partner only Trade partner only ​ Hi as per the conversat…" at bounding box center [398, 326] width 568 height 343
click at [613, 237] on span "Send" at bounding box center [641, 242] width 65 height 12
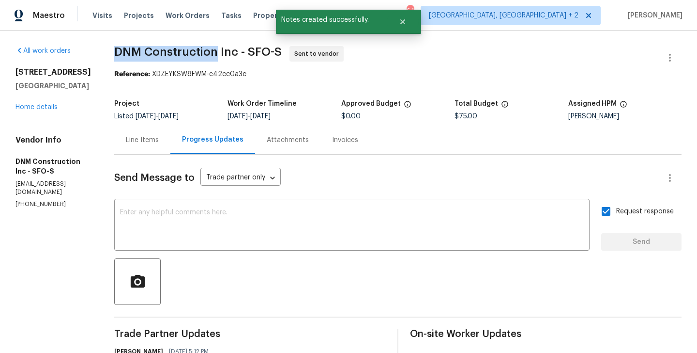
drag, startPoint x: 135, startPoint y: 52, endPoint x: 236, endPoint y: 52, distance: 100.7
click at [236, 52] on span "DNM Construction Inc - SFO-S" at bounding box center [198, 52] width 168 height 12
copy span "DNM Construction"
click at [37, 107] on link "Home details" at bounding box center [36, 107] width 42 height 7
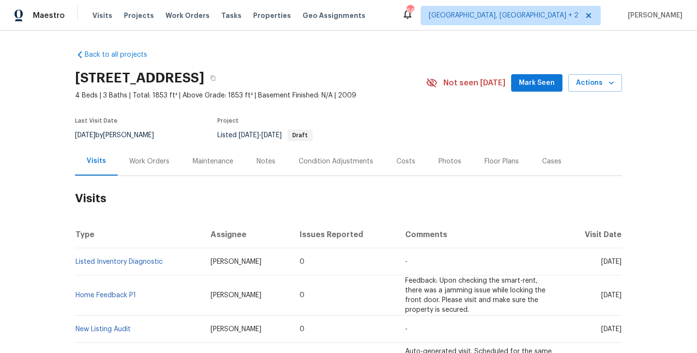
click at [150, 165] on div "Work Orders" at bounding box center [149, 161] width 40 height 10
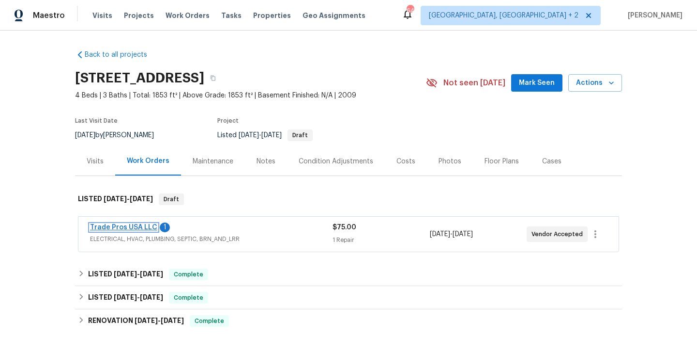
click at [147, 224] on link "Trade Pros USA LLC" at bounding box center [123, 227] width 67 height 7
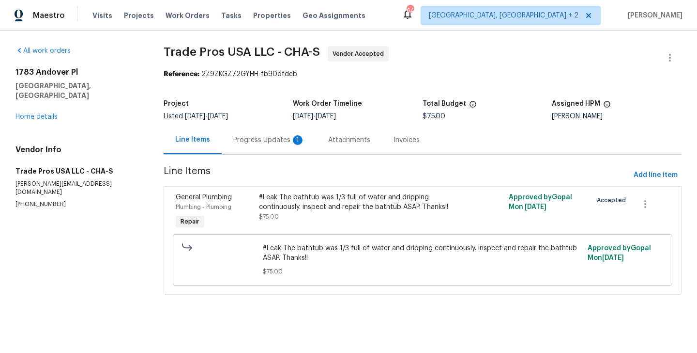
click at [239, 146] on div "Progress Updates 1" at bounding box center [269, 139] width 95 height 29
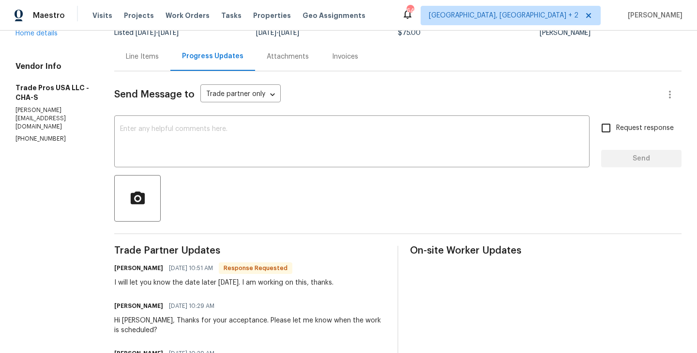
scroll to position [108, 0]
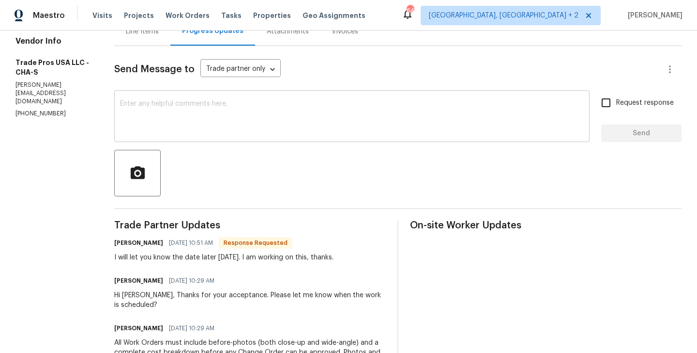
click at [203, 135] on div "x ​" at bounding box center [352, 117] width 476 height 49
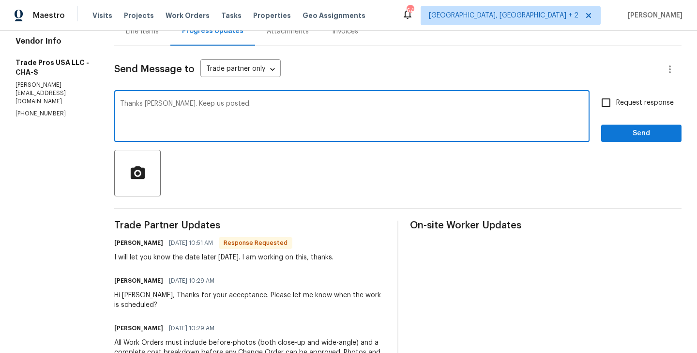
type textarea "Thanks [PERSON_NAME]. Keep us posted."
click at [636, 104] on span "Request response" at bounding box center [646, 103] width 58 height 10
click at [617, 104] on input "Request response" at bounding box center [606, 103] width 20 height 20
checkbox input "true"
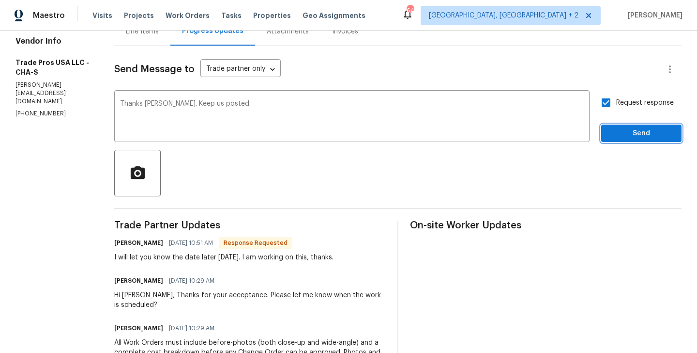
click at [633, 130] on span "Send" at bounding box center [641, 133] width 65 height 12
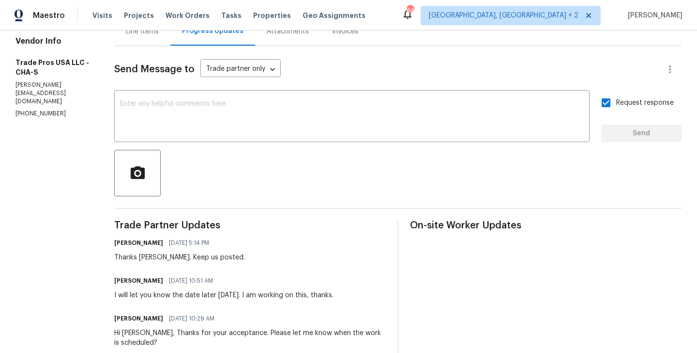
scroll to position [0, 0]
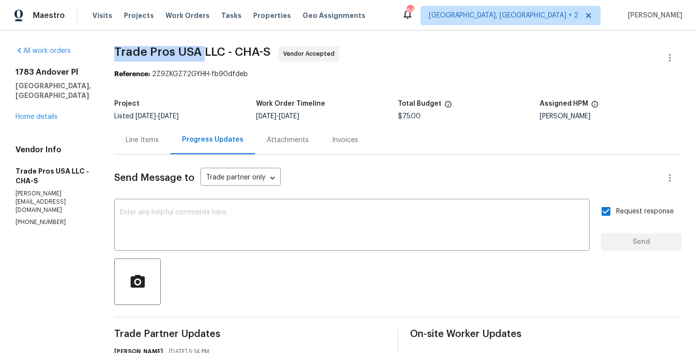
drag, startPoint x: 108, startPoint y: 58, endPoint x: 197, endPoint y: 56, distance: 88.6
click at [197, 56] on div "All work orders [STREET_ADDRESS] Home details Vendor Info Trade Pros USA LLC - …" at bounding box center [348, 329] width 697 height 596
copy span "Trade Pros [GEOGRAPHIC_DATA]"
click at [32, 116] on link "Home details" at bounding box center [36, 116] width 42 height 7
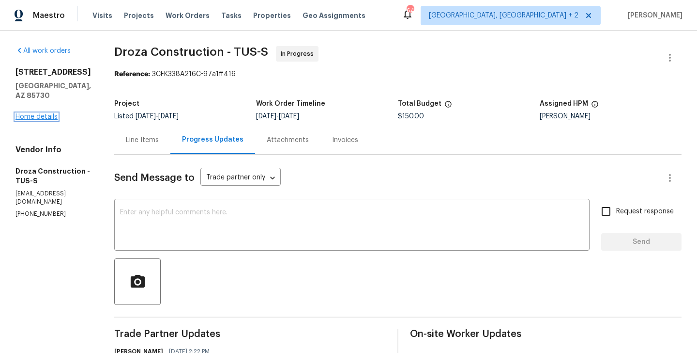
click at [42, 114] on link "Home details" at bounding box center [36, 116] width 42 height 7
